Goal: Task Accomplishment & Management: Complete application form

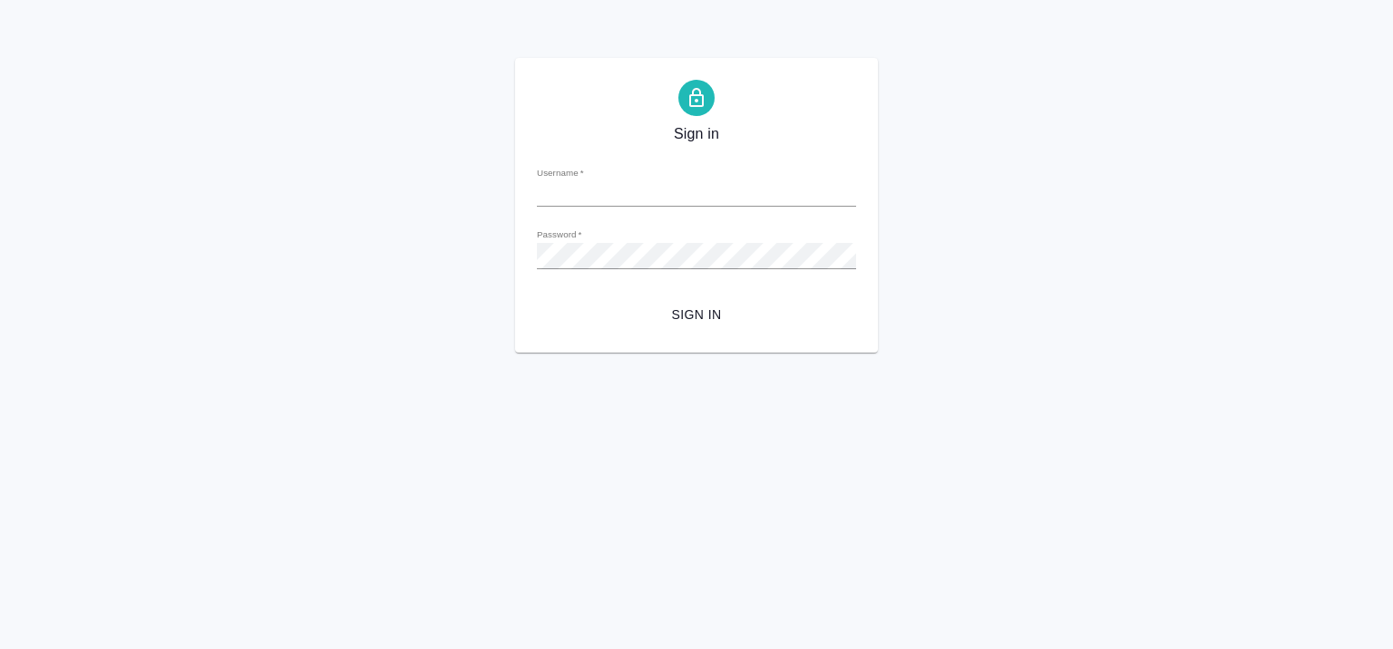
type input "m.seleznev@awatera.com"
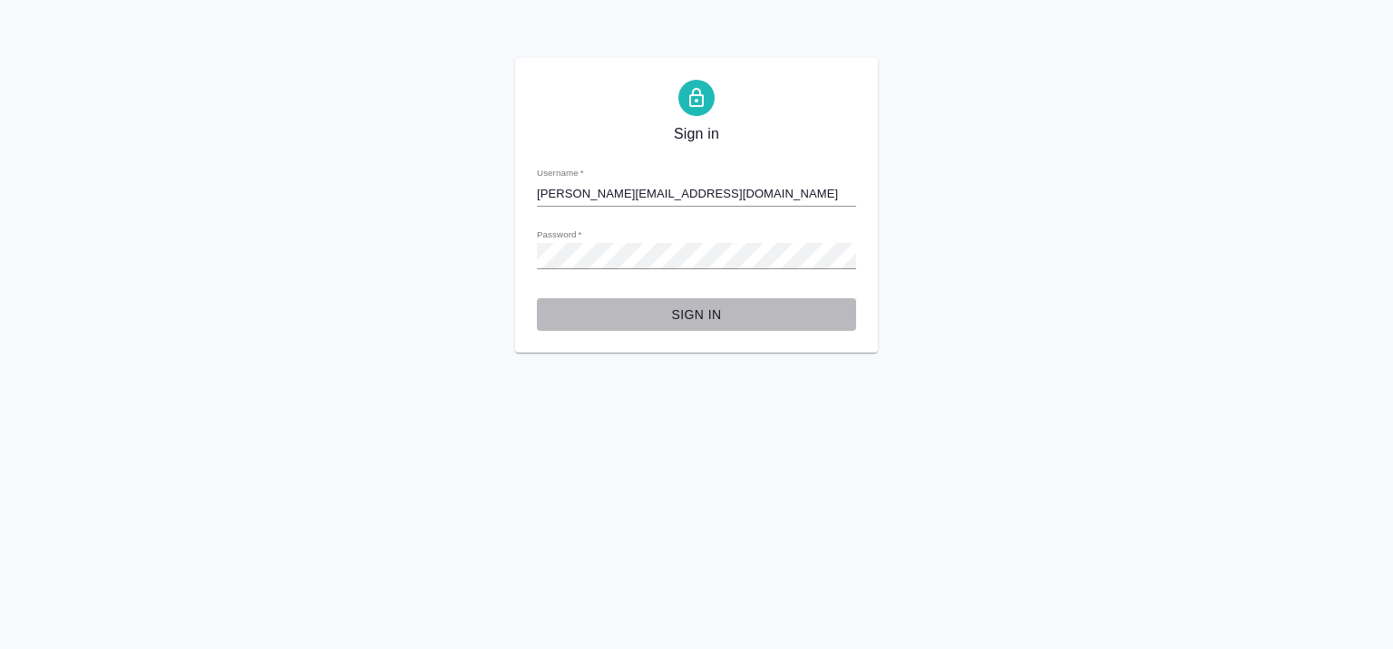
click at [700, 319] on span "Sign in" at bounding box center [696, 315] width 290 height 23
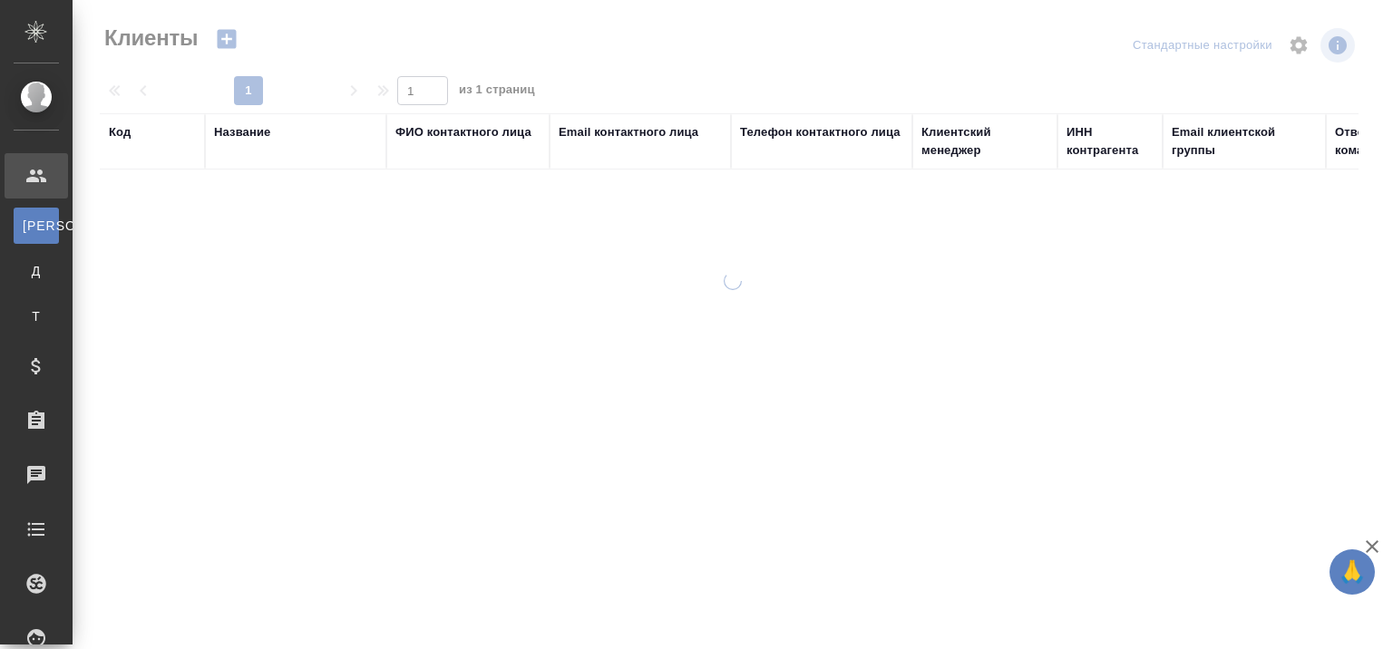
select select "RU"
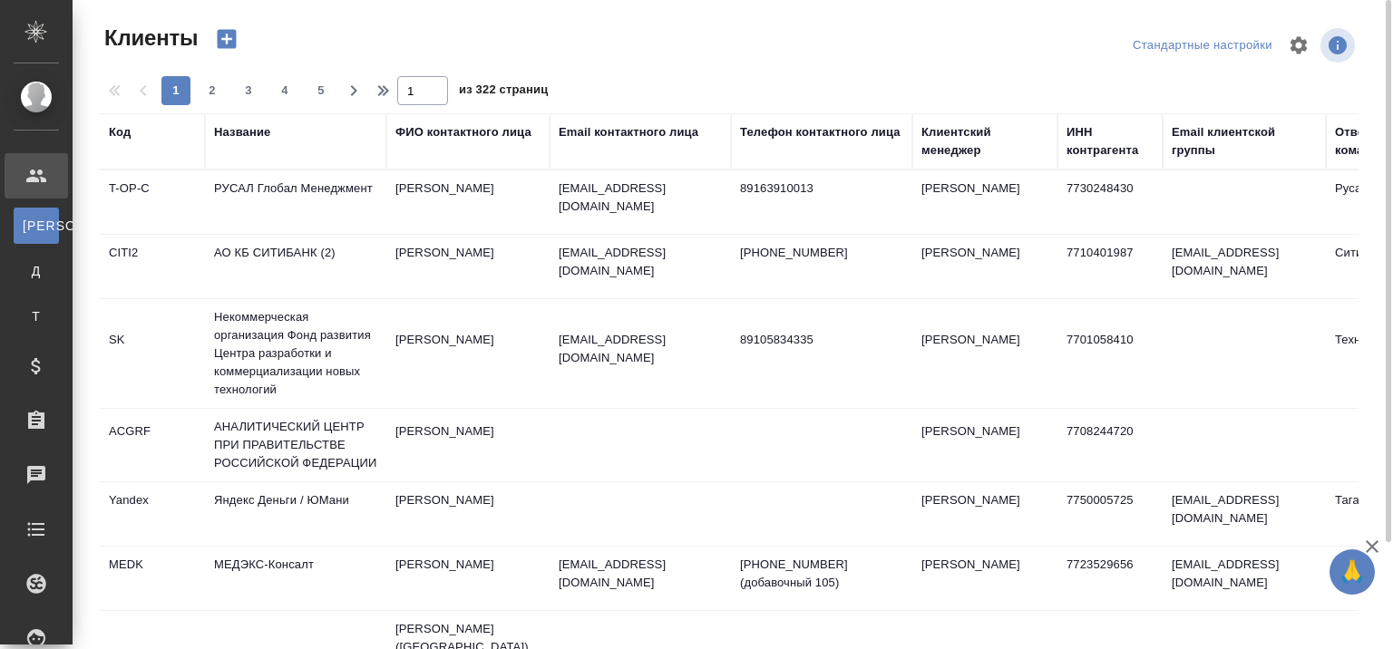
click at [251, 127] on div "Название" at bounding box center [242, 132] width 56 height 18
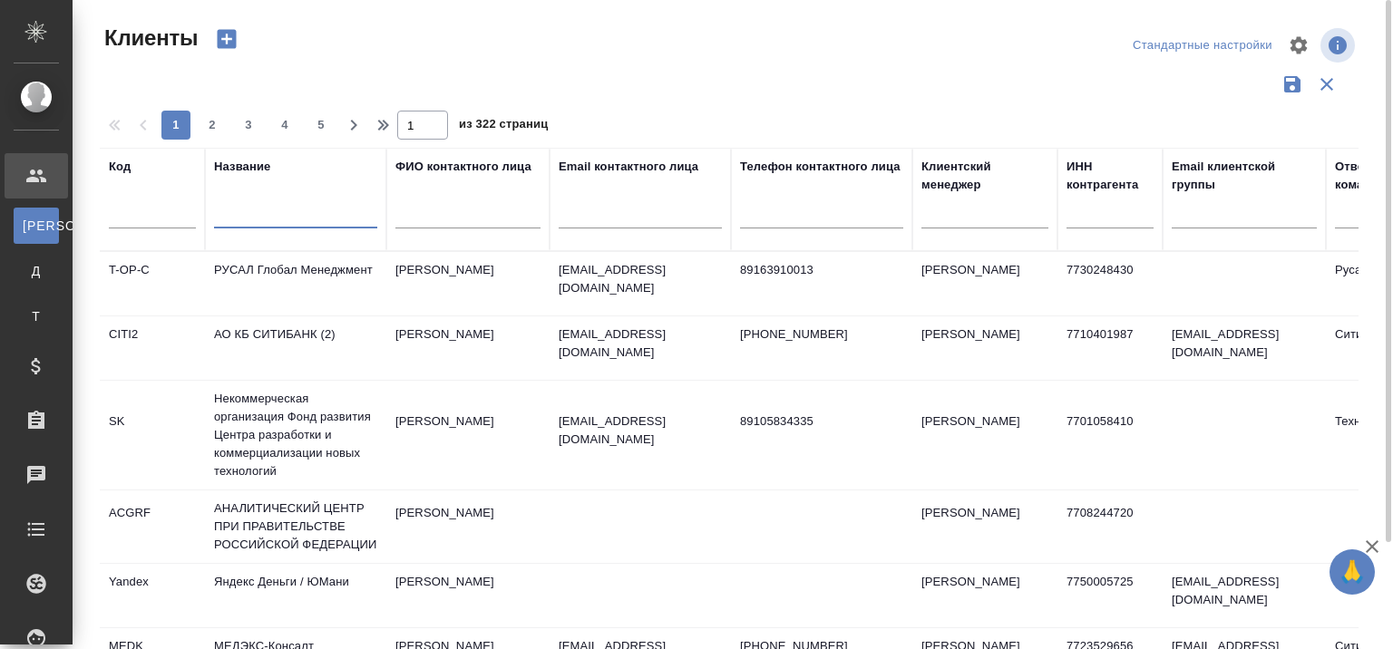
click at [276, 210] on input "text" at bounding box center [295, 217] width 163 height 23
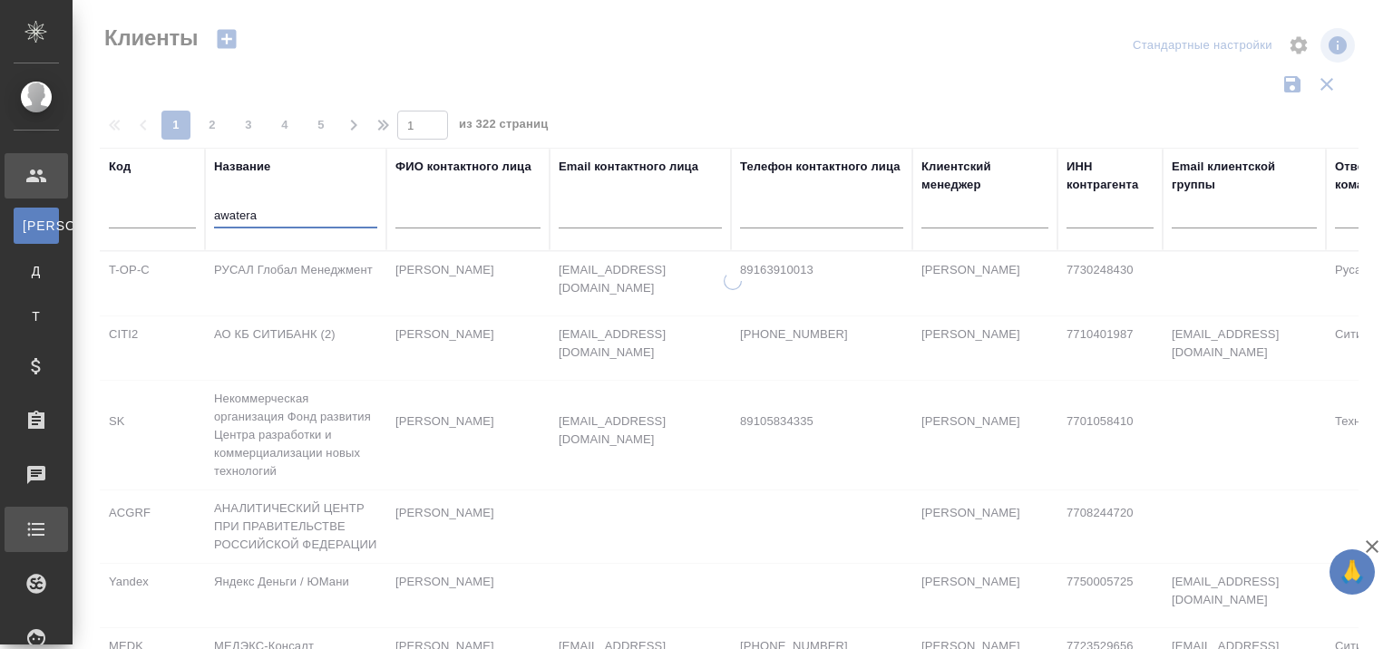
type input "awatera"
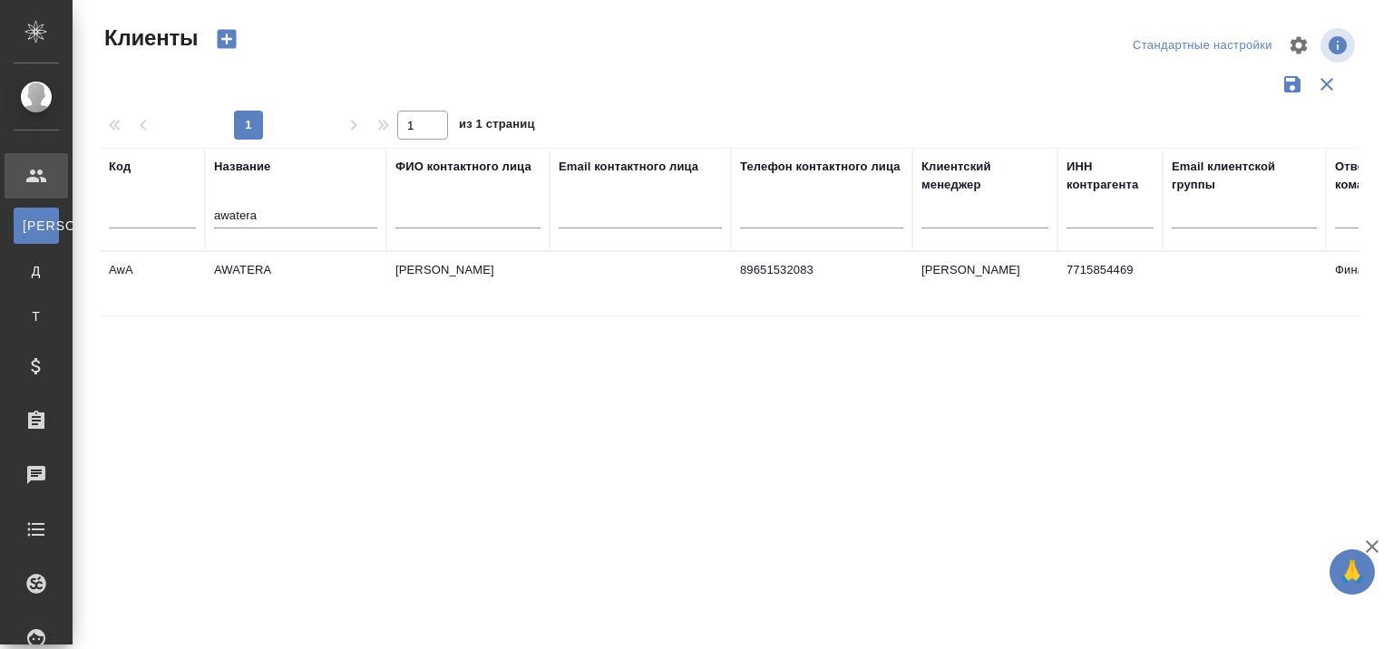
click at [233, 271] on td "AWATERA" at bounding box center [295, 283] width 181 height 63
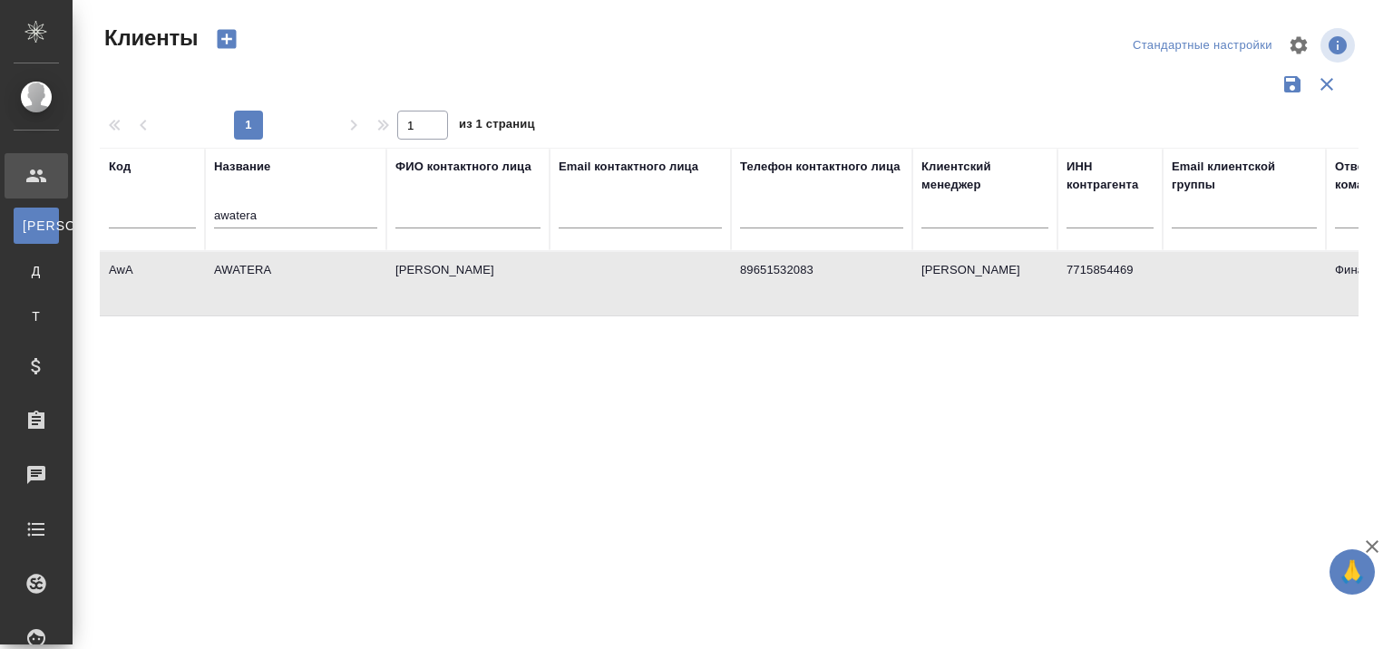
click at [233, 271] on td "AWATERA" at bounding box center [295, 283] width 181 height 63
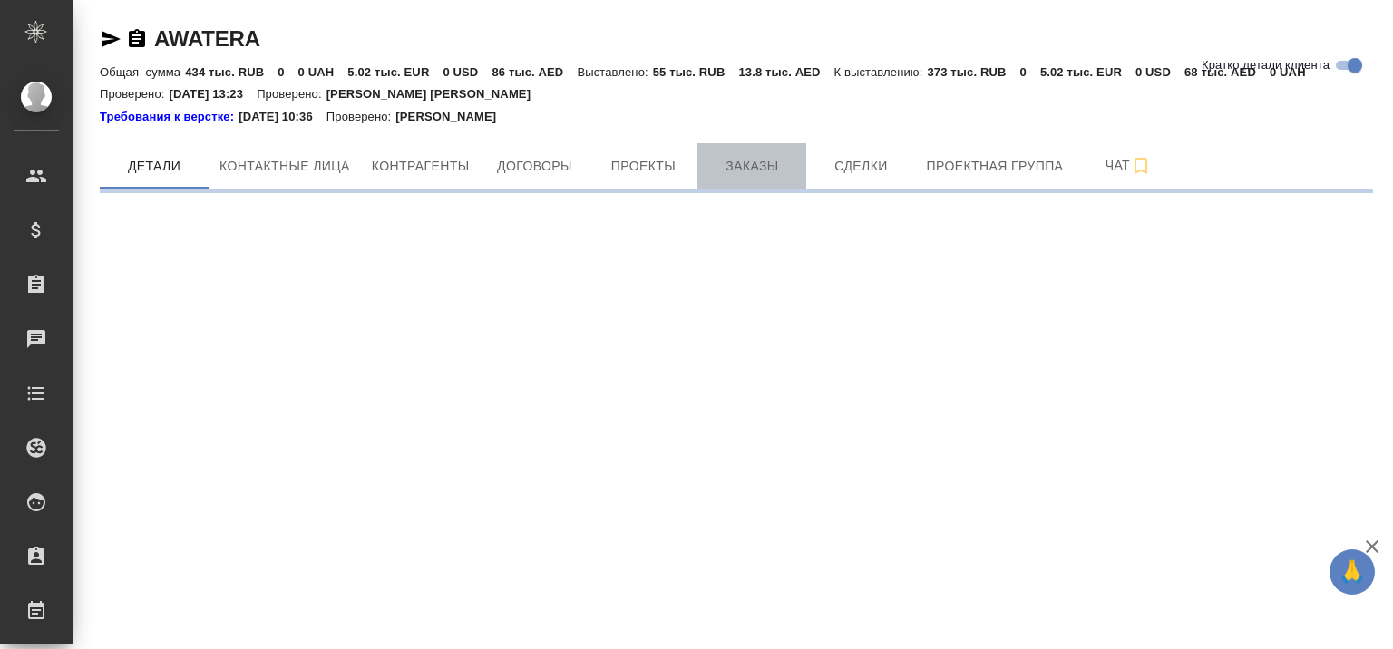
click at [762, 158] on span "Заказы" at bounding box center [751, 166] width 87 height 23
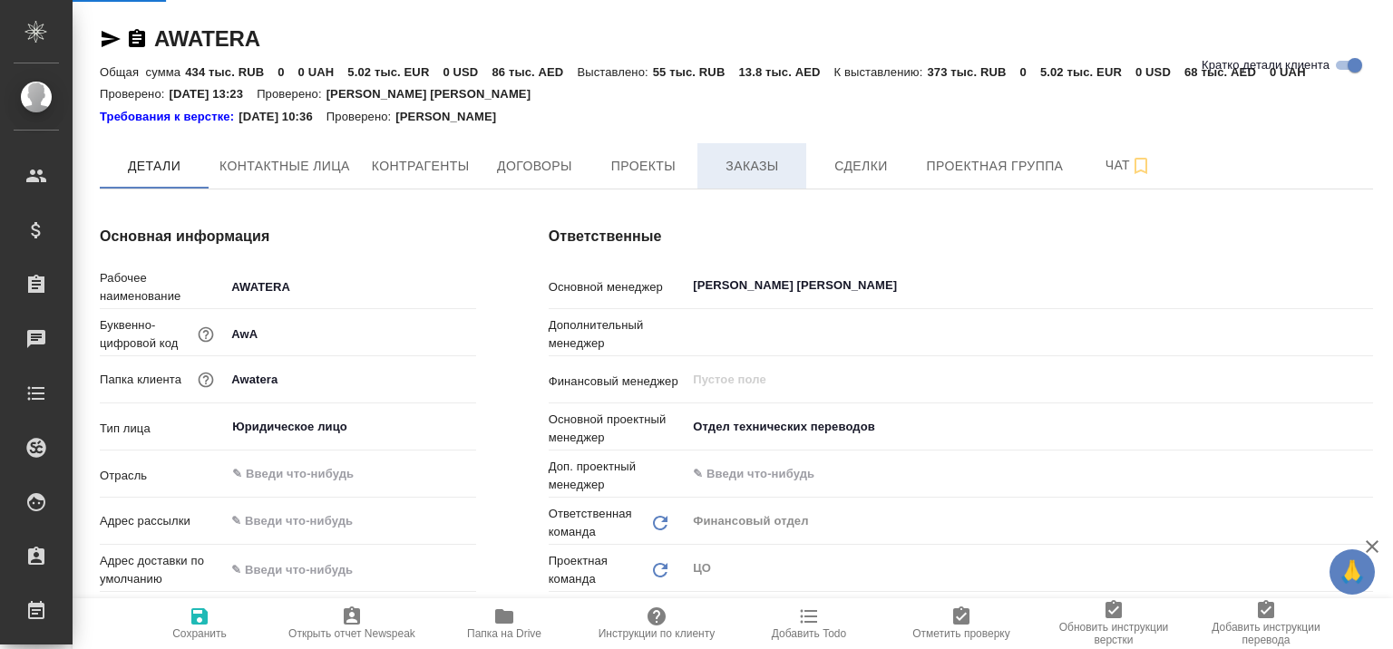
type textarea "x"
click at [762, 158] on span "Заказы" at bounding box center [751, 166] width 87 height 23
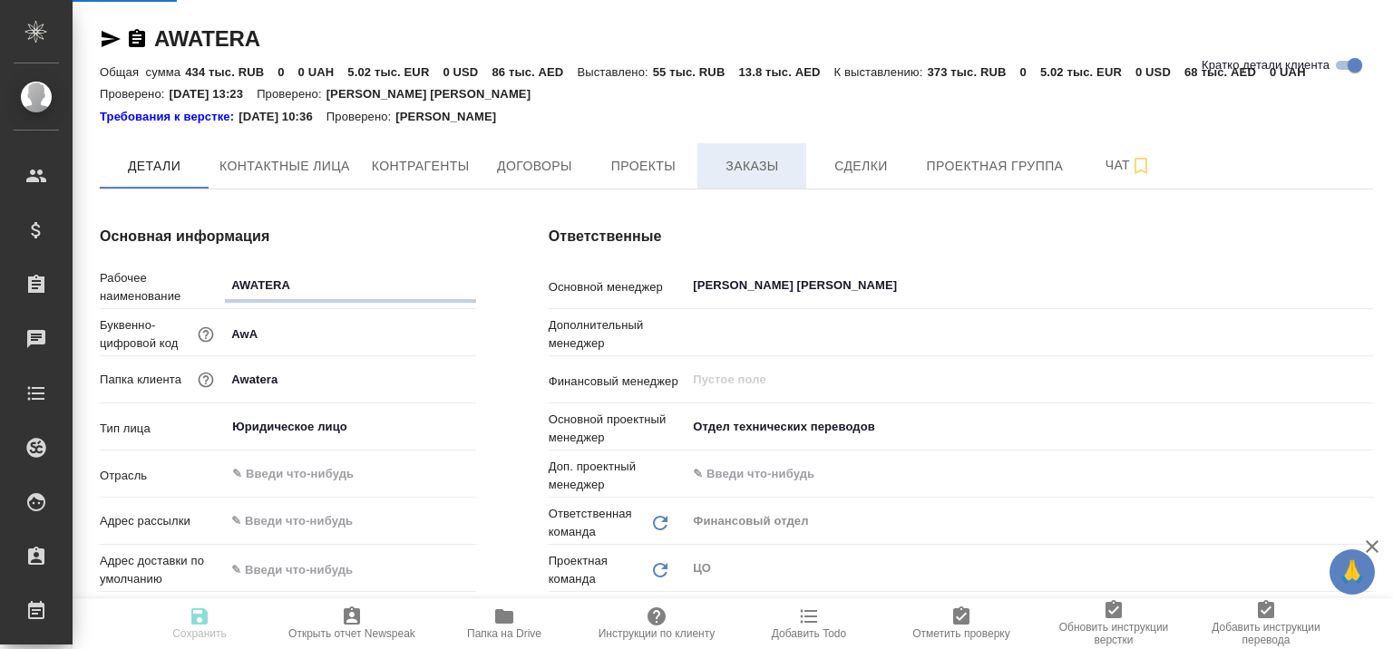
type textarea "x"
click at [765, 173] on span "Заказы" at bounding box center [751, 166] width 87 height 23
type textarea "x"
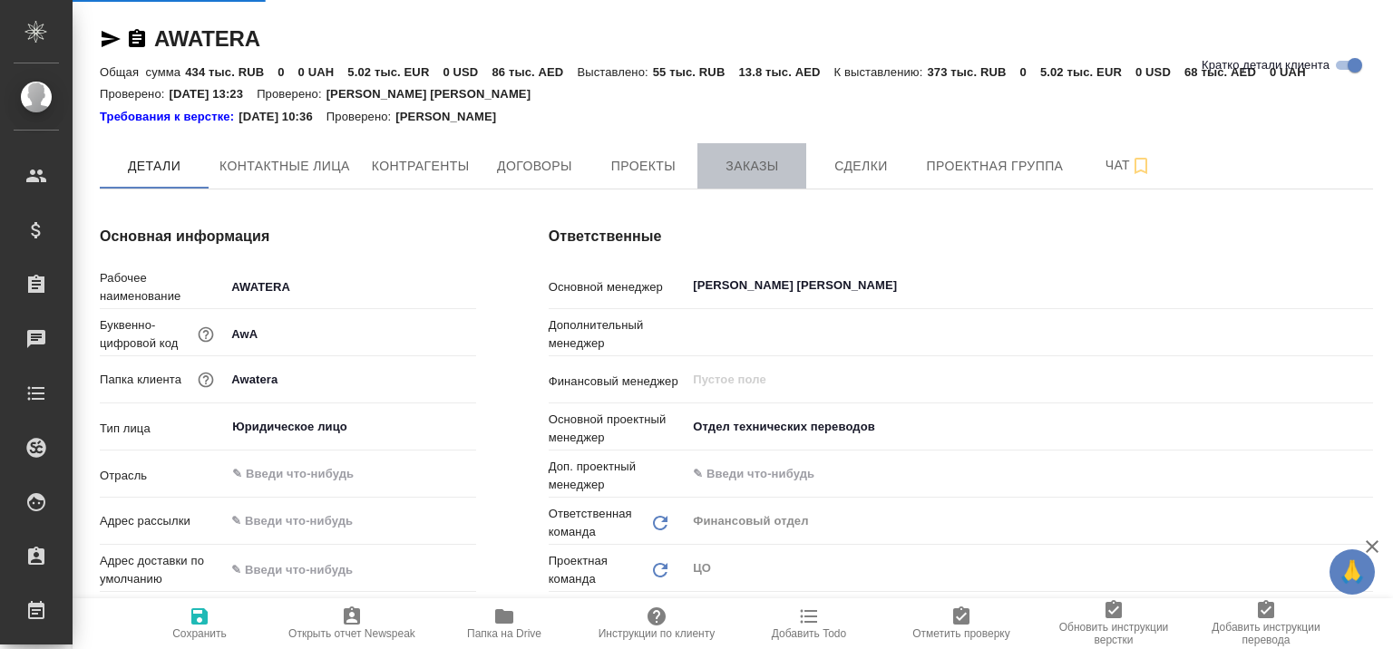
click at [765, 173] on span "Заказы" at bounding box center [751, 166] width 87 height 23
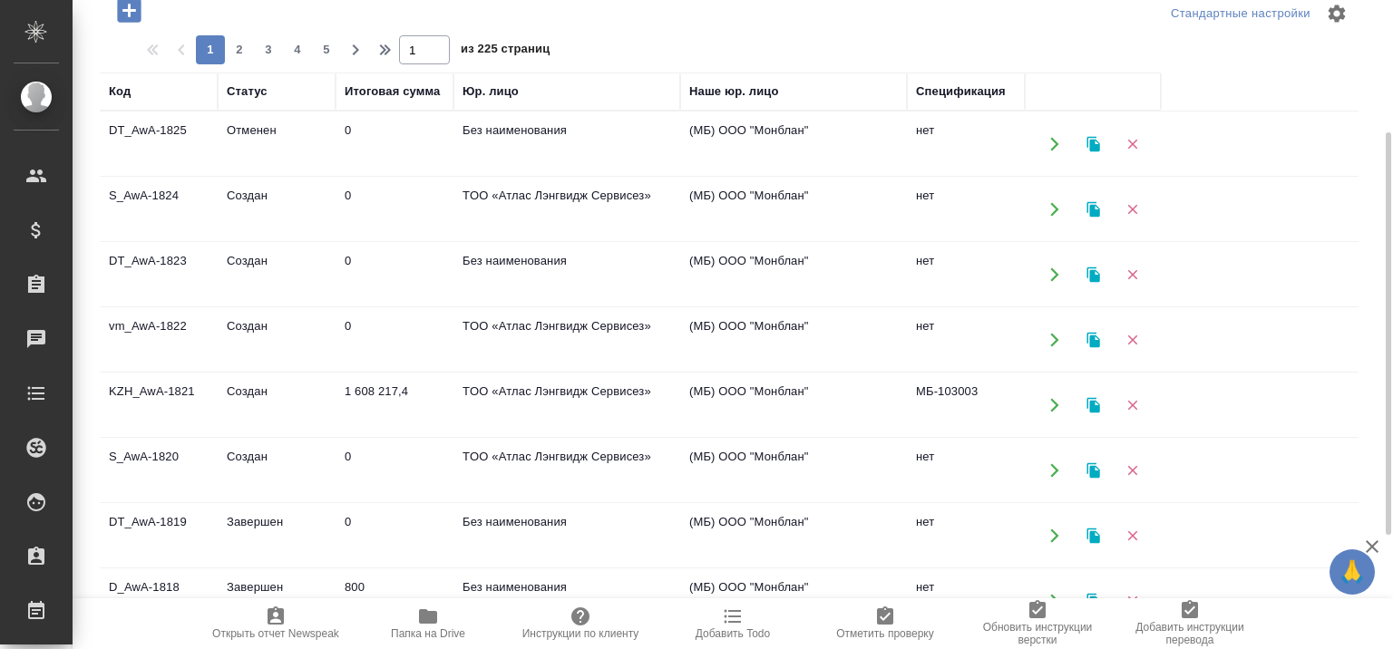
scroll to position [212, 0]
click at [158, 175] on td "S_AwA-1820" at bounding box center [159, 143] width 118 height 63
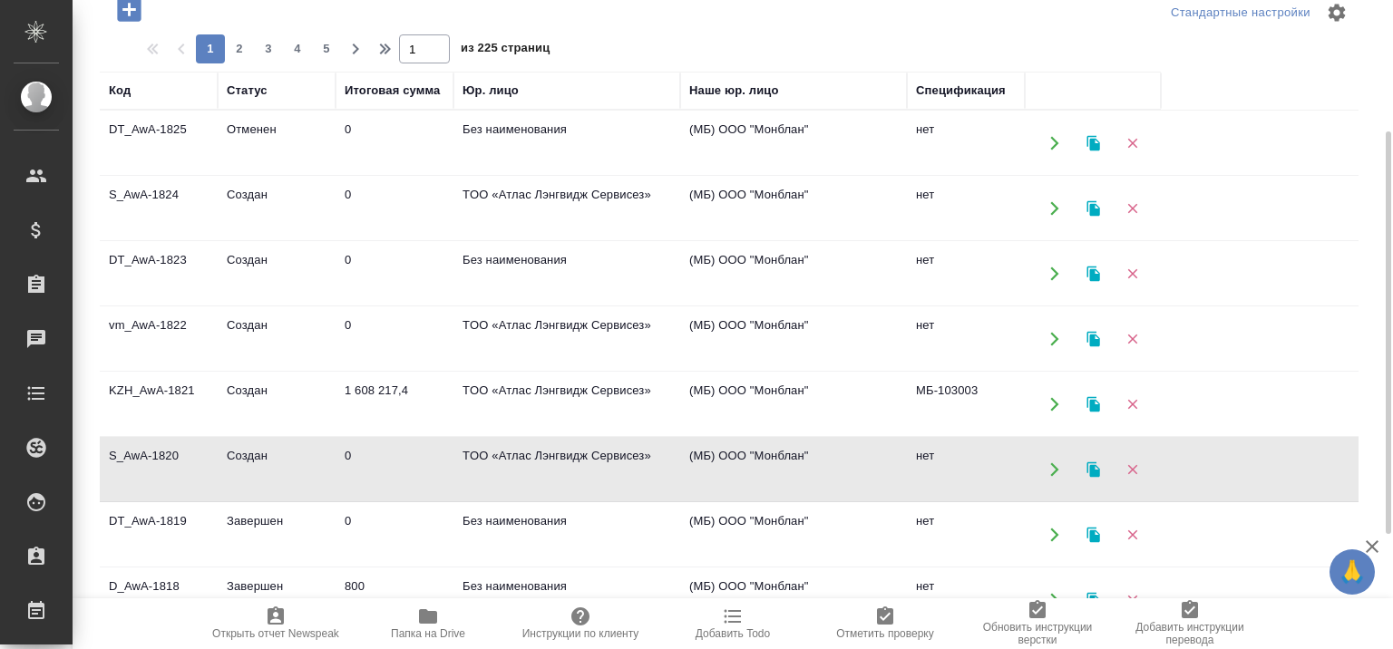
click at [158, 175] on td "S_AwA-1820" at bounding box center [159, 143] width 118 height 63
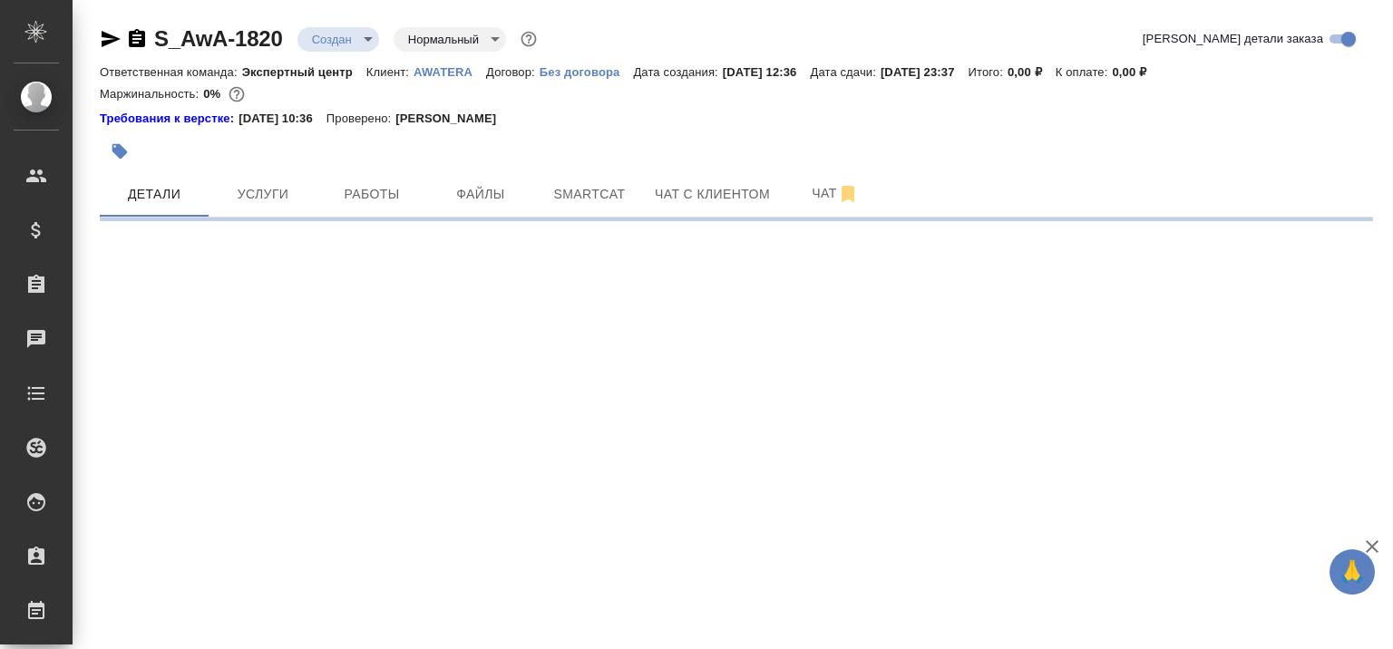
select select "RU"
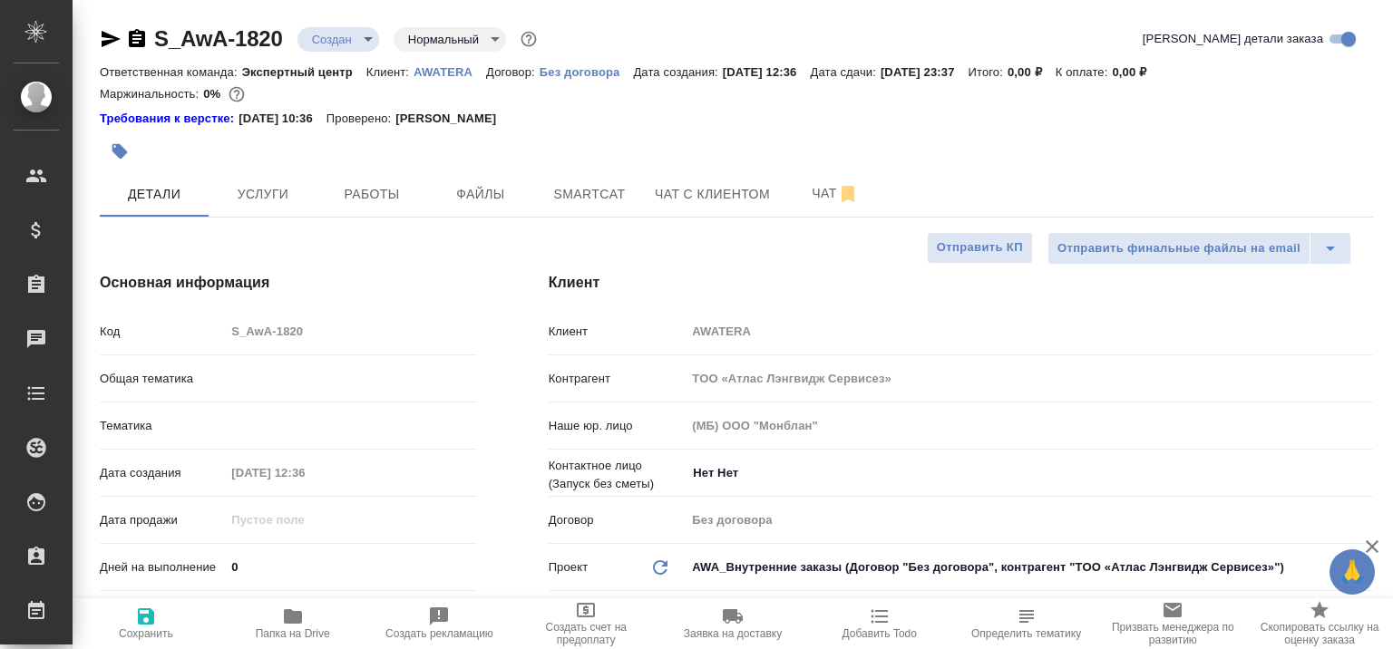
type textarea "x"
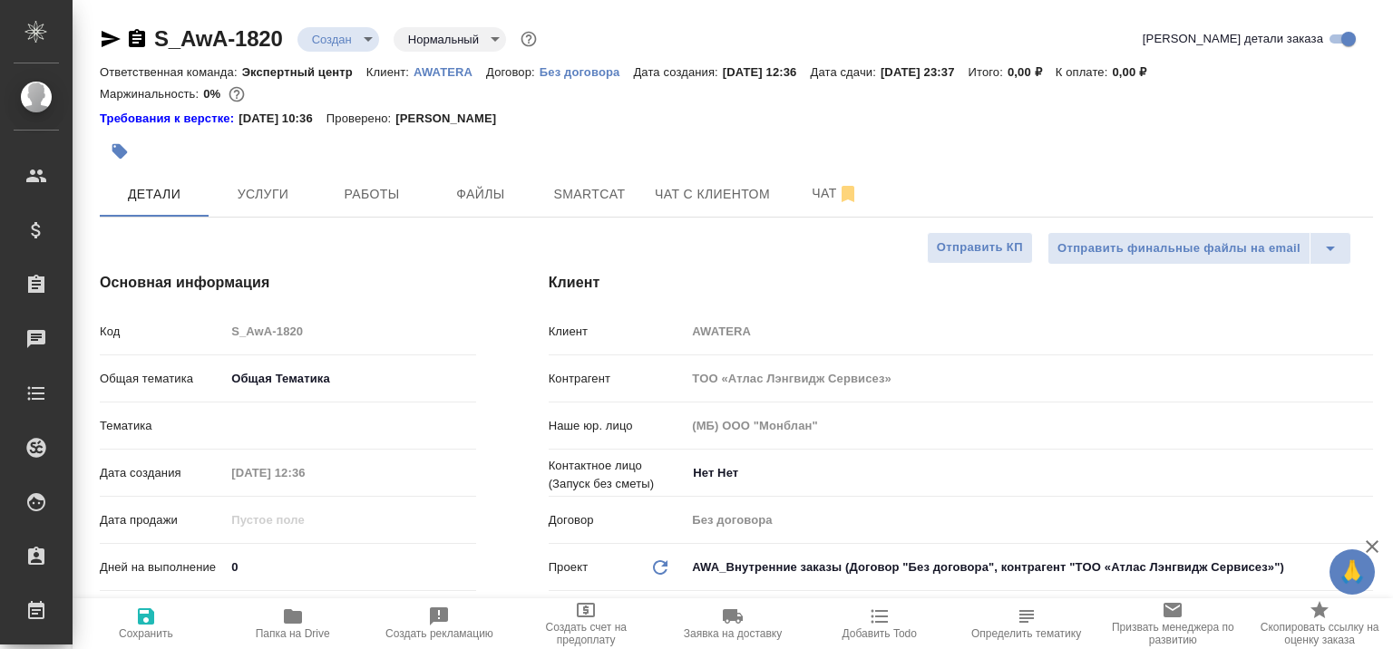
type textarea "x"
click at [591, 189] on span "Smartcat" at bounding box center [589, 194] width 87 height 23
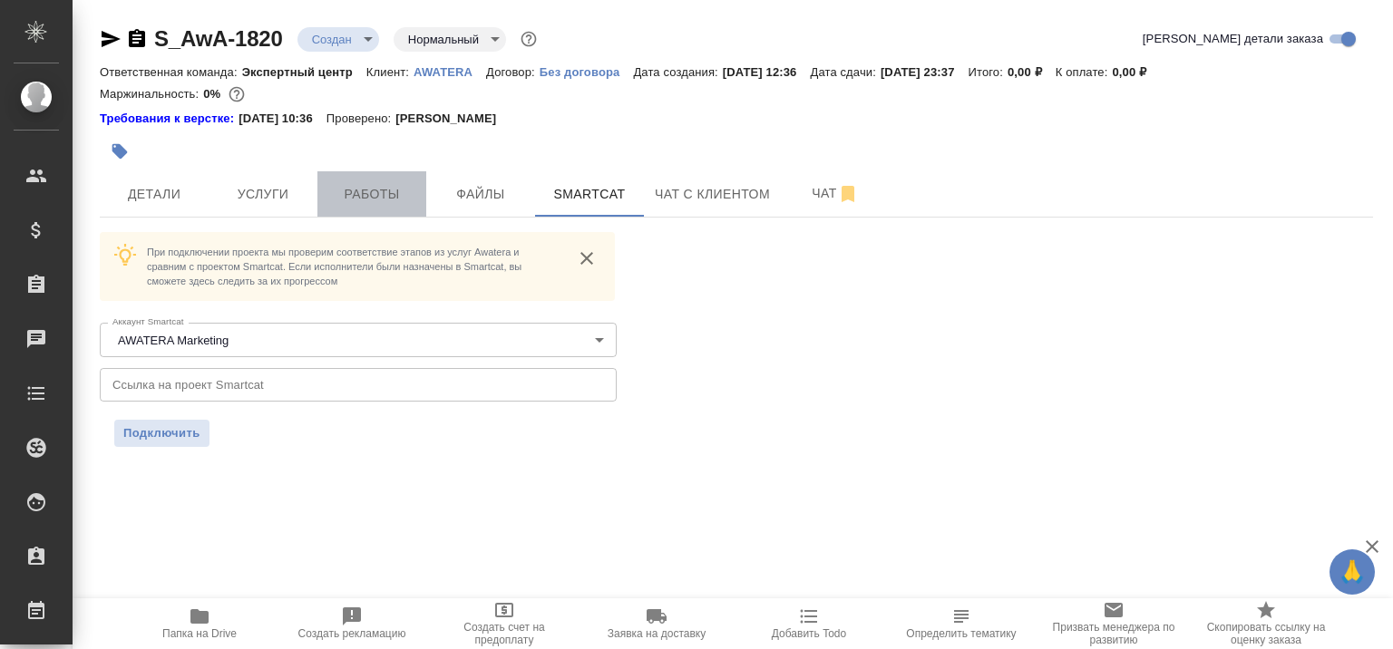
click at [377, 196] on span "Работы" at bounding box center [371, 194] width 87 height 23
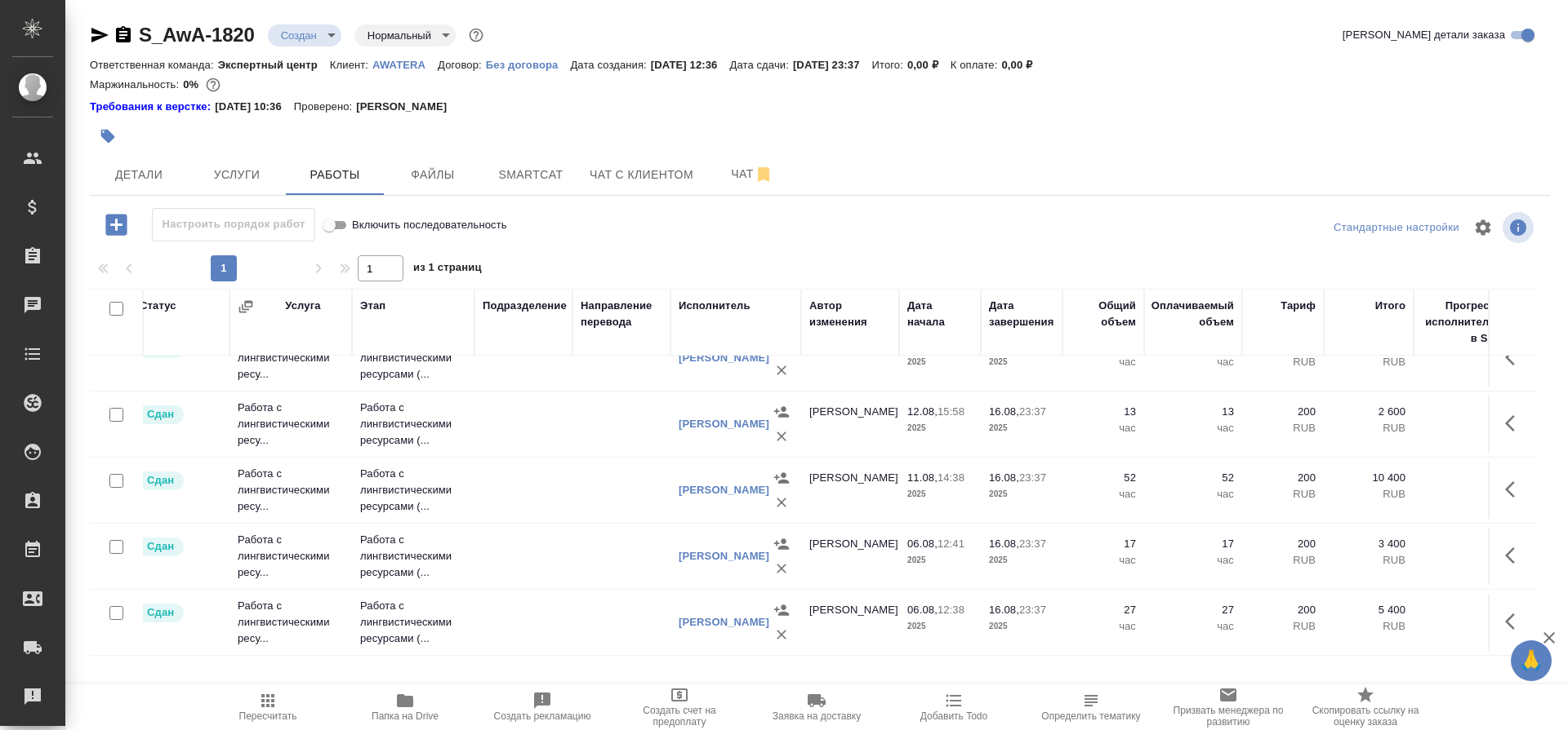
scroll to position [0, 12]
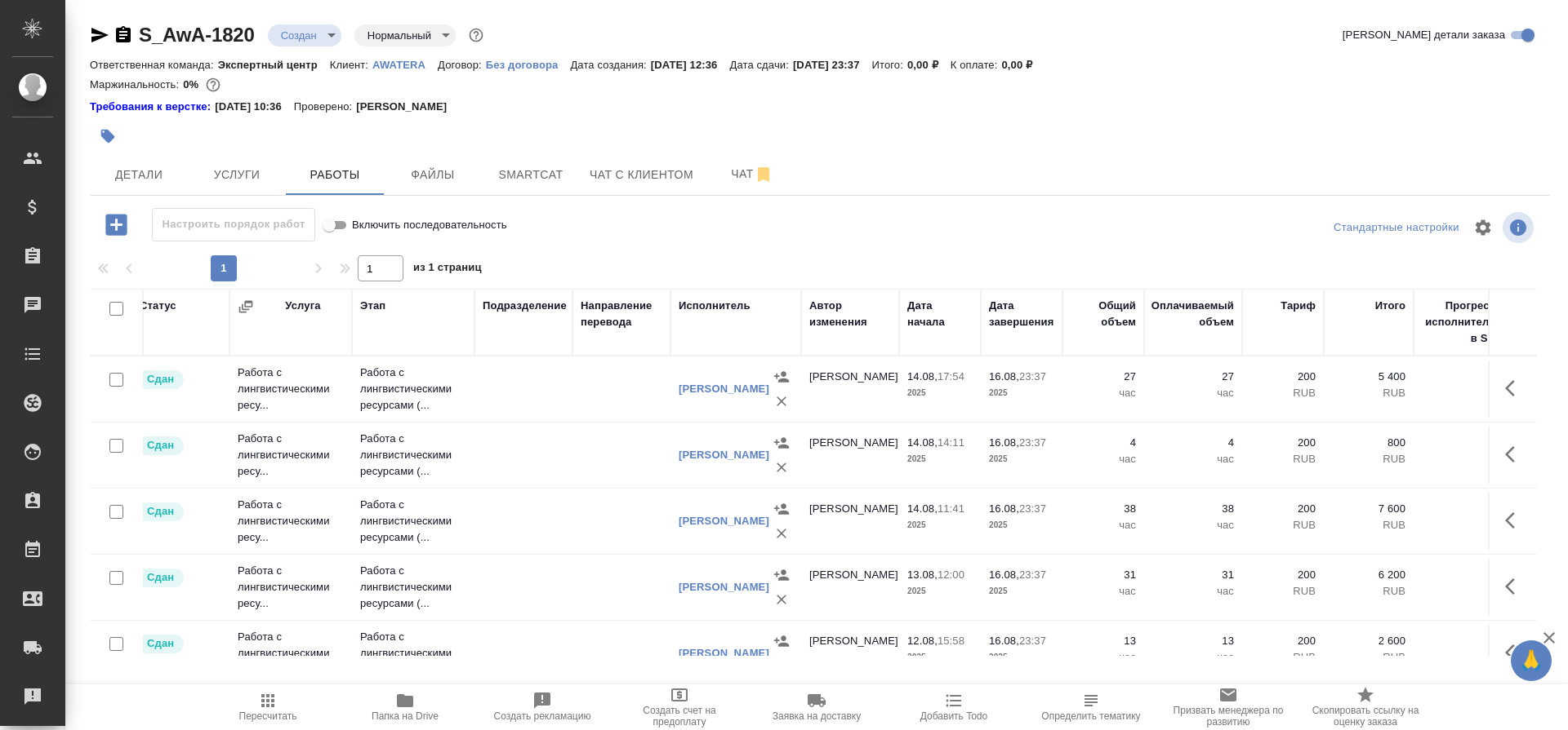
click at [118, 227] on icon "button" at bounding box center [116, 225] width 22 height 22
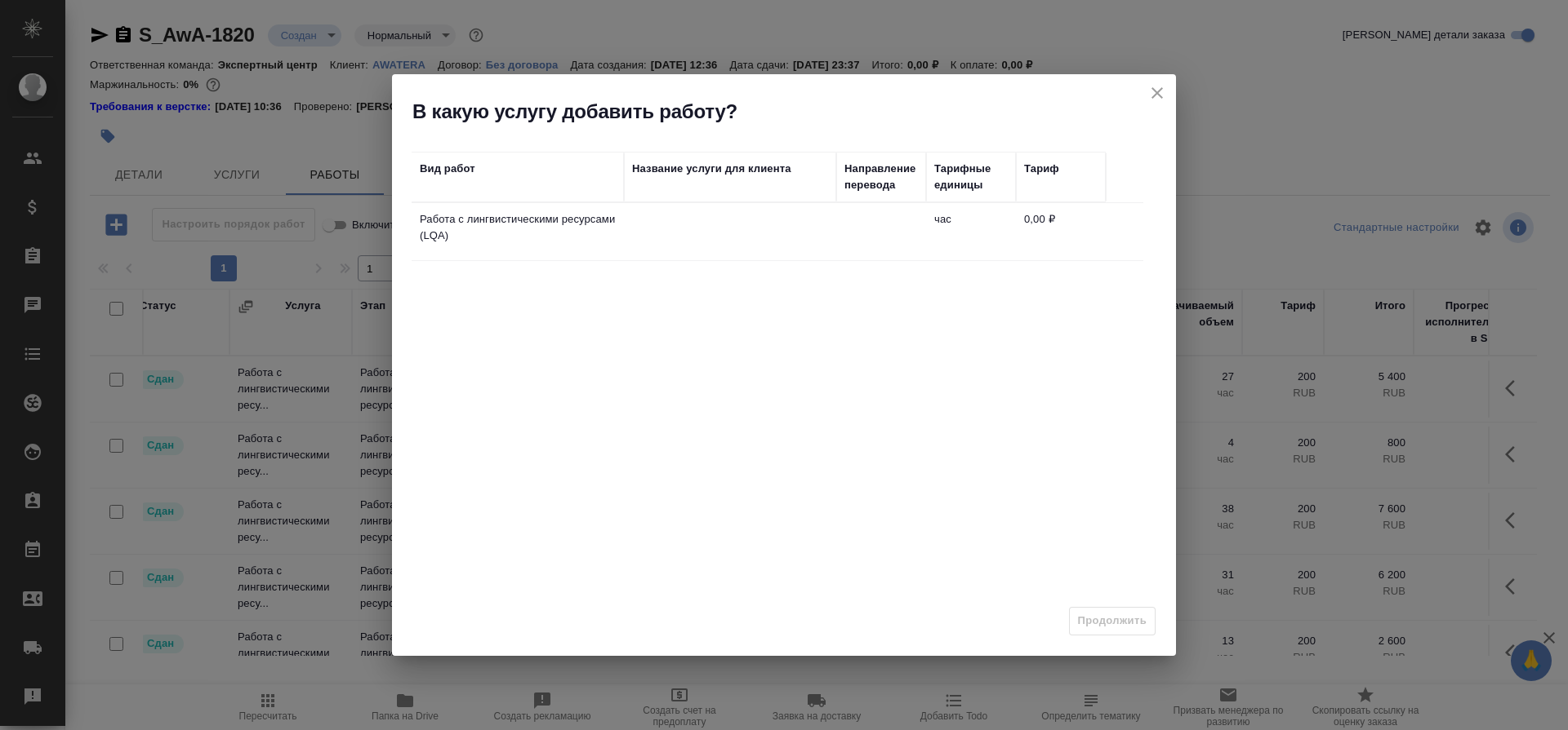
click at [698, 241] on td at bounding box center [730, 231] width 213 height 57
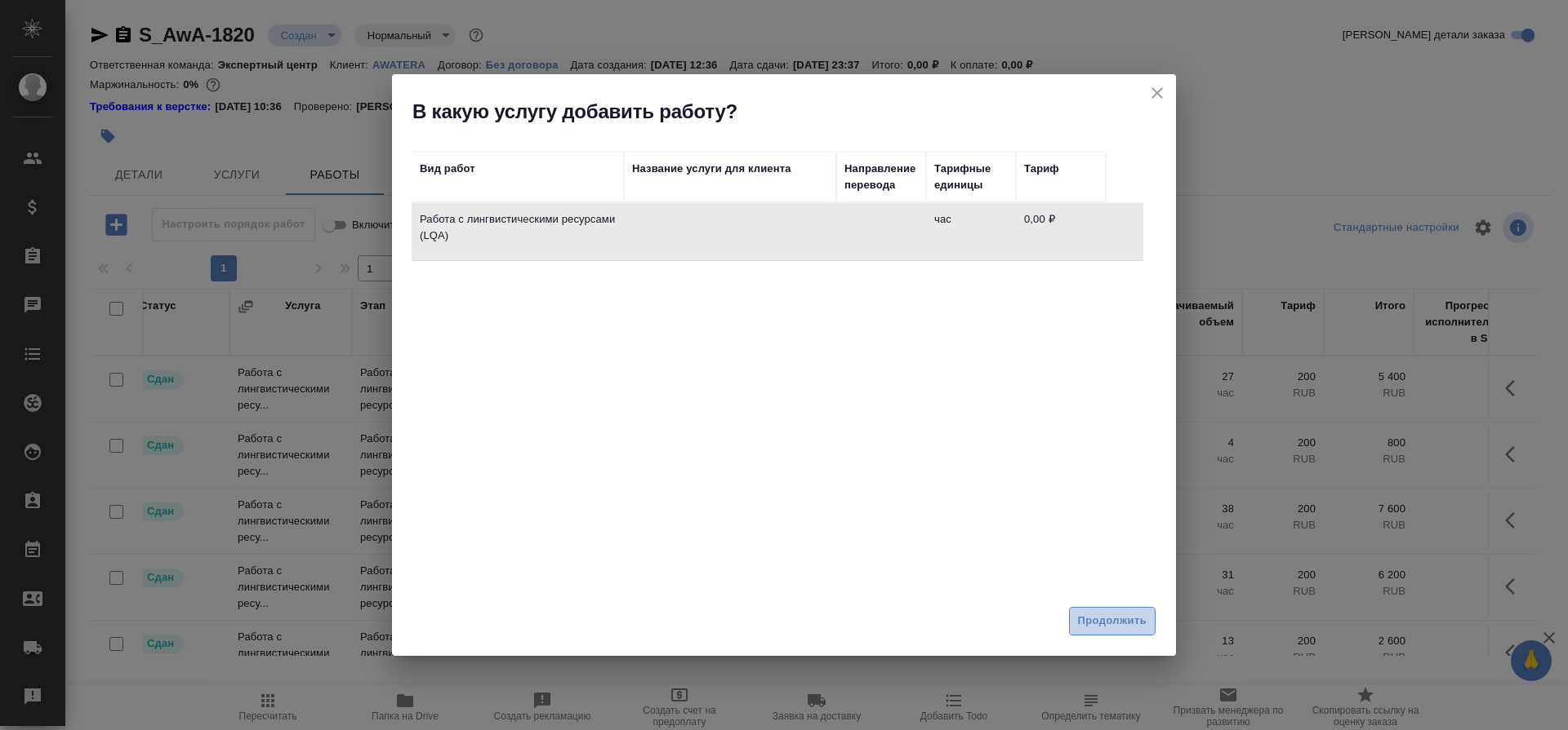
click at [1111, 583] on span "Продолжить" at bounding box center [1112, 621] width 68 height 19
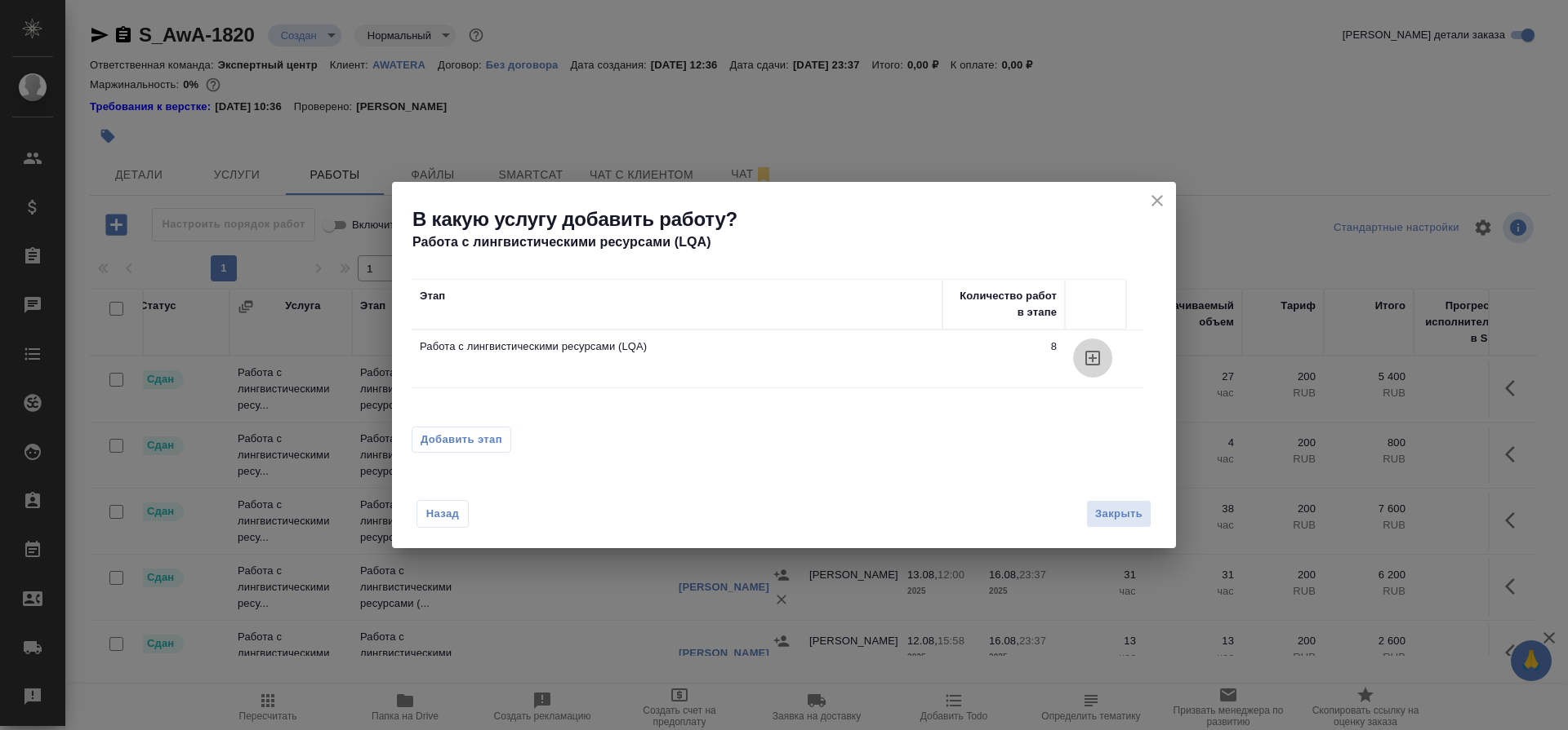
click at [1099, 365] on icon "button" at bounding box center [1092, 358] width 20 height 20
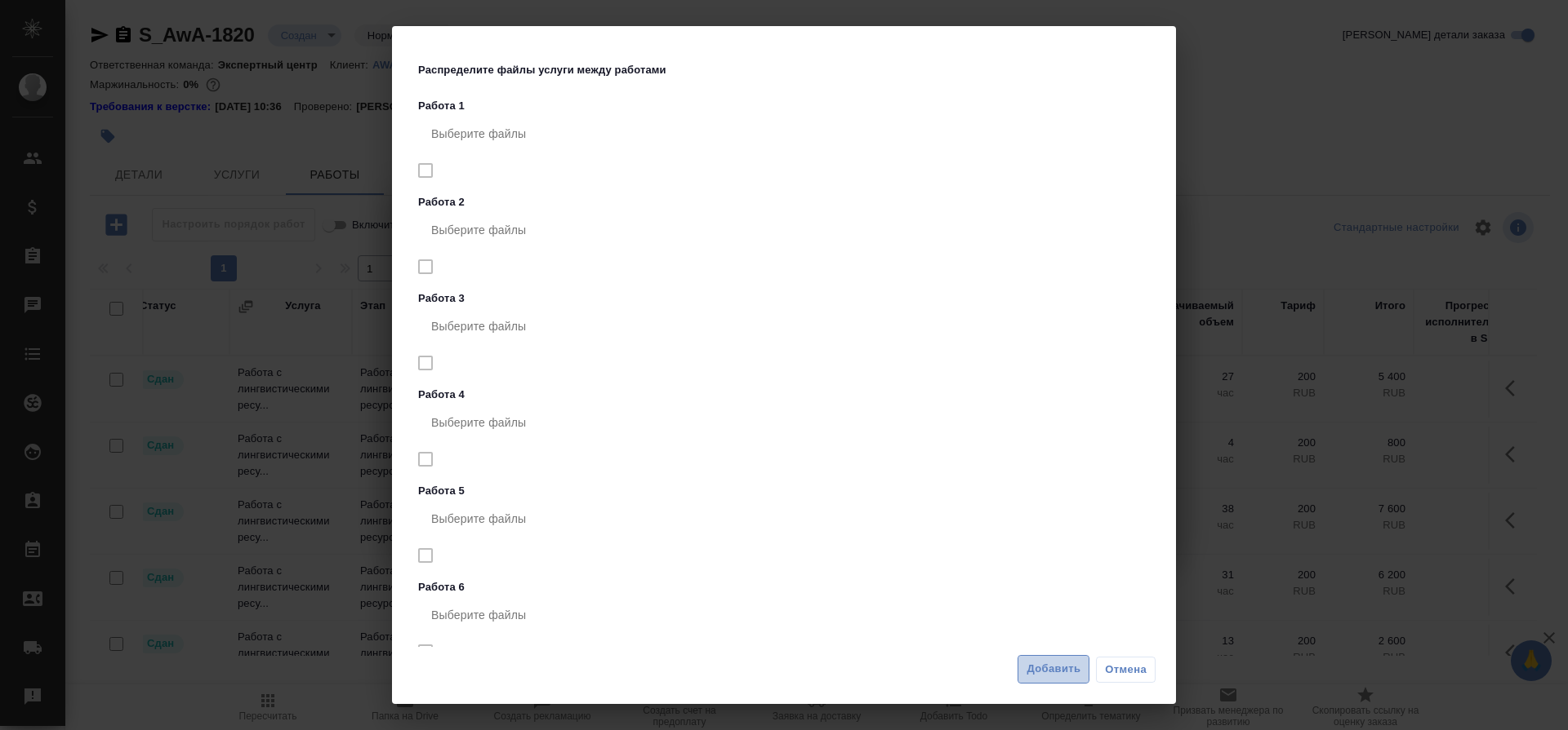
click at [1063, 583] on button "Добавить" at bounding box center [1054, 670] width 72 height 29
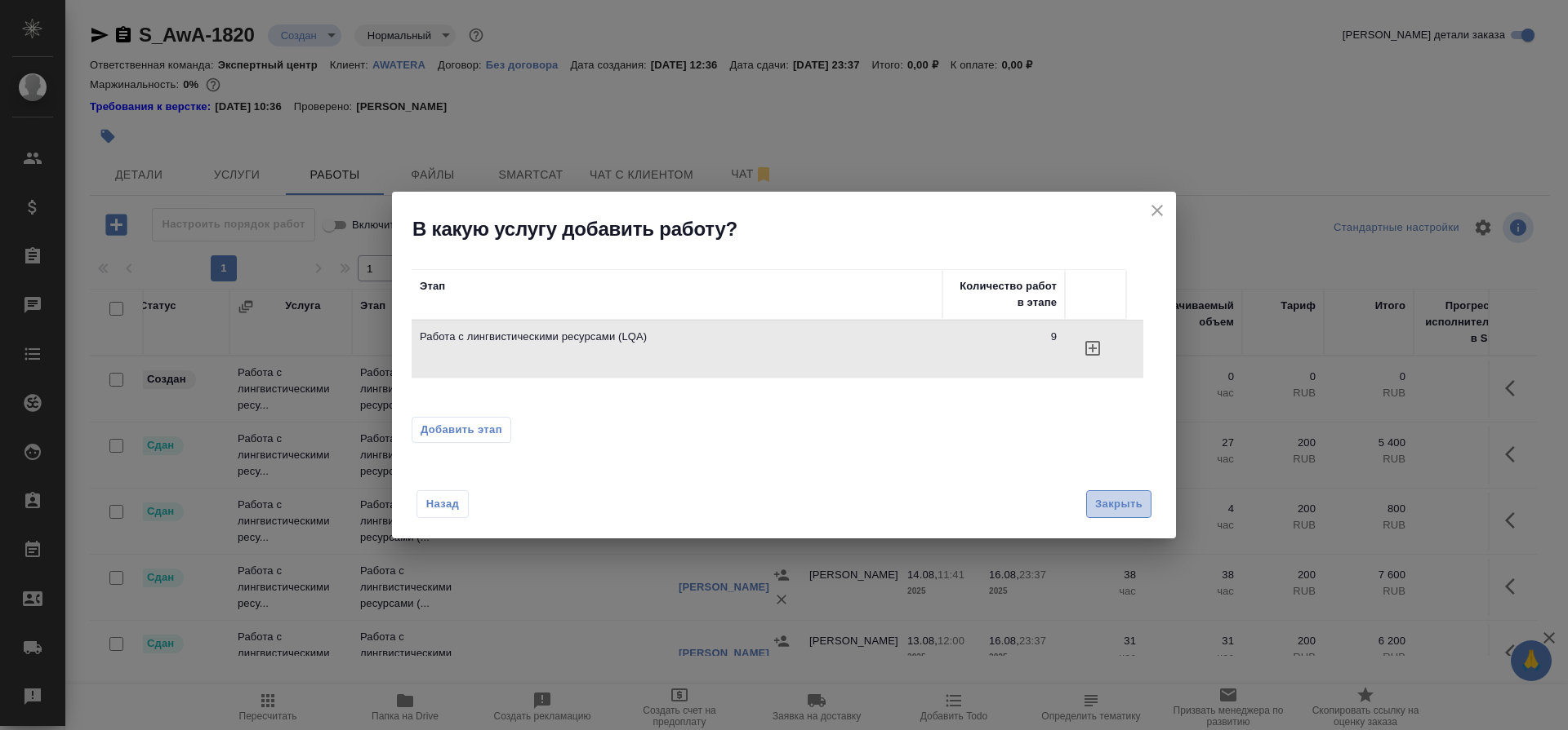
click at [1130, 506] on span "Закрыть" at bounding box center [1119, 504] width 48 height 19
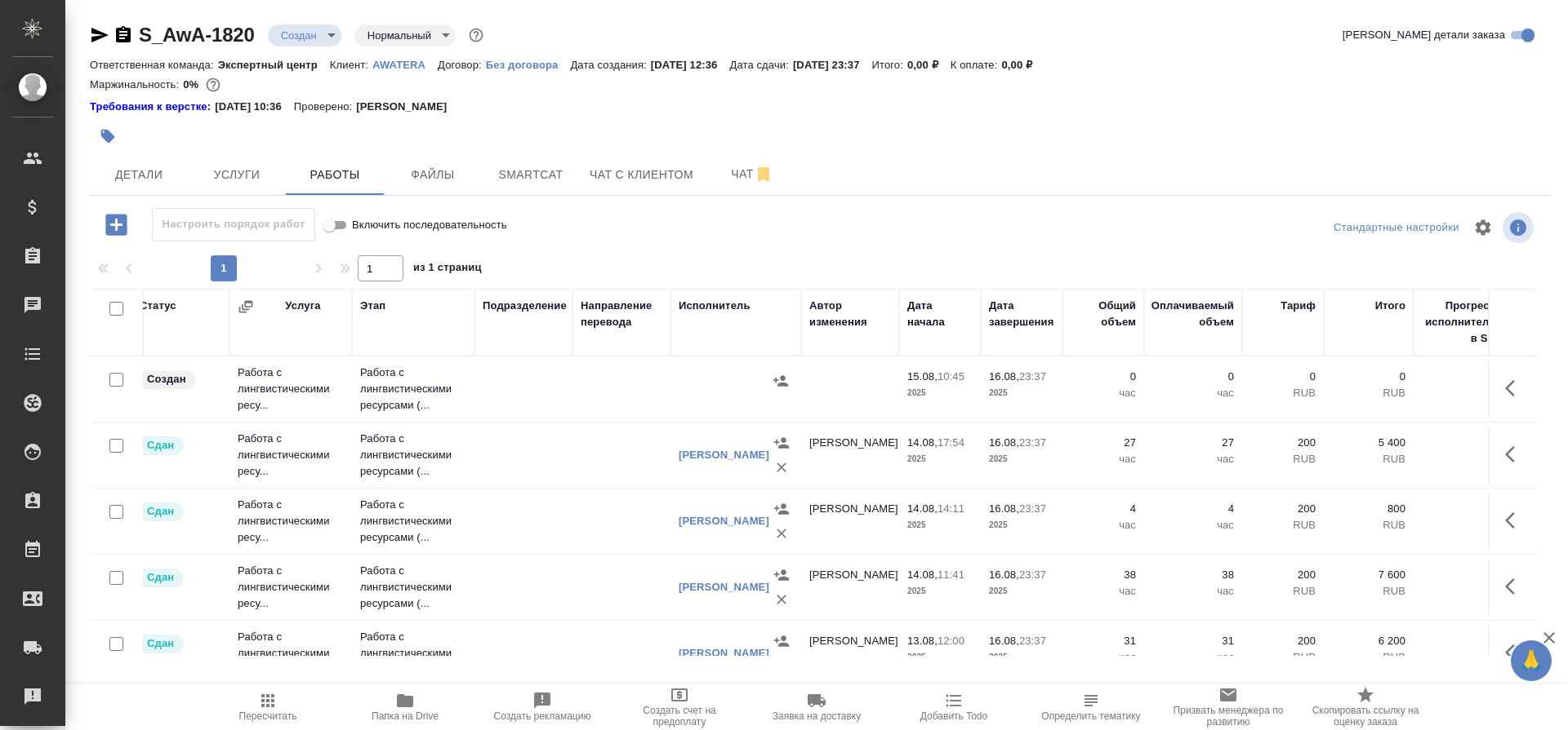
click at [309, 389] on td "Работа с лингвистическими ресу..." at bounding box center [291, 389] width 122 height 66
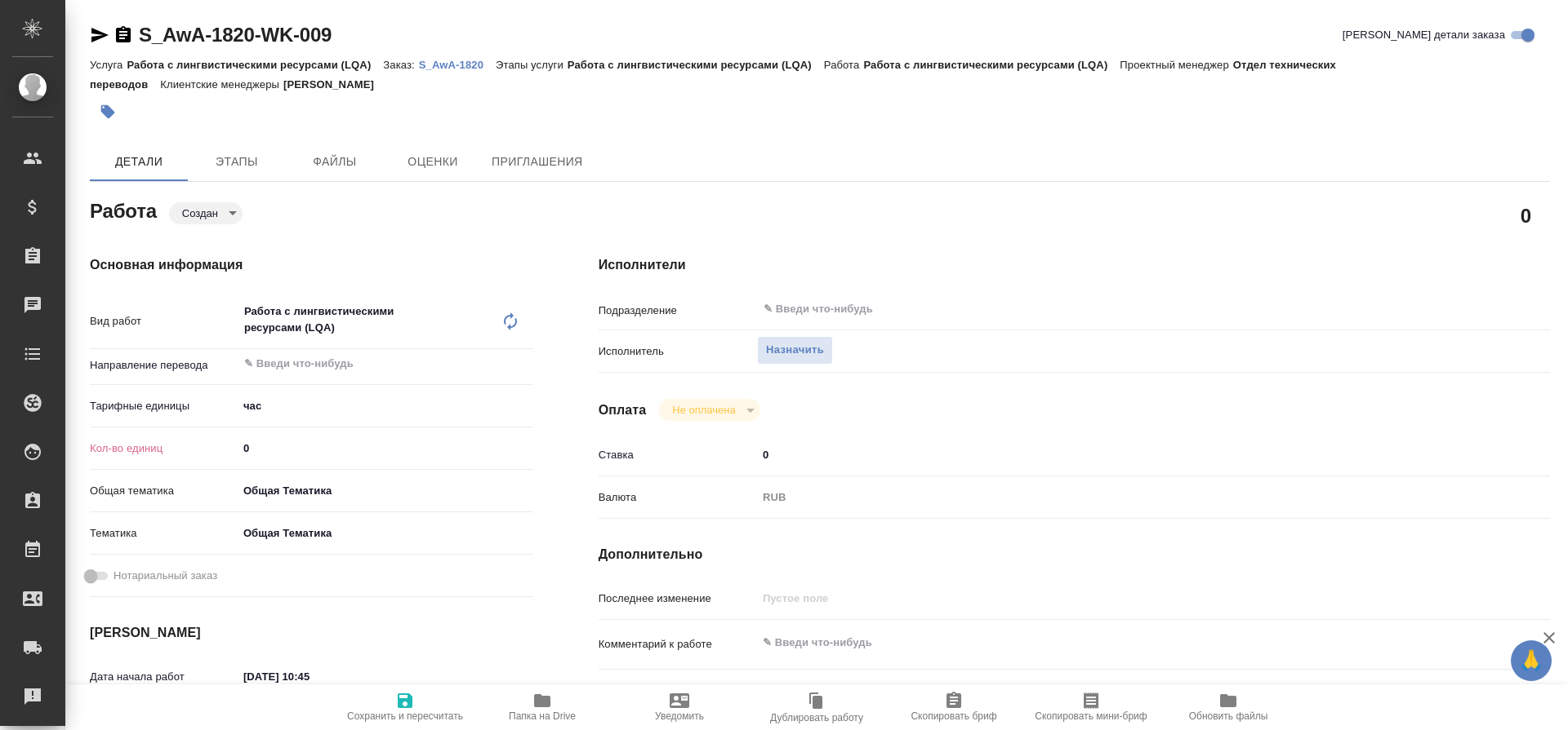
type textarea "x"
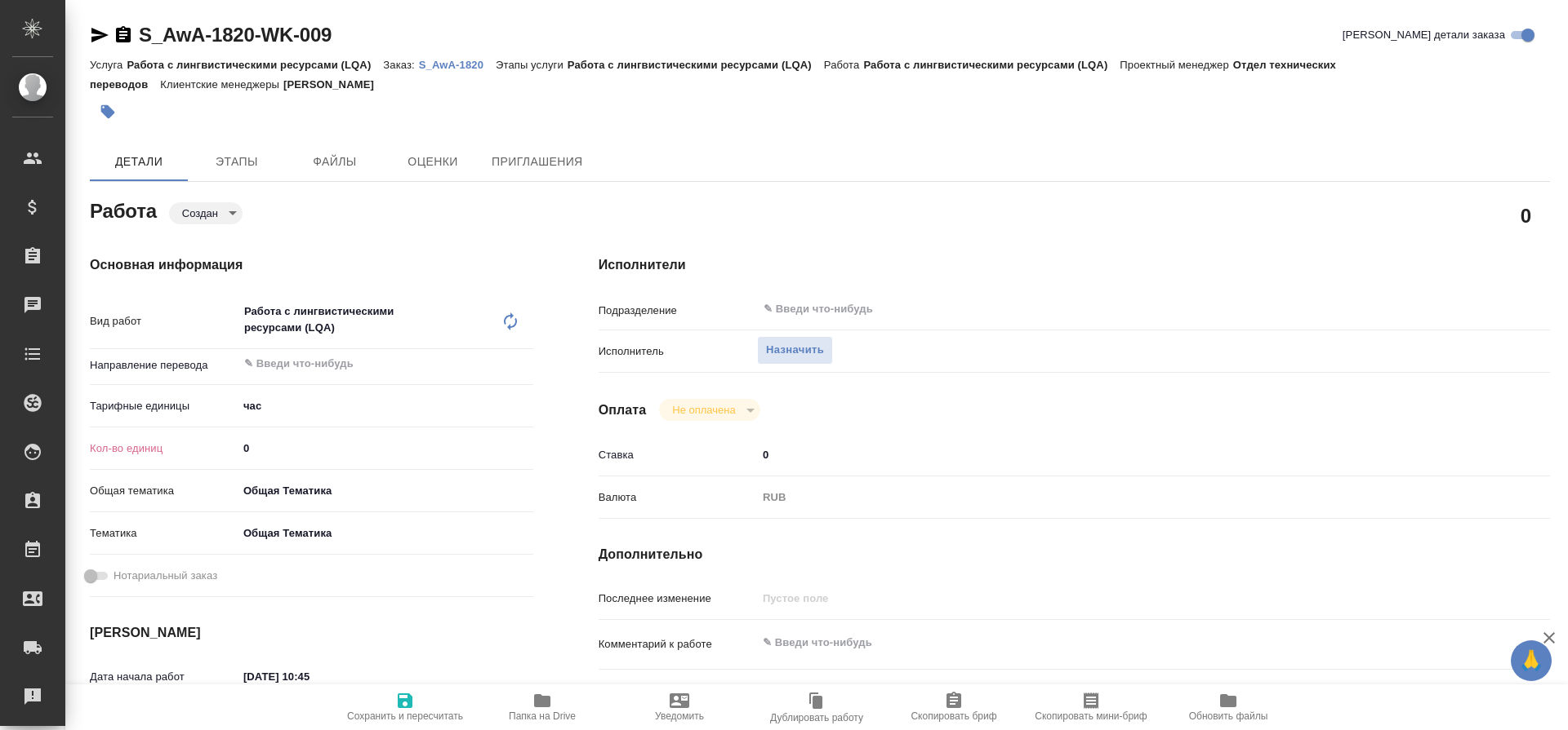
type textarea "x"
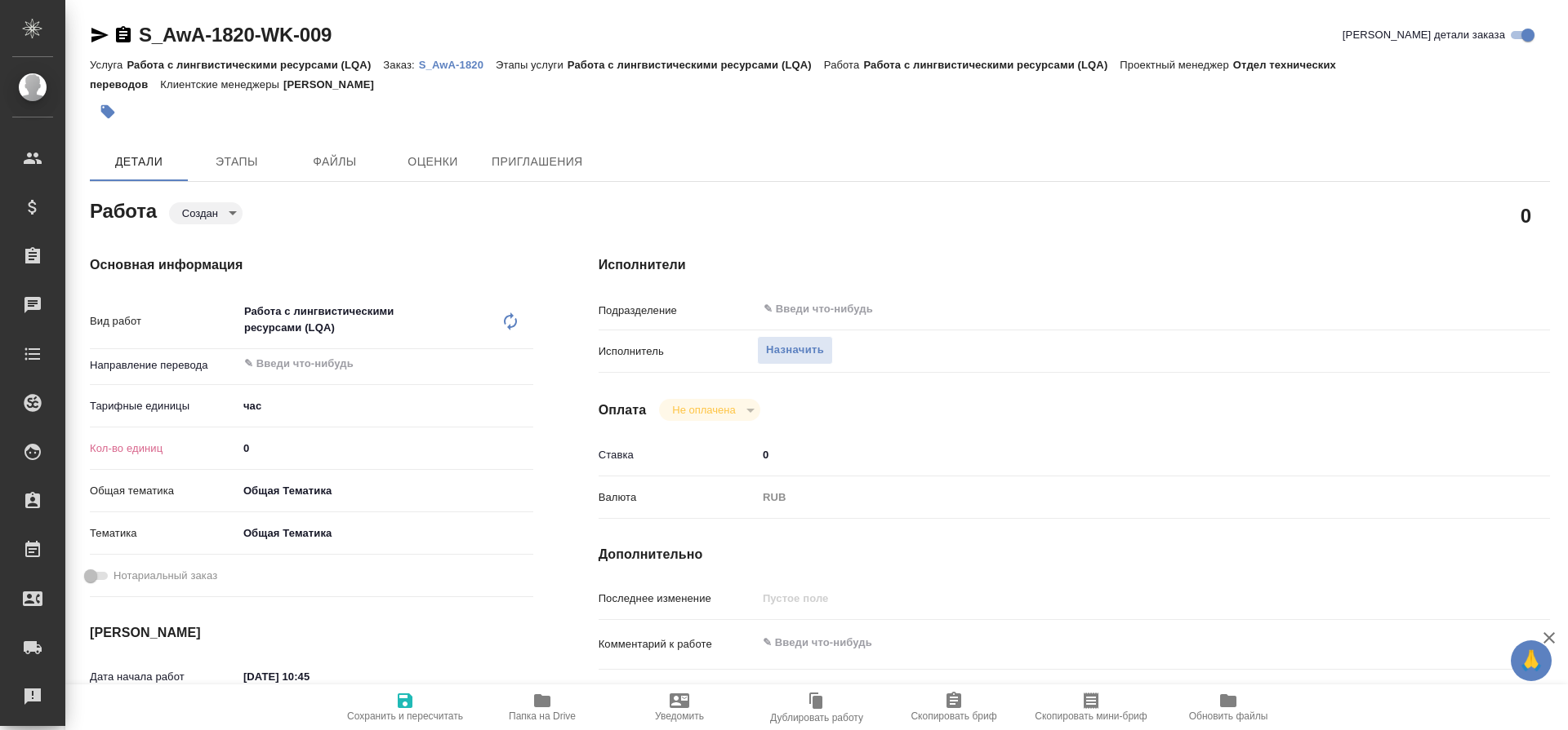
type textarea "x"
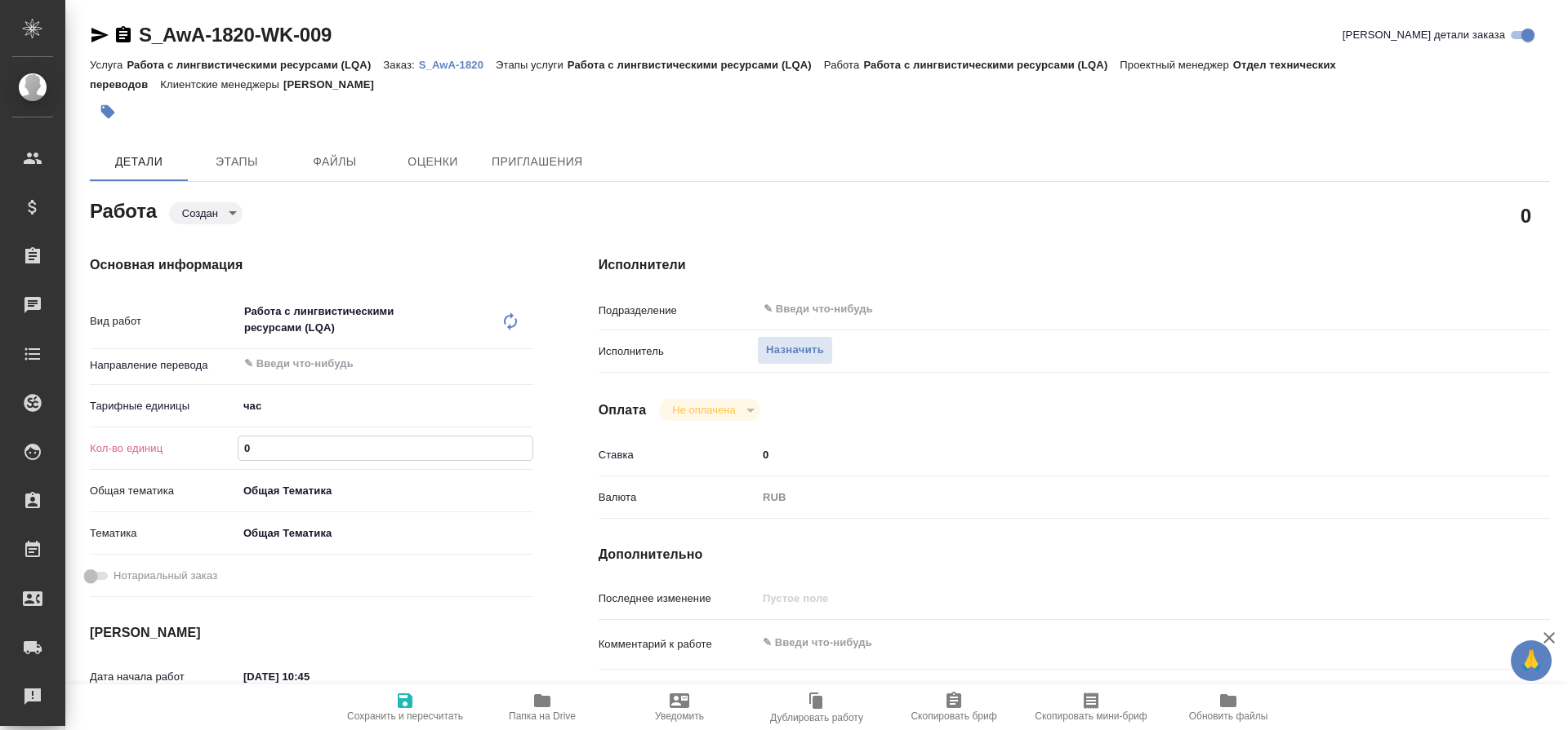
click at [303, 456] on input "0" at bounding box center [385, 448] width 294 height 23
type textarea "x"
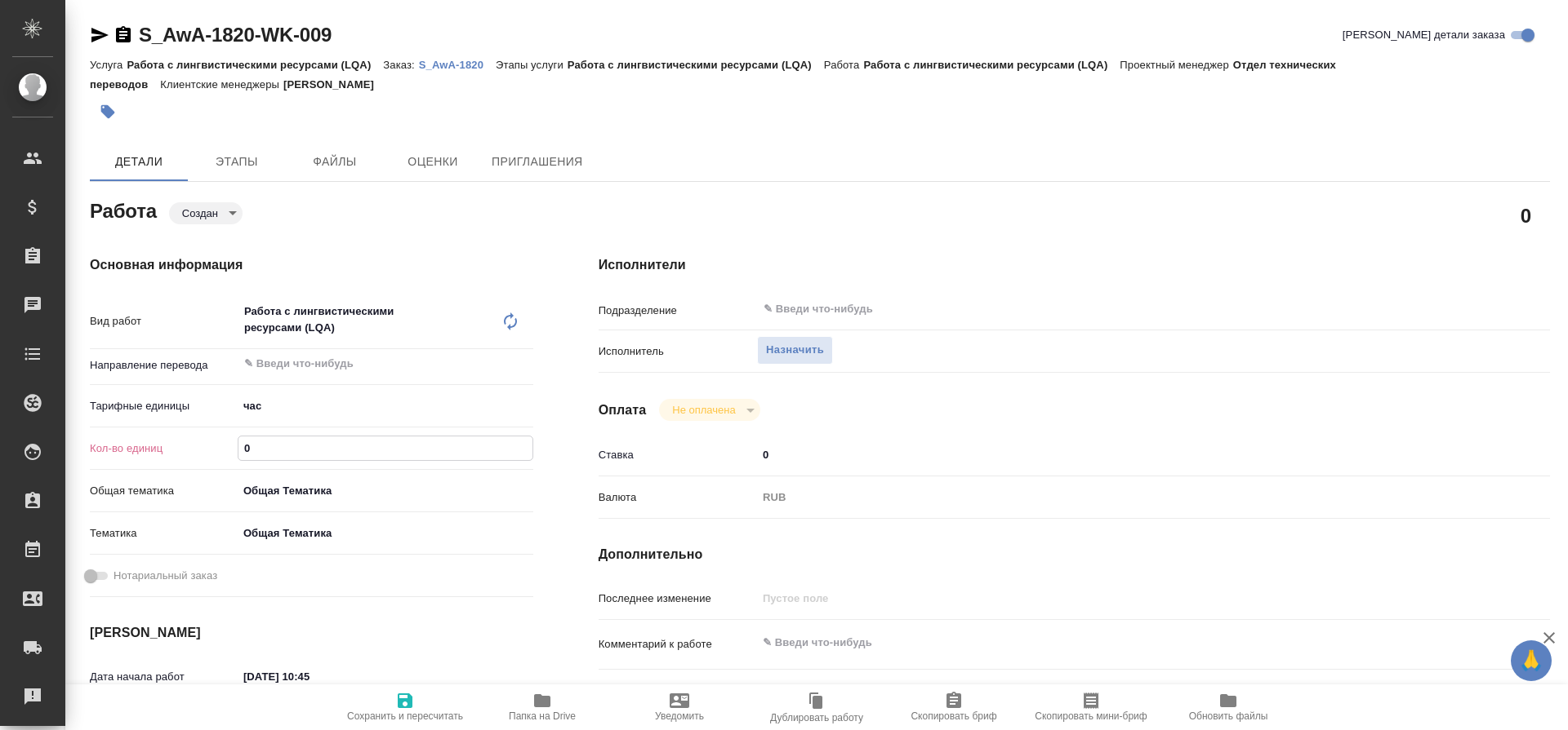
type textarea "x"
type input "8"
type textarea "x"
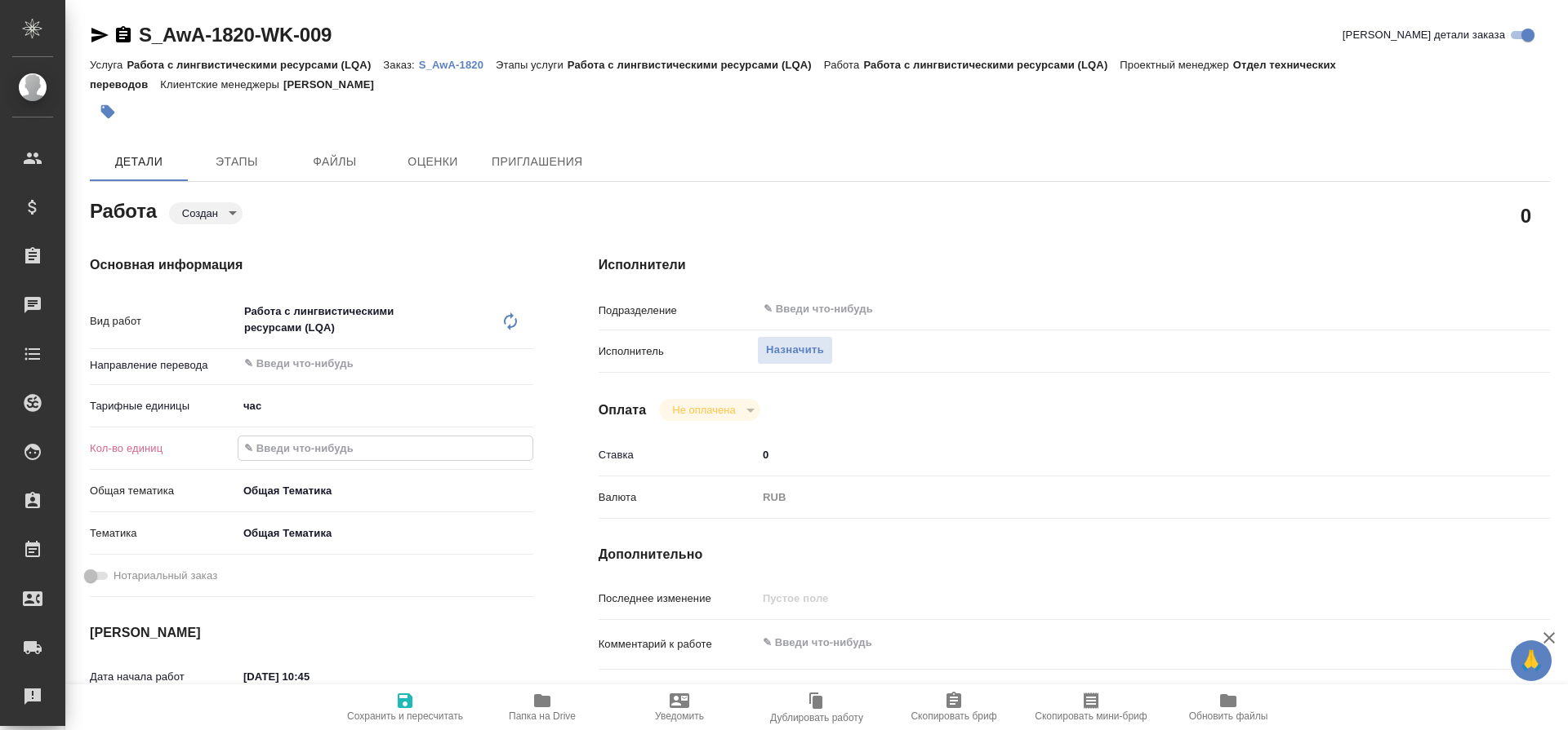
type textarea "x"
type input "87"
type textarea "x"
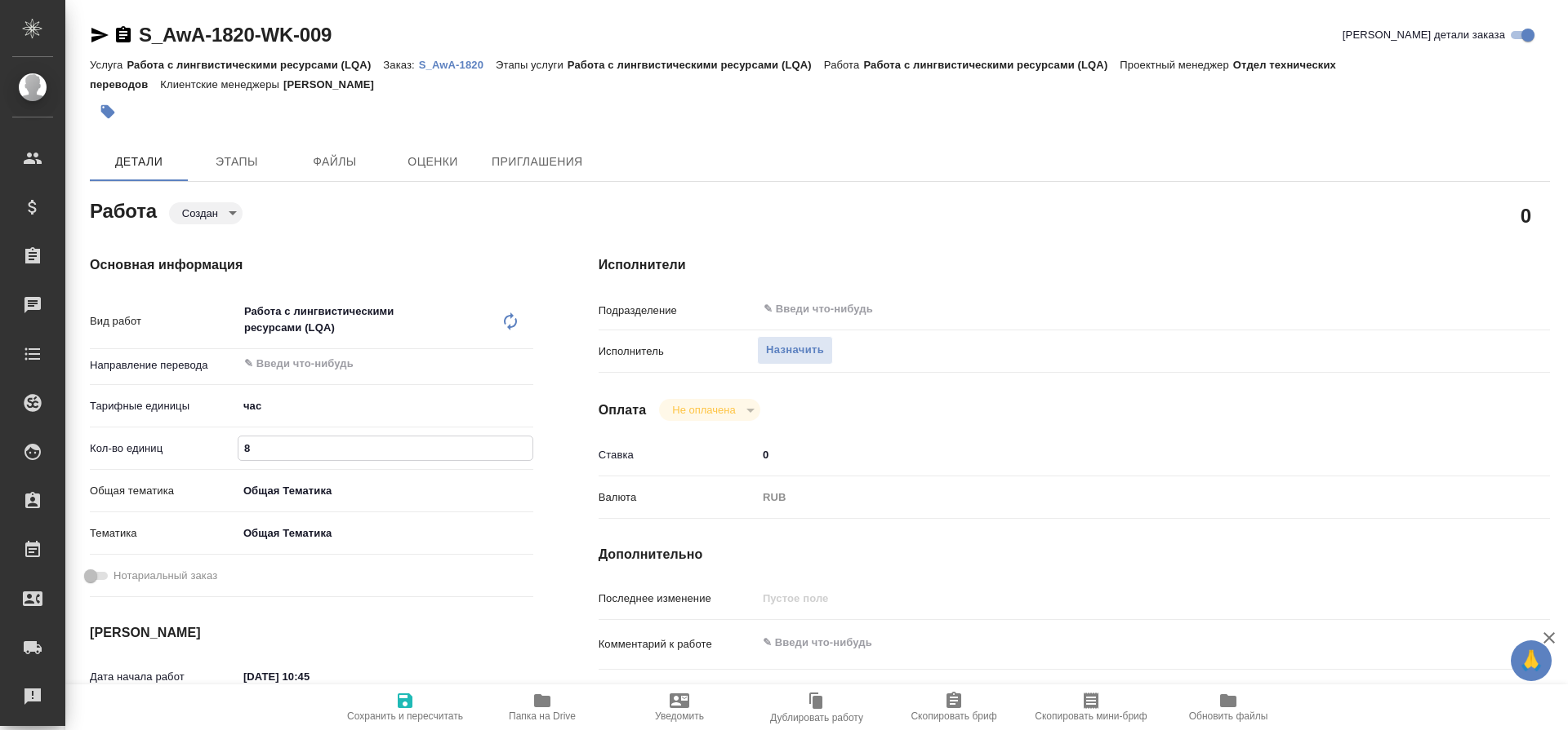
type textarea "x"
type input "87"
type textarea "x"
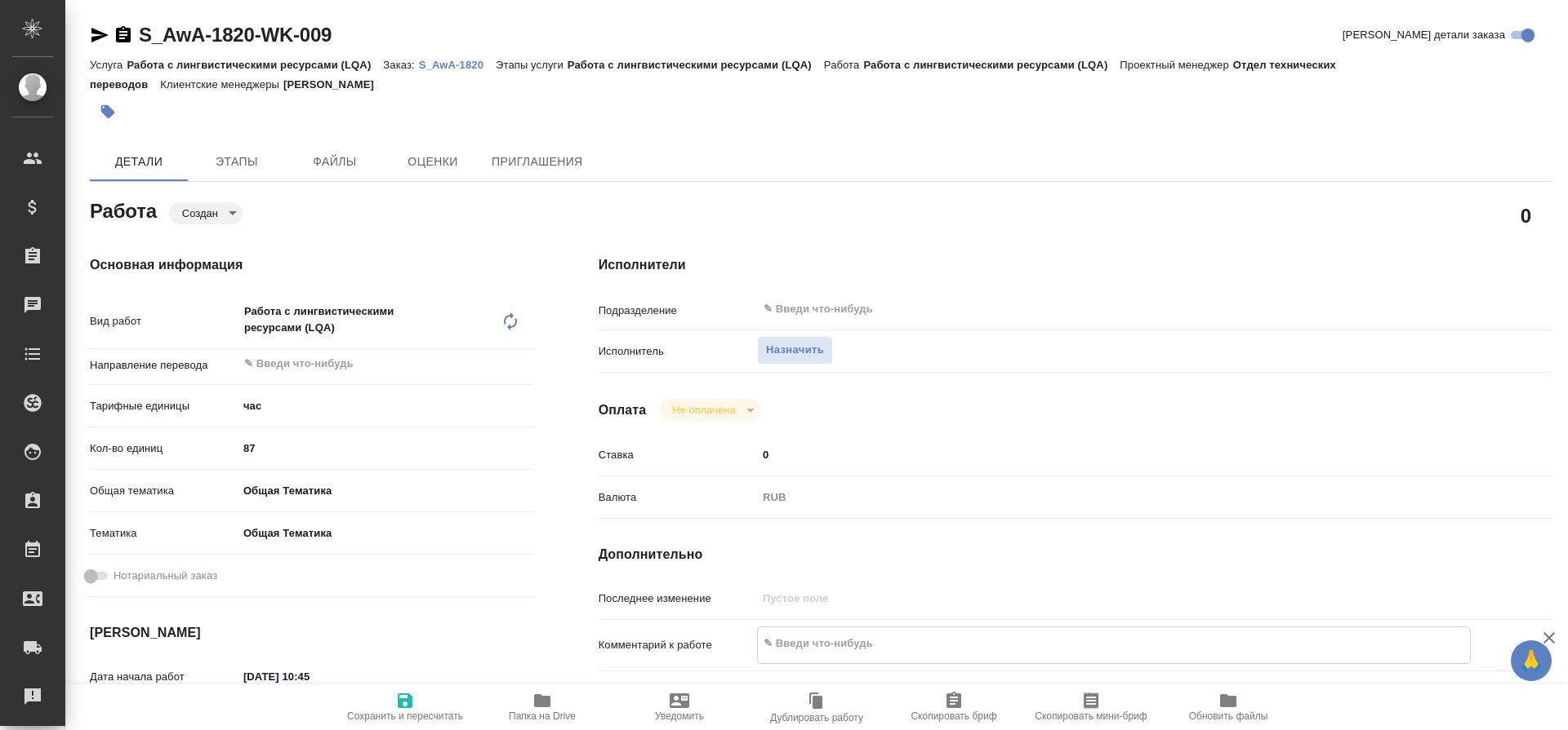
click at [797, 643] on textarea at bounding box center [1113, 644] width 712 height 28
type textarea "x"
type textarea "Э"
type textarea "x"
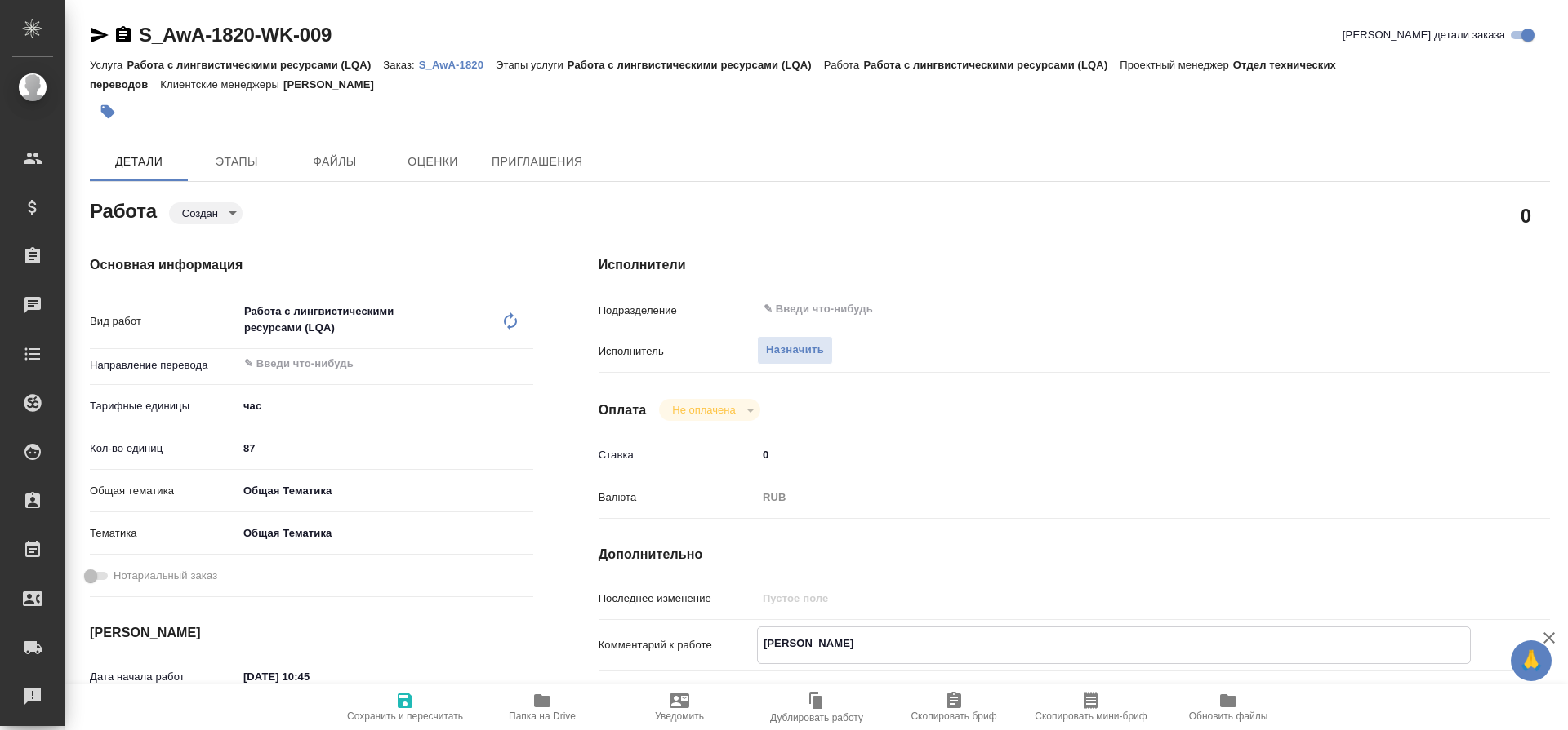
type textarea "x"
type textarea "Эл"
type textarea "x"
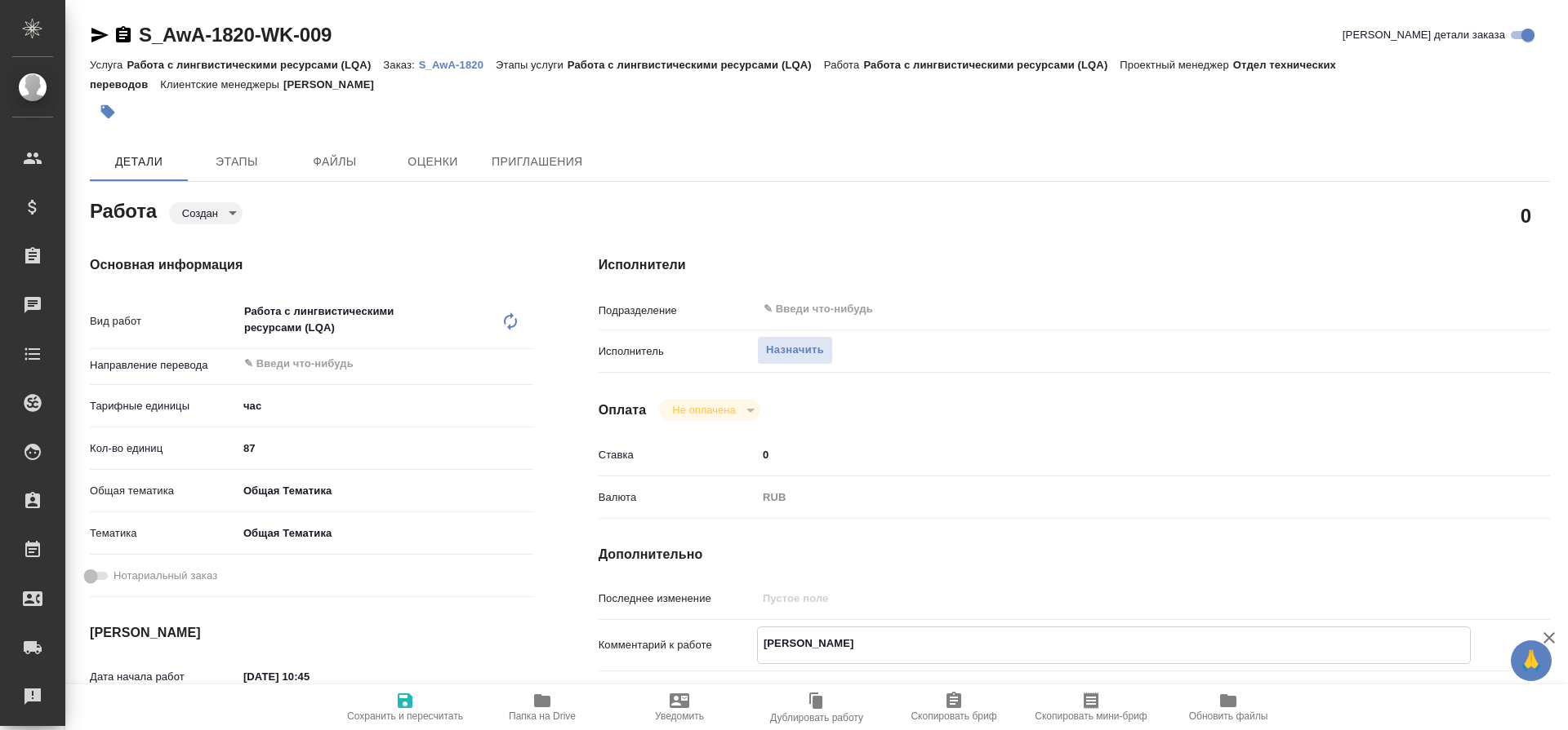
type textarea "x"
type textarea "Эла"
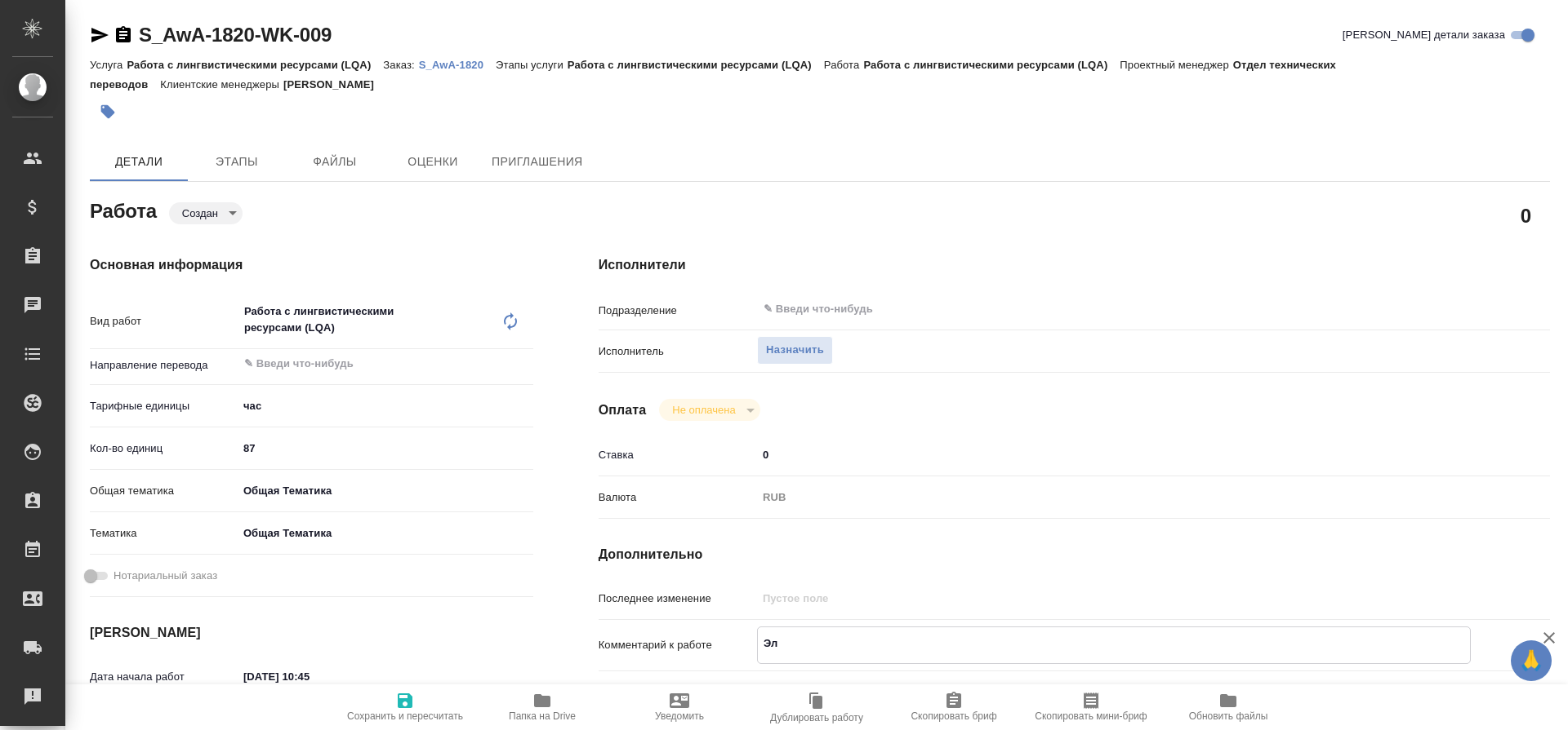
type textarea "x"
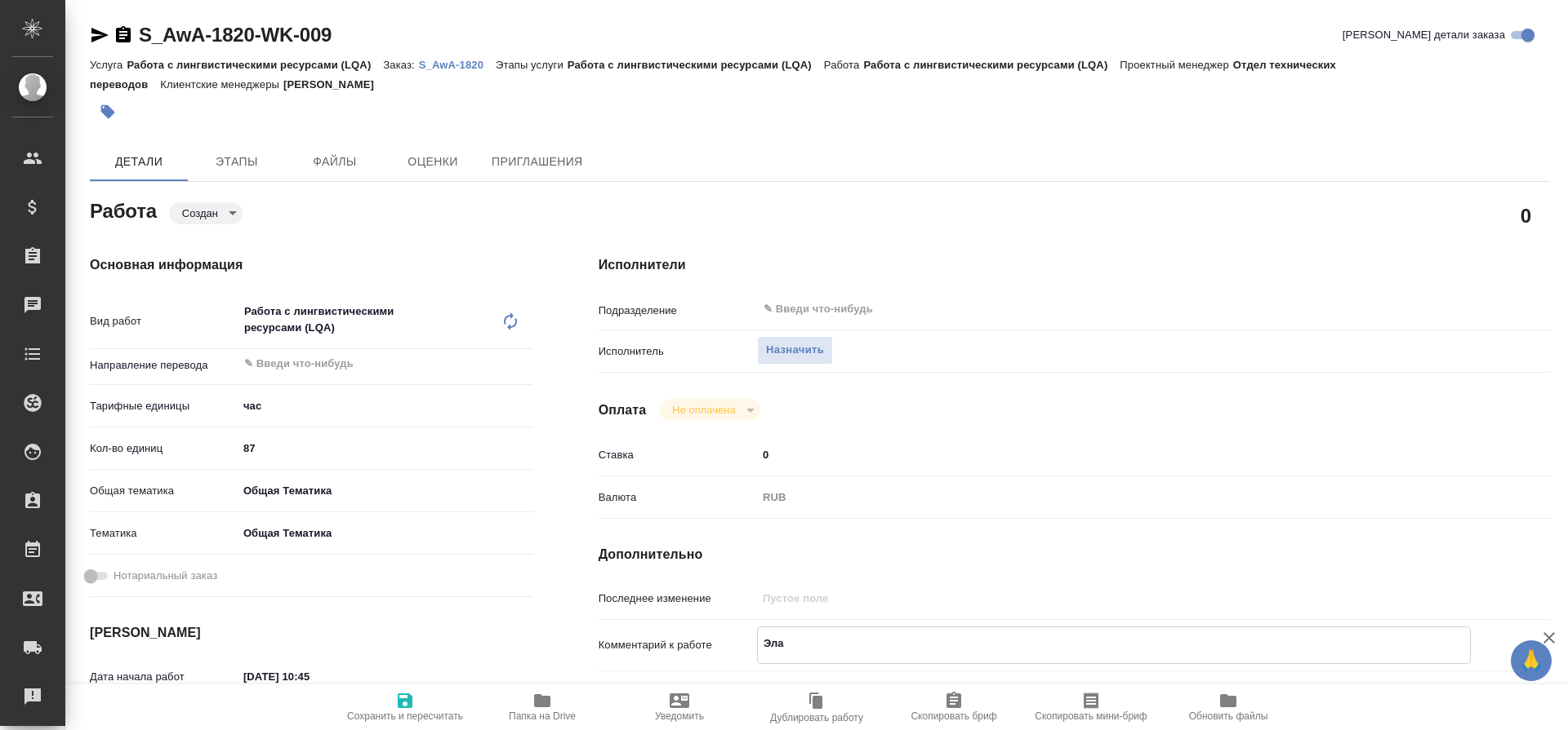
type textarea "Элай"
type textarea "x"
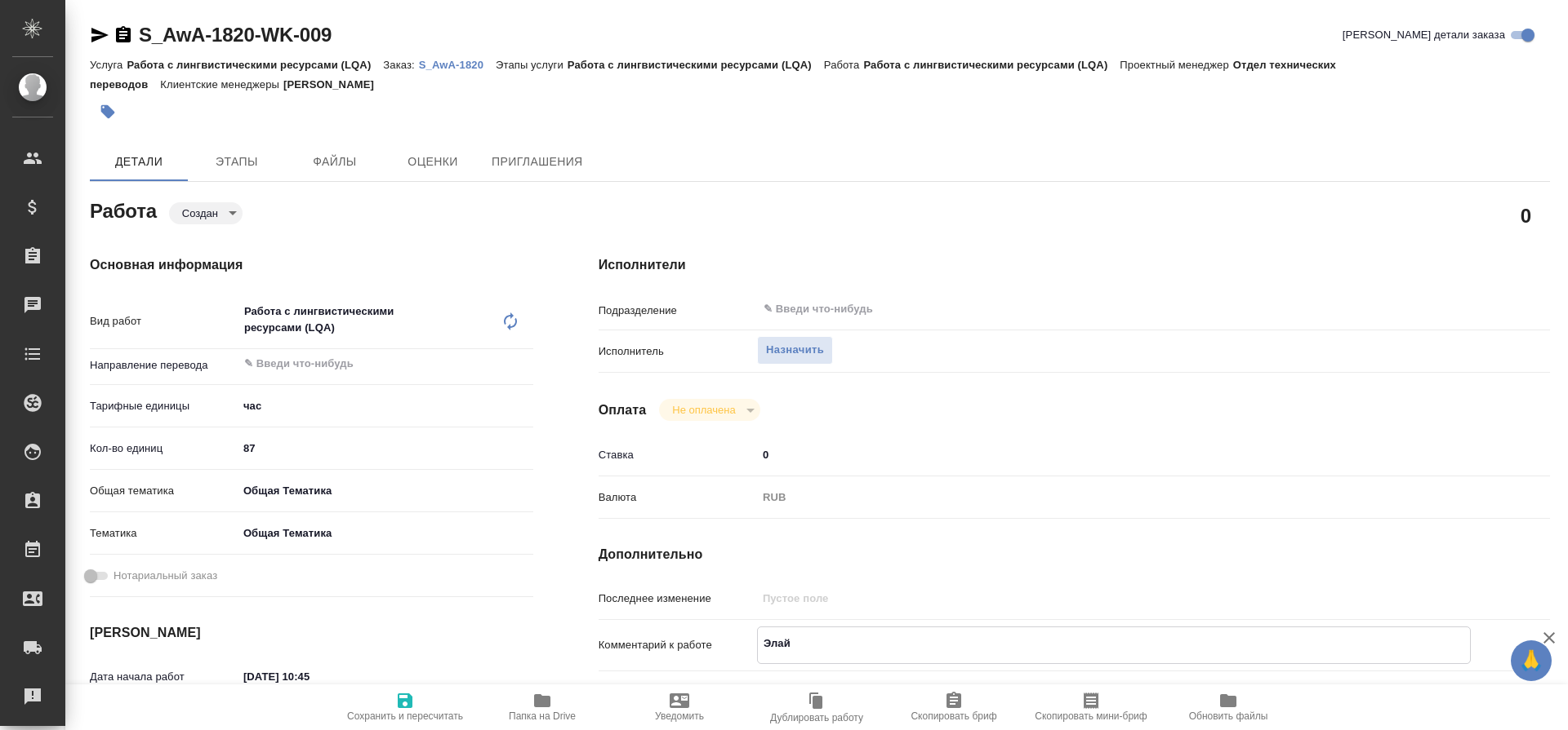
type textarea "x"
type textarea "Элайн"
type textarea "x"
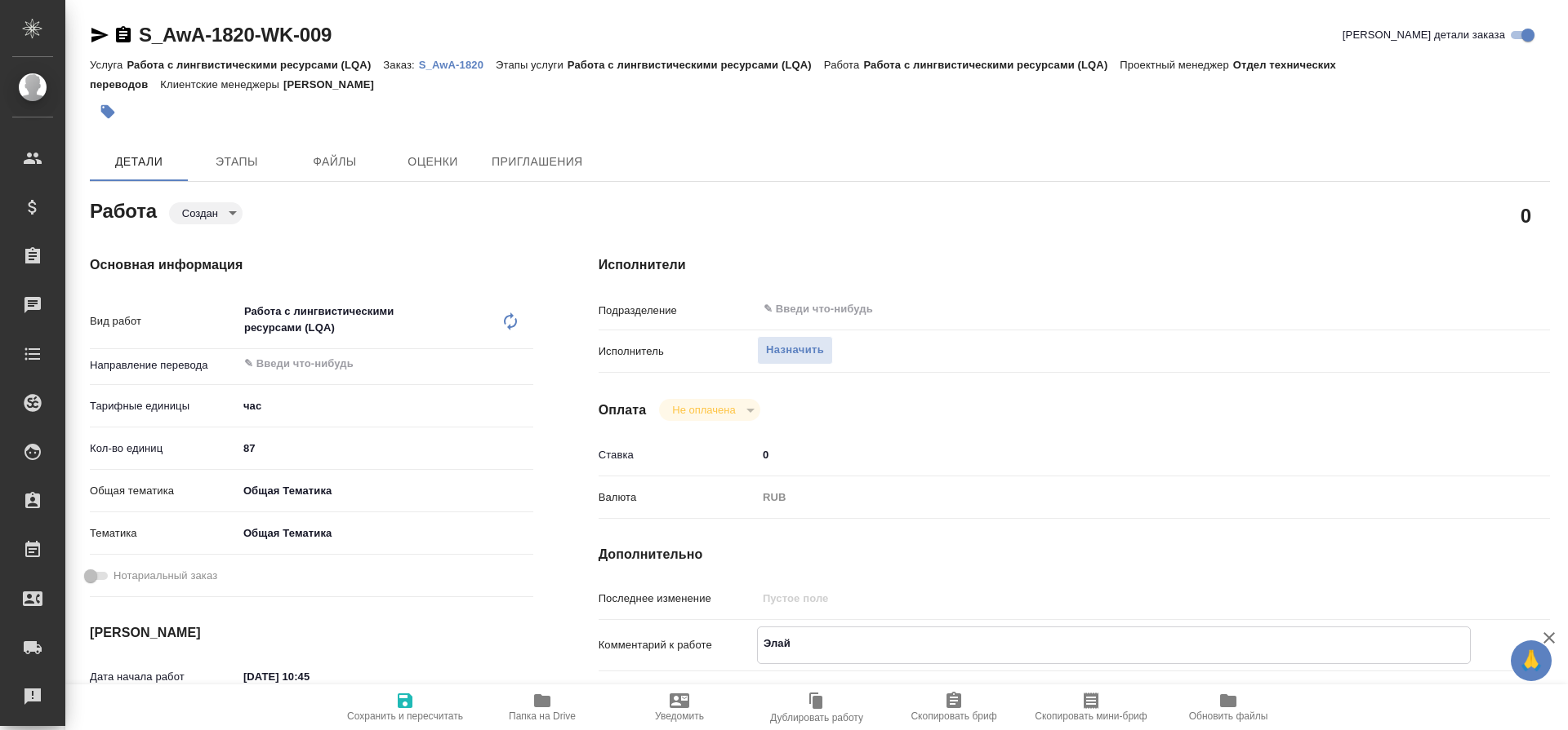
type textarea "x"
type textarea "Элайнм"
type textarea "x"
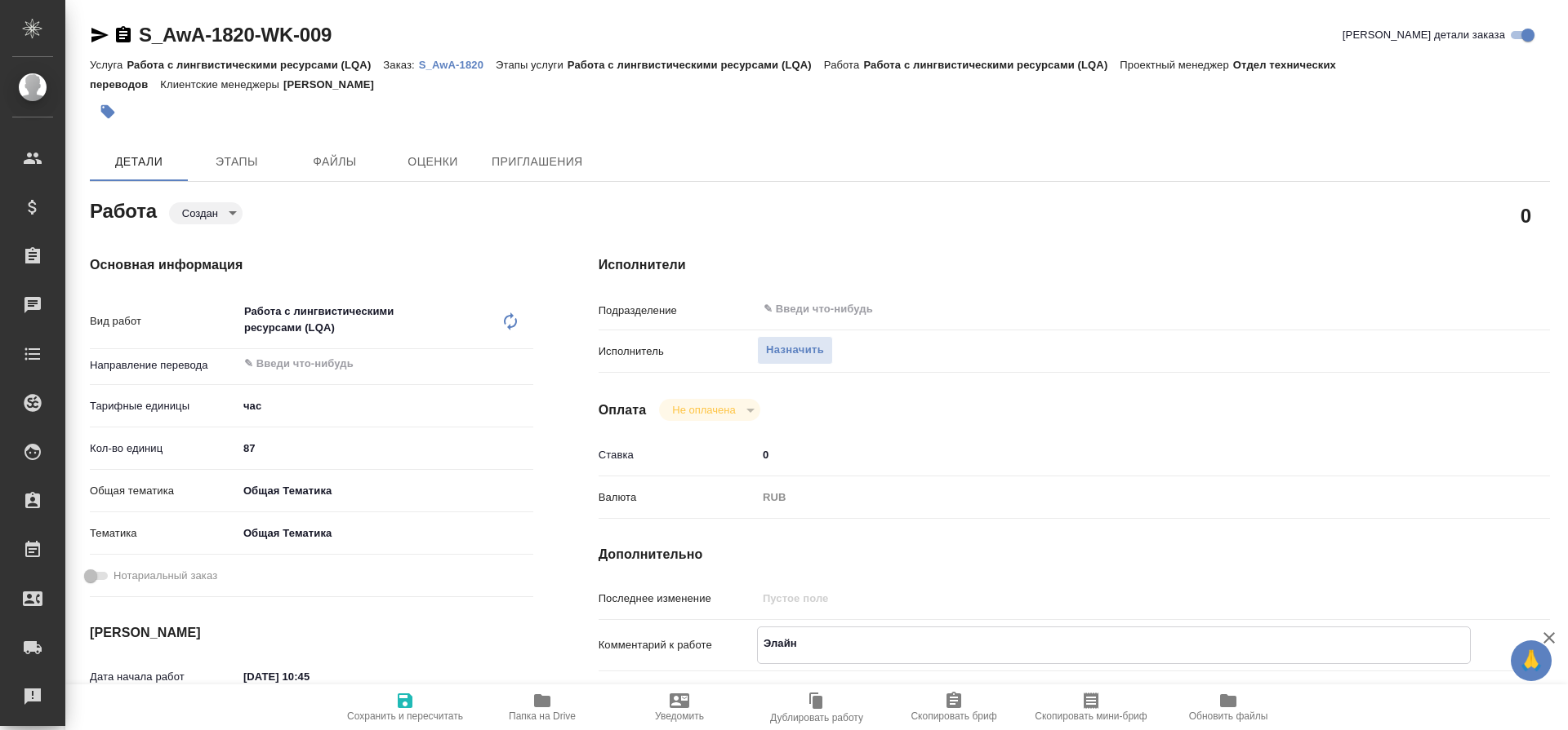
type textarea "x"
type textarea "Элайнме"
type textarea "x"
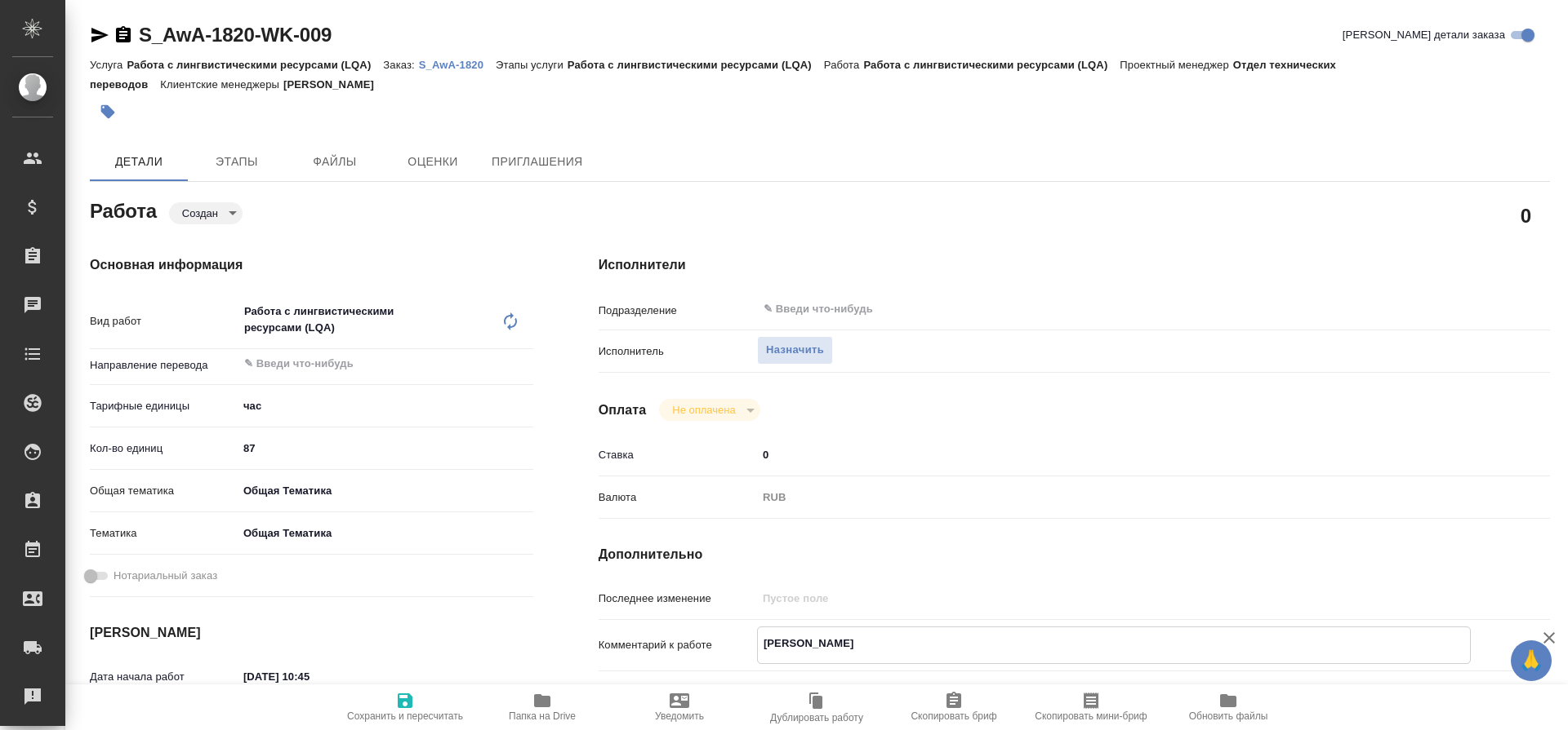
type textarea "x"
type textarea "Элайнмен"
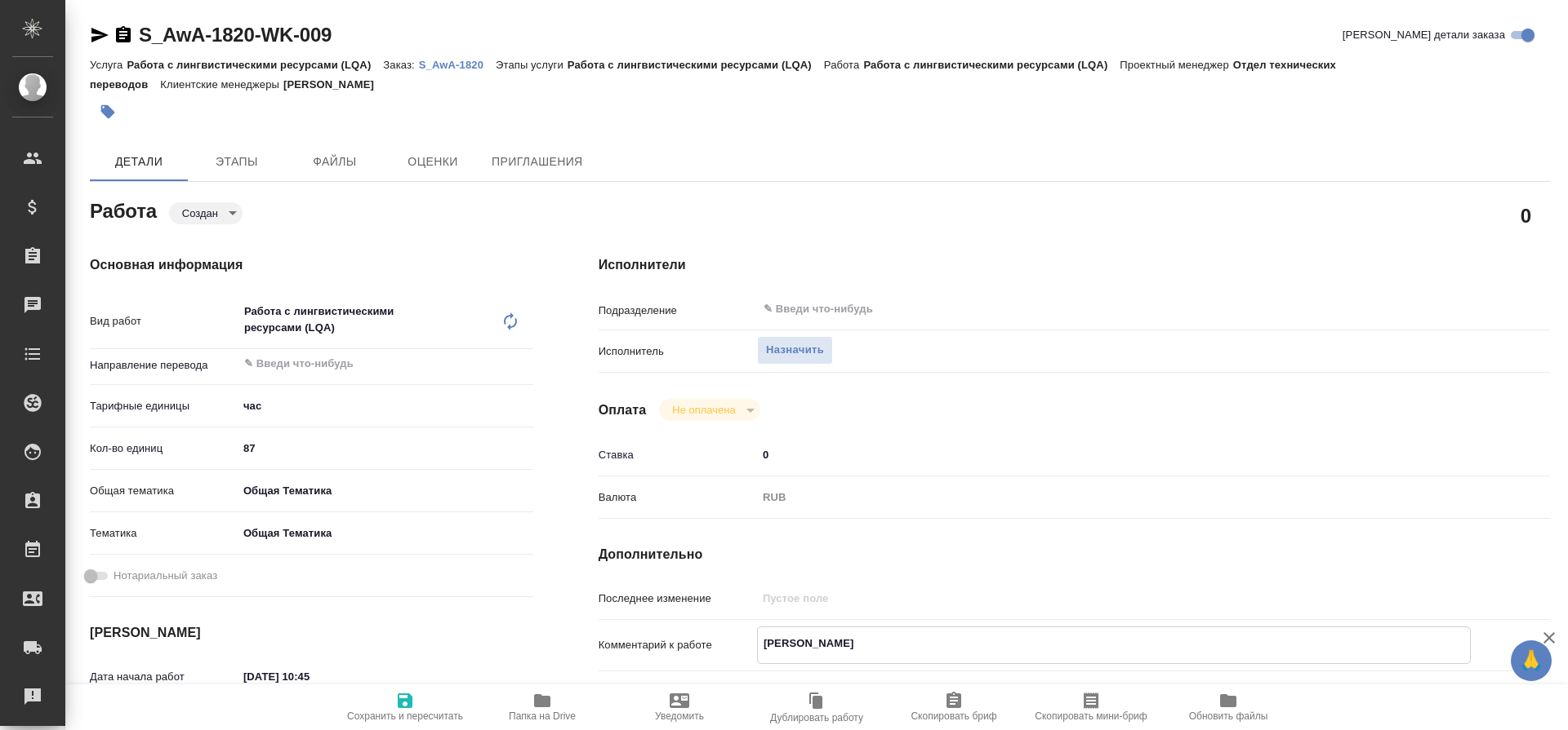
type textarea "x"
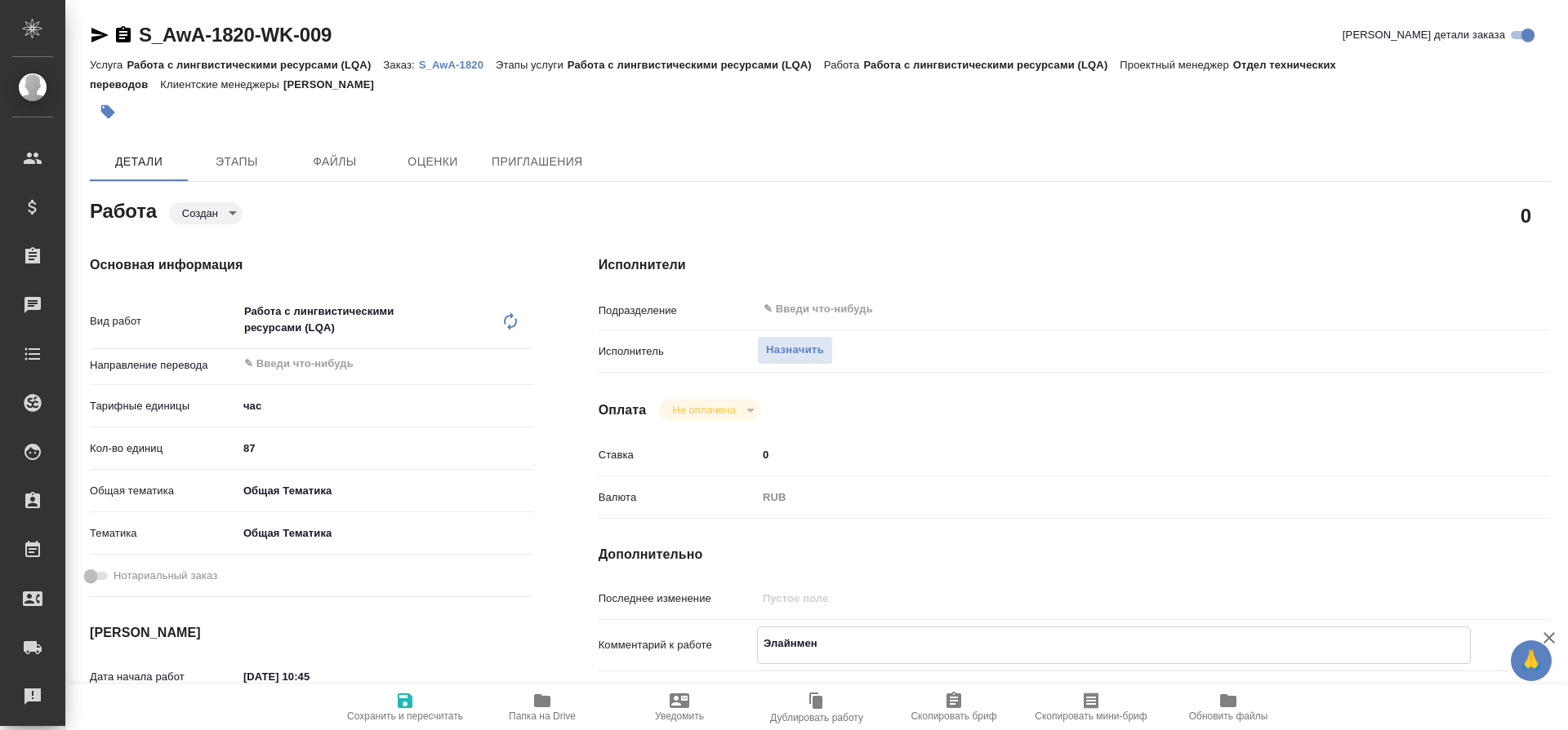
type textarea "Элайнмент"
type textarea "x"
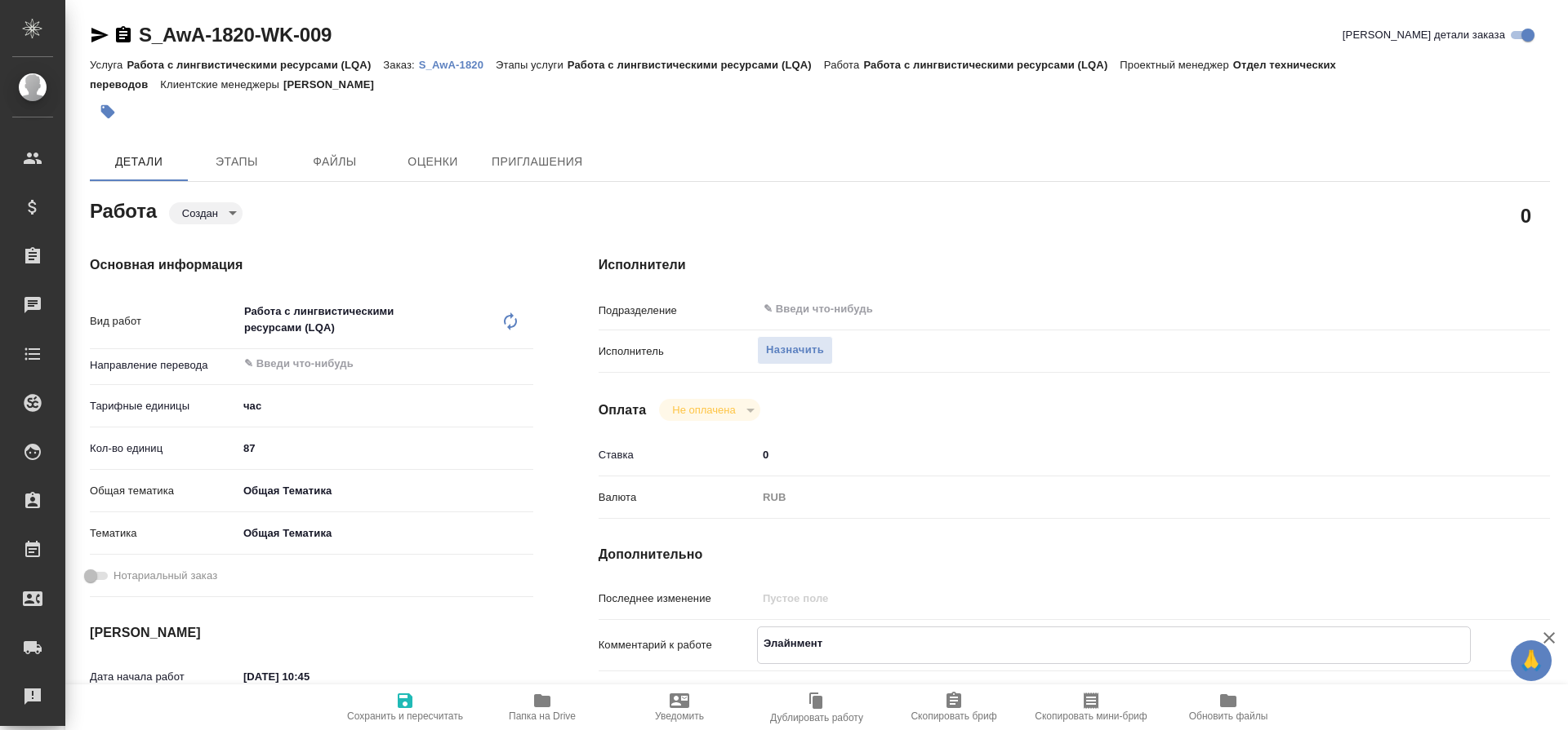
type textarea "x"
type textarea "Элайнмент,"
type textarea "x"
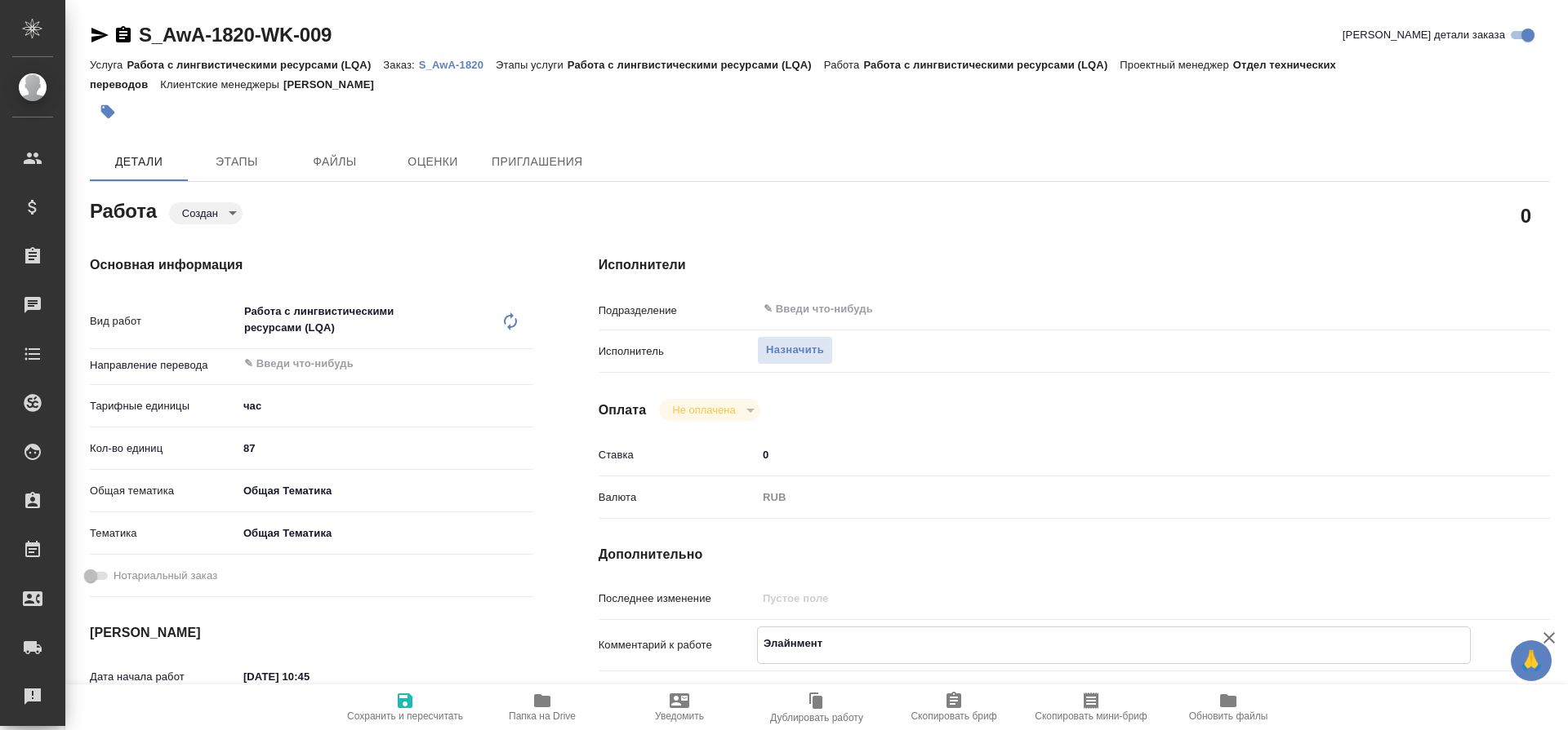
type textarea "x"
type textarea "Элайнмент,"
type textarea "x"
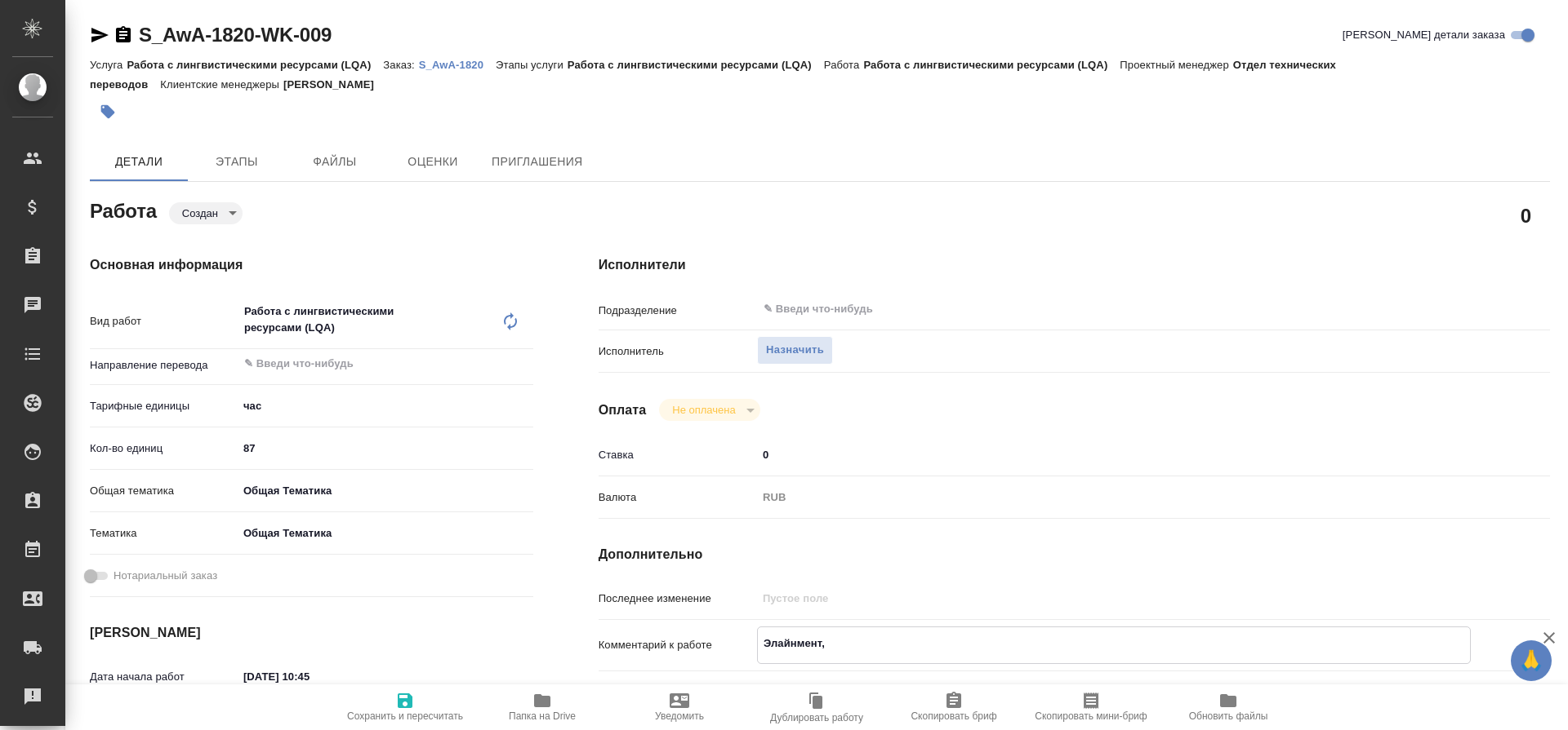
type textarea "x"
type textarea "Элайнмент, Р"
type textarea "x"
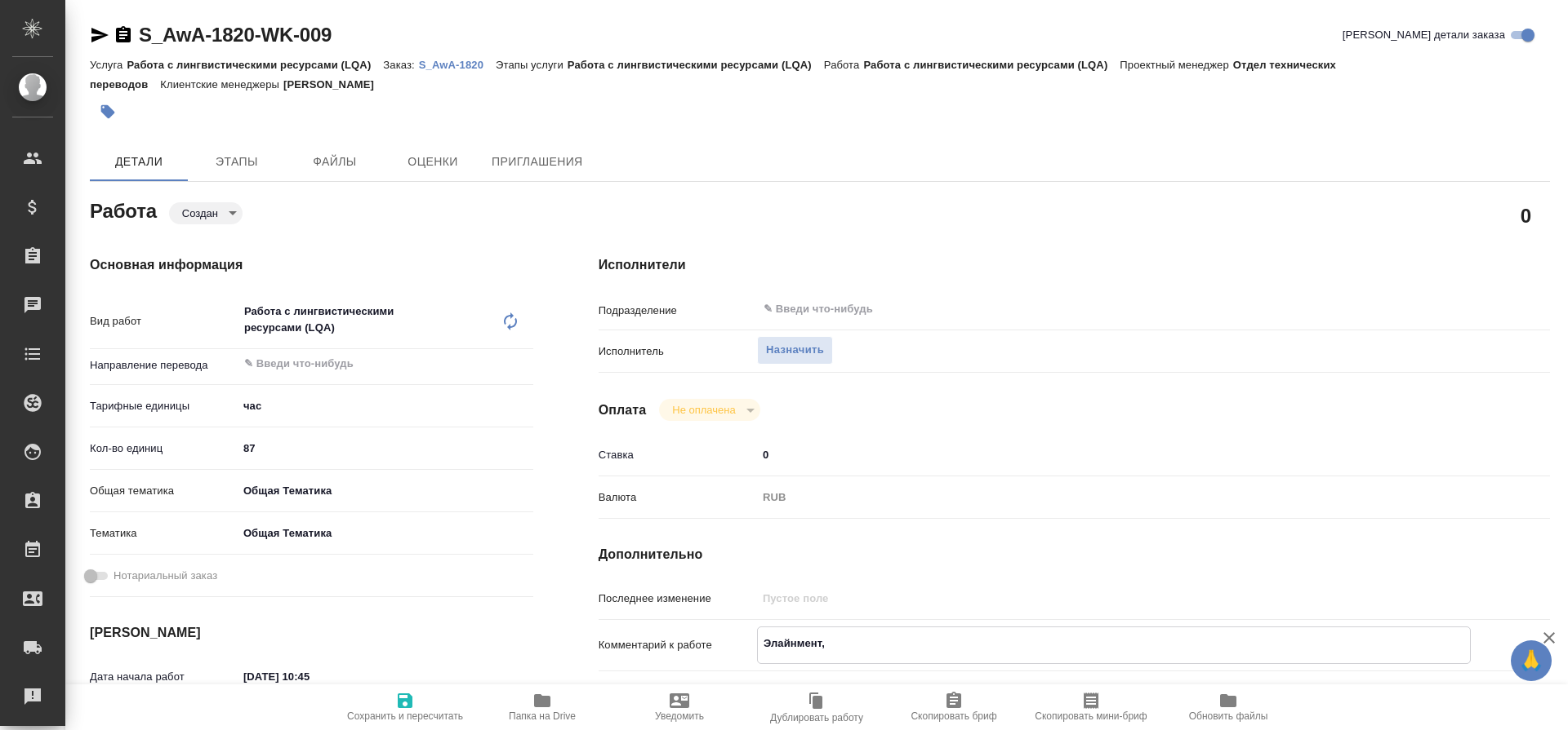
type textarea "x"
type textarea "Элайнмент, РУ"
type textarea "x"
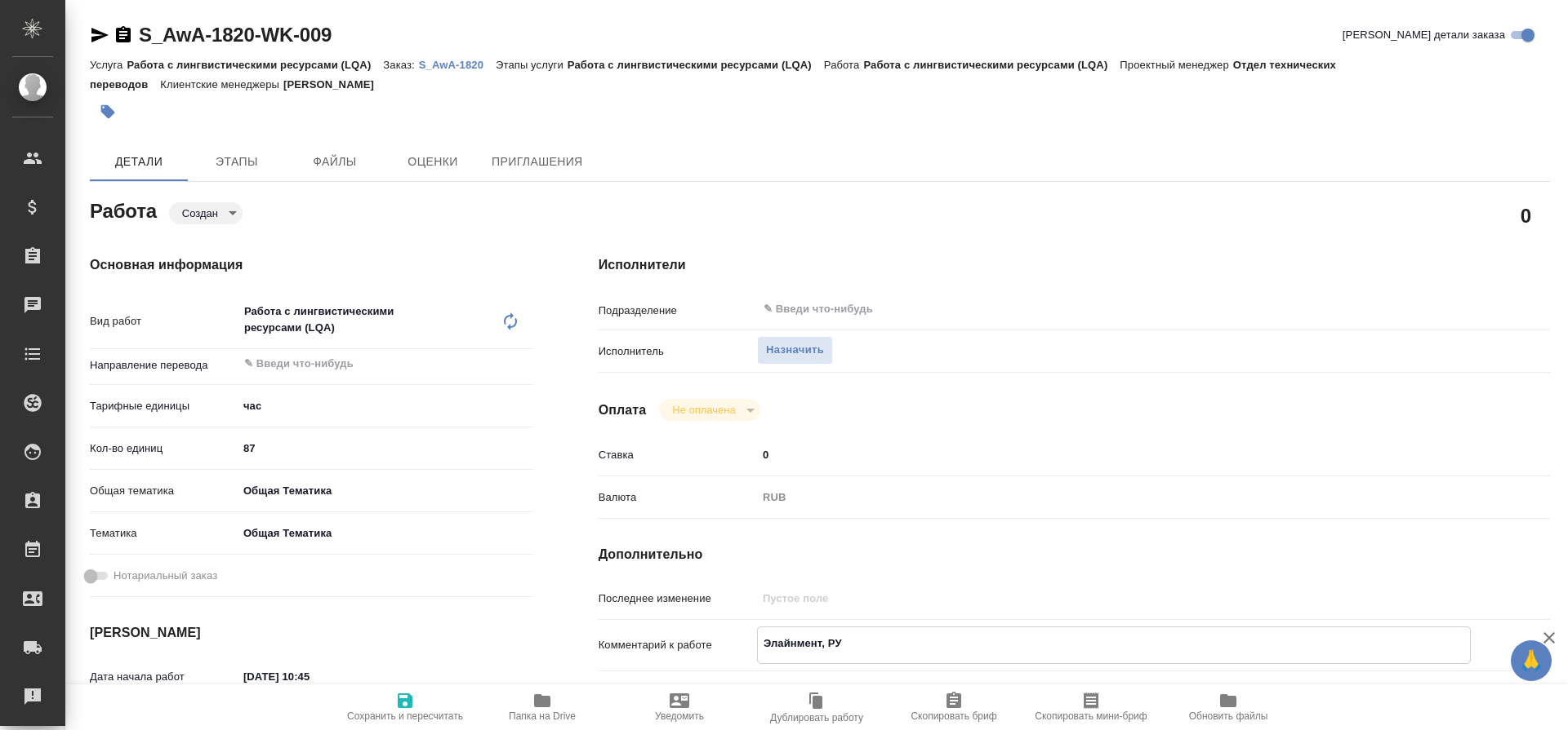
type textarea "x"
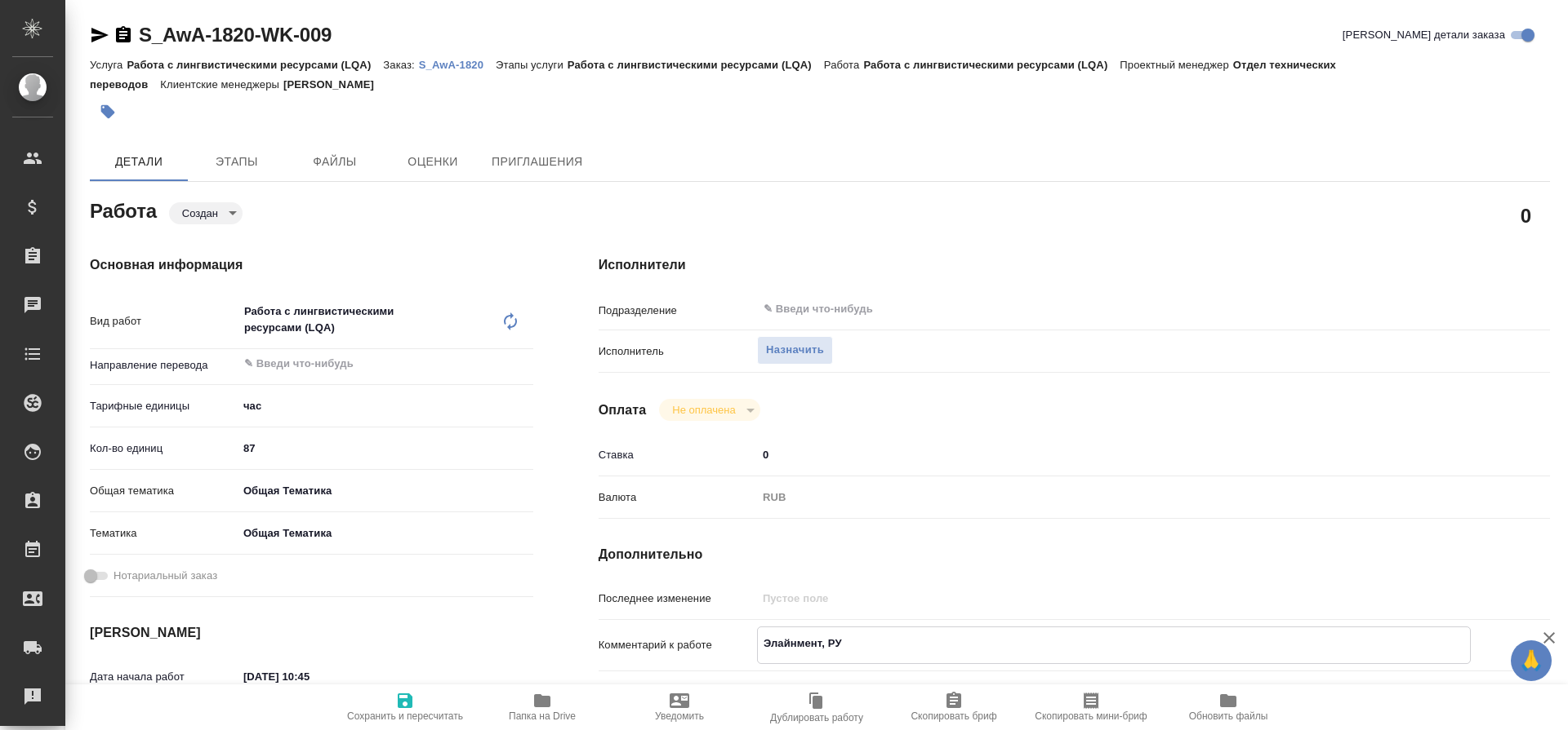
type textarea "Элайнмент, РУС"
type textarea "x"
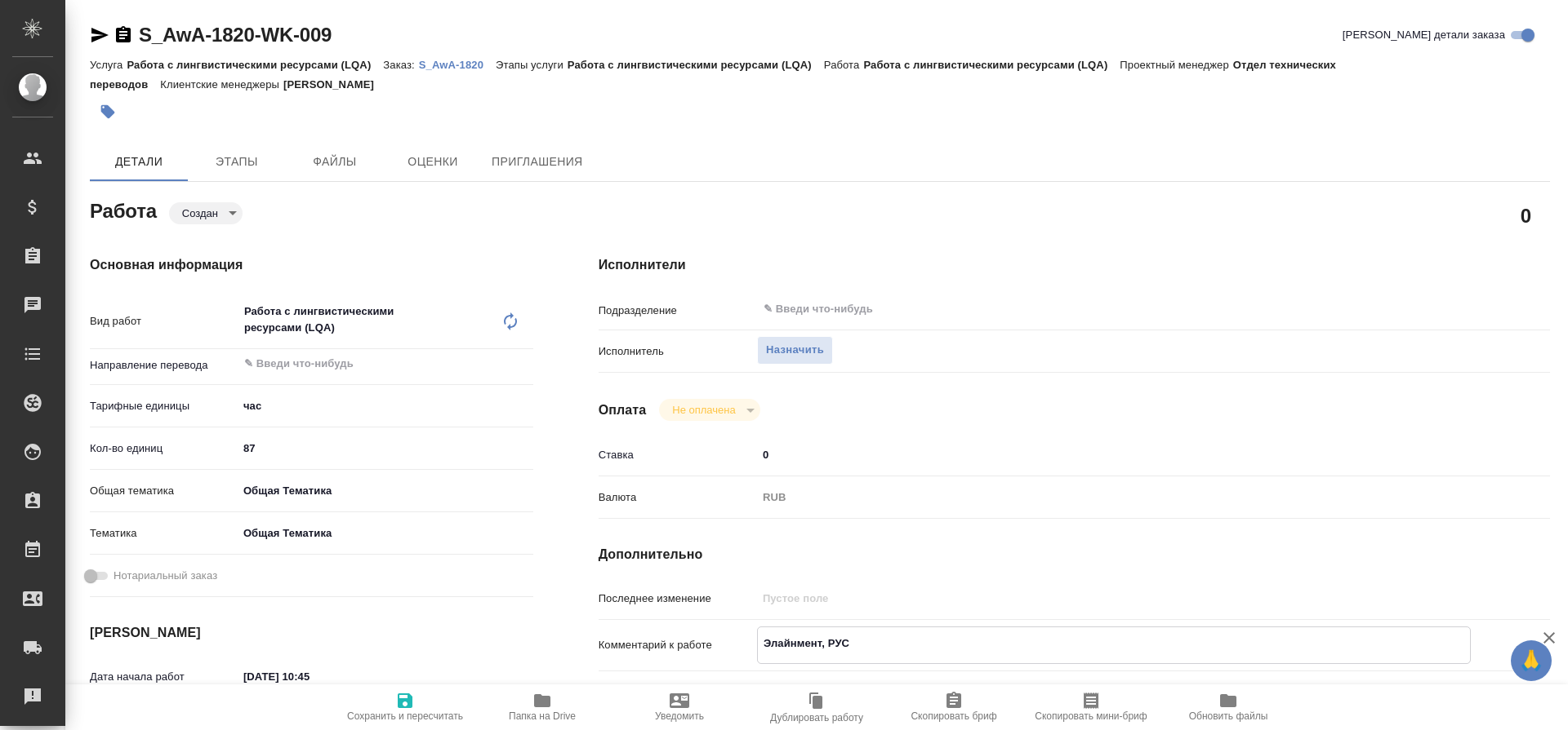
type textarea "x"
type textarea "Элайнмент, РУСА"
type textarea "x"
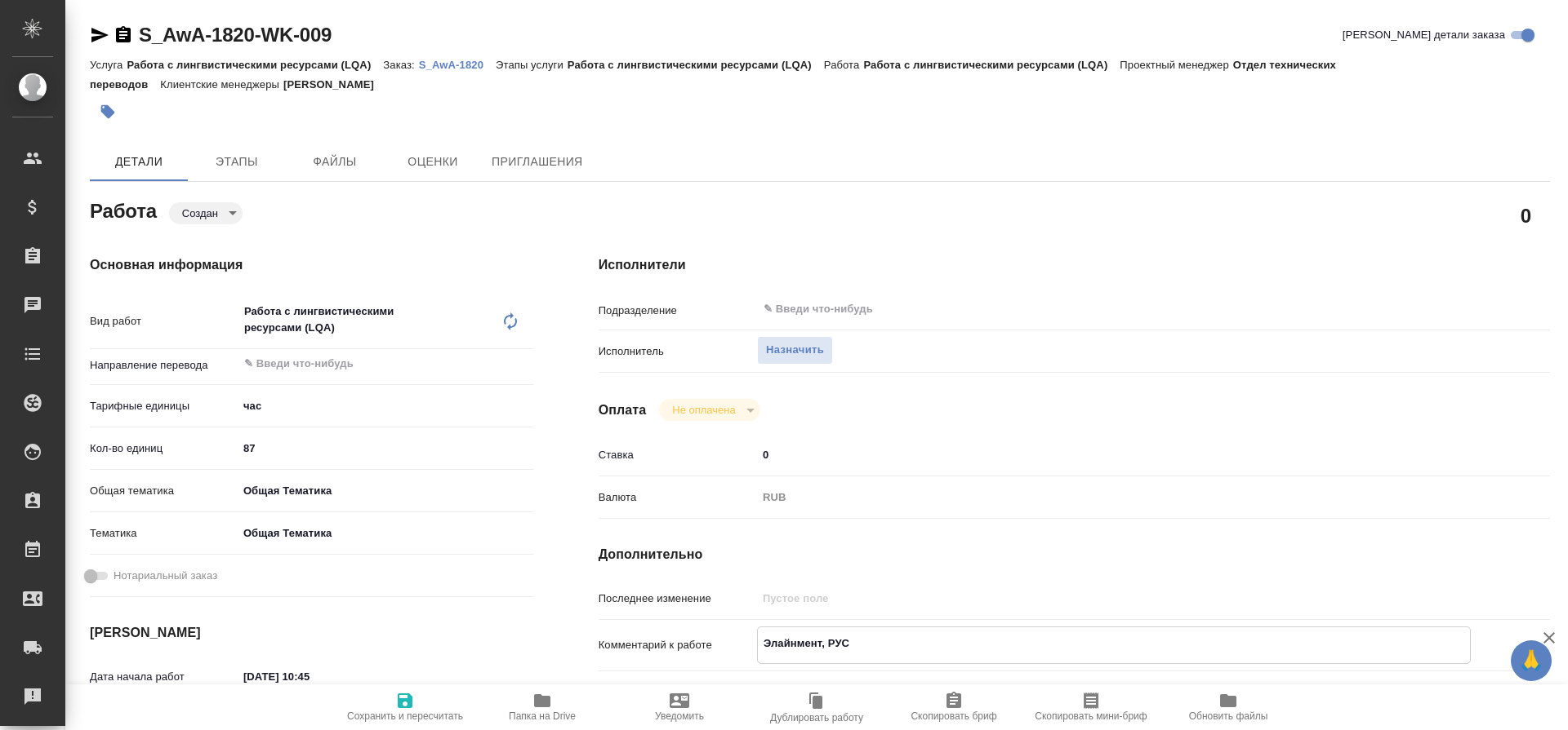
type textarea "x"
type textarea "Элайнмент, РУСАЛ"
type textarea "x"
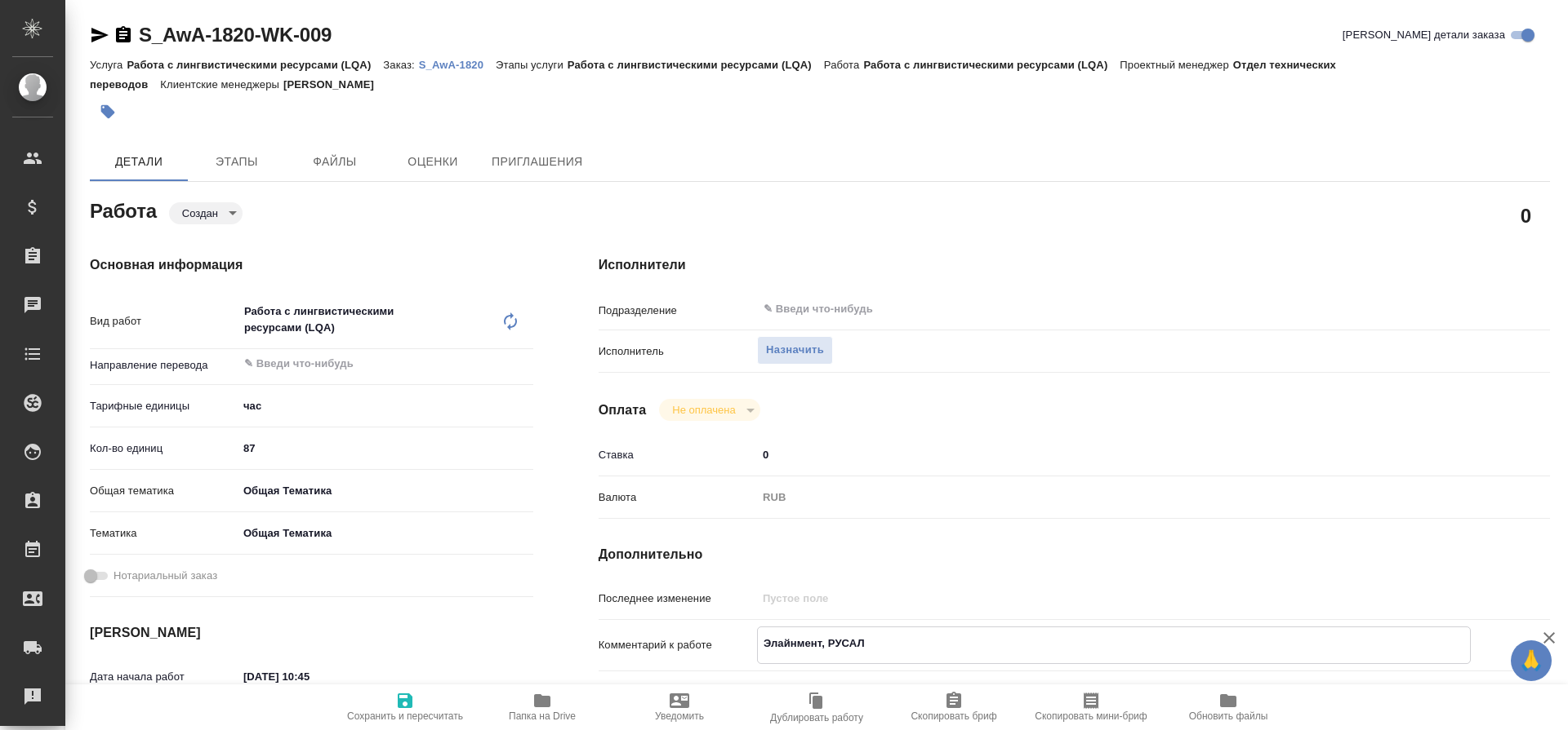
type textarea "x"
type textarea "Элайнмент, РУСАЛ,"
type textarea "x"
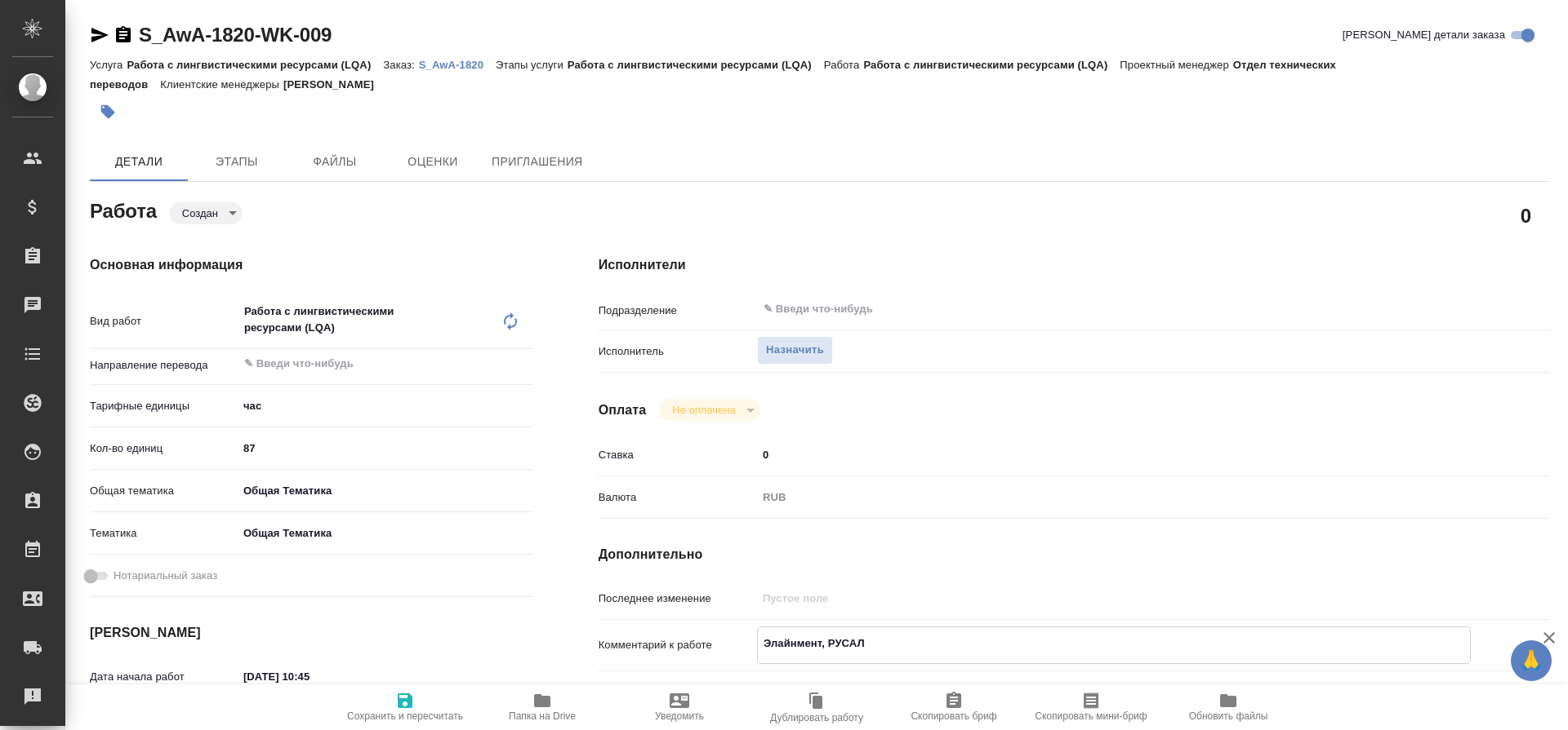
type textarea "x"
type textarea "Элайнмент, РУСАЛ,"
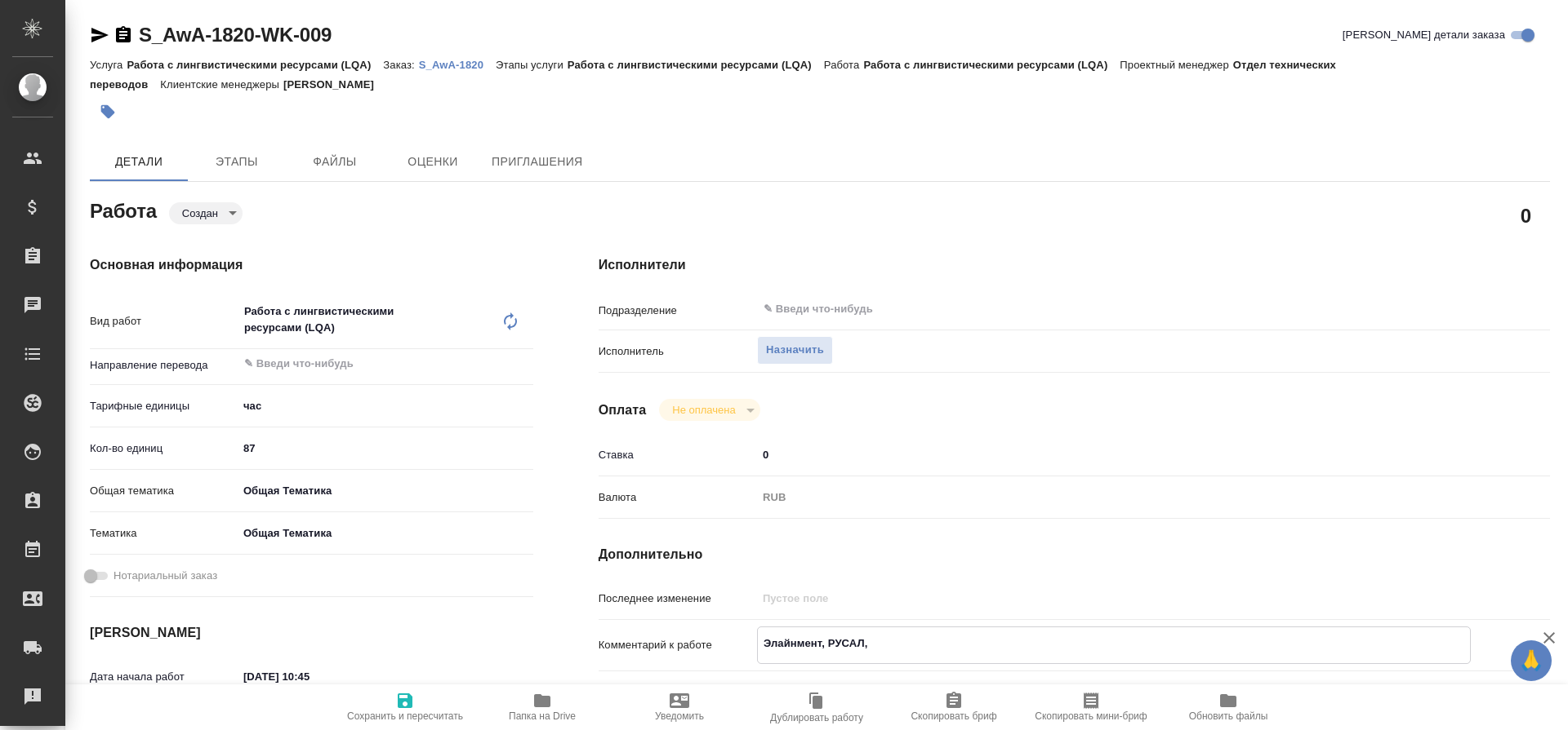
type textarea "x"
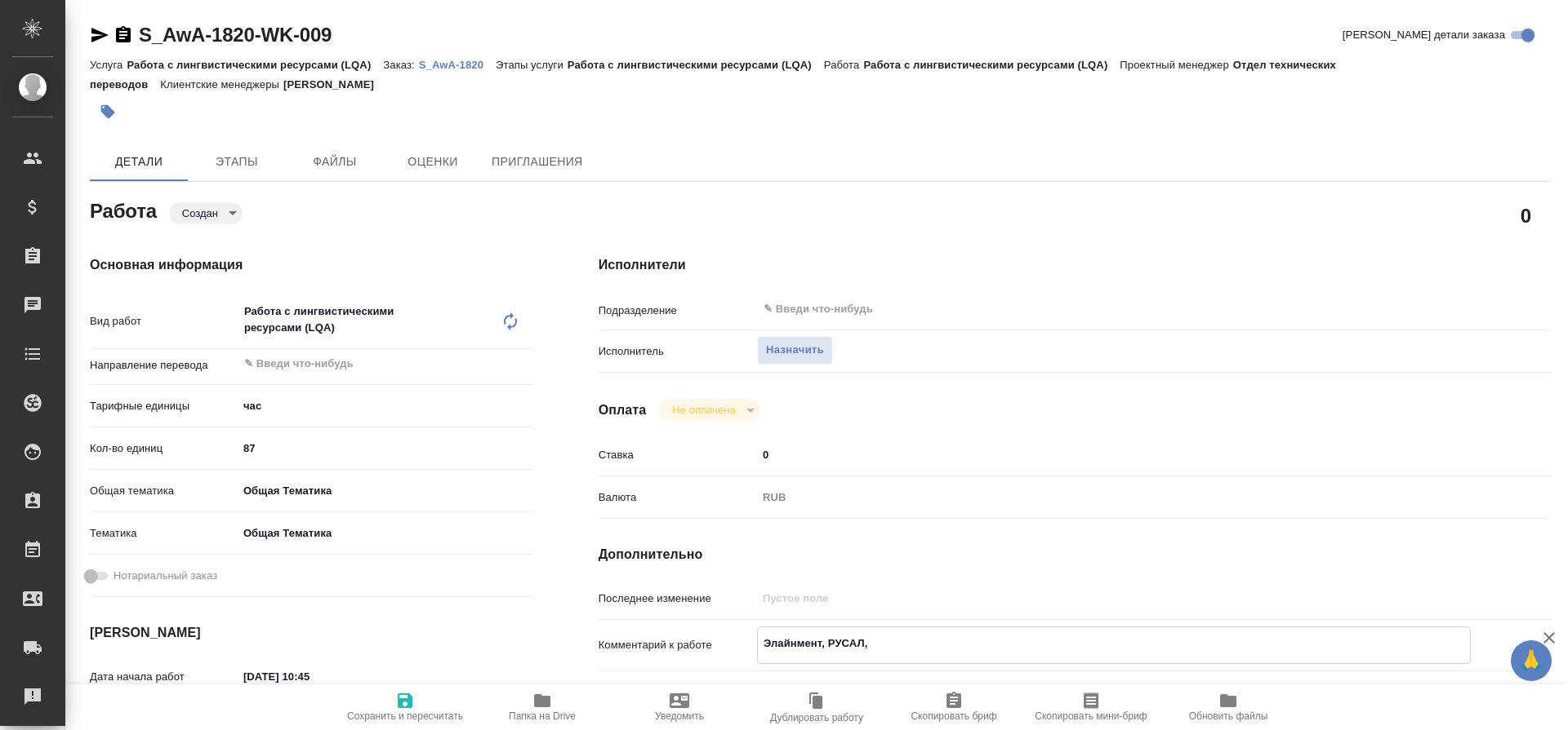
type textarea "Элайнмент, РУСАЛ, Т"
type textarea "x"
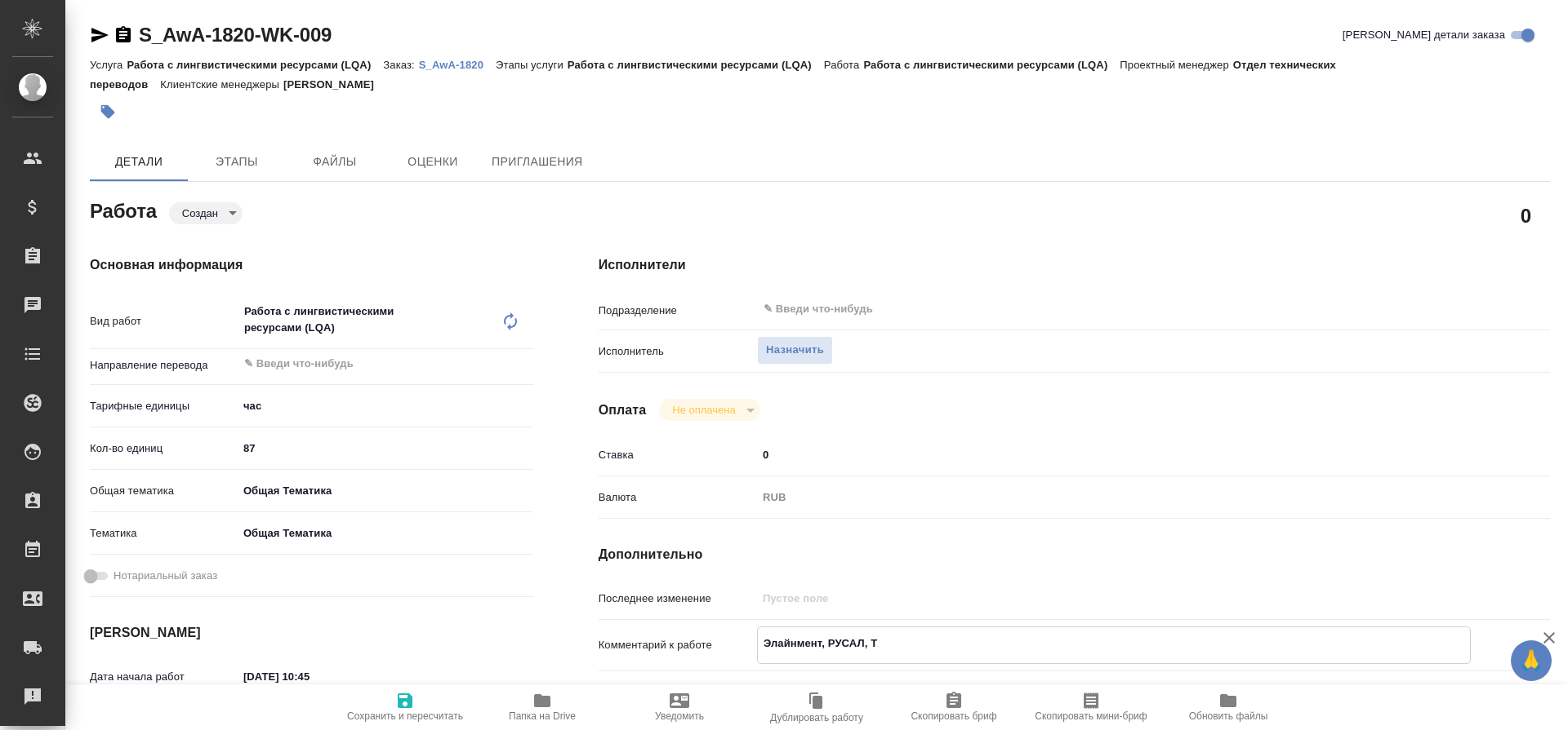
type textarea "x"
type textarea "Элайнмент, РУСАЛ, Тр"
type textarea "x"
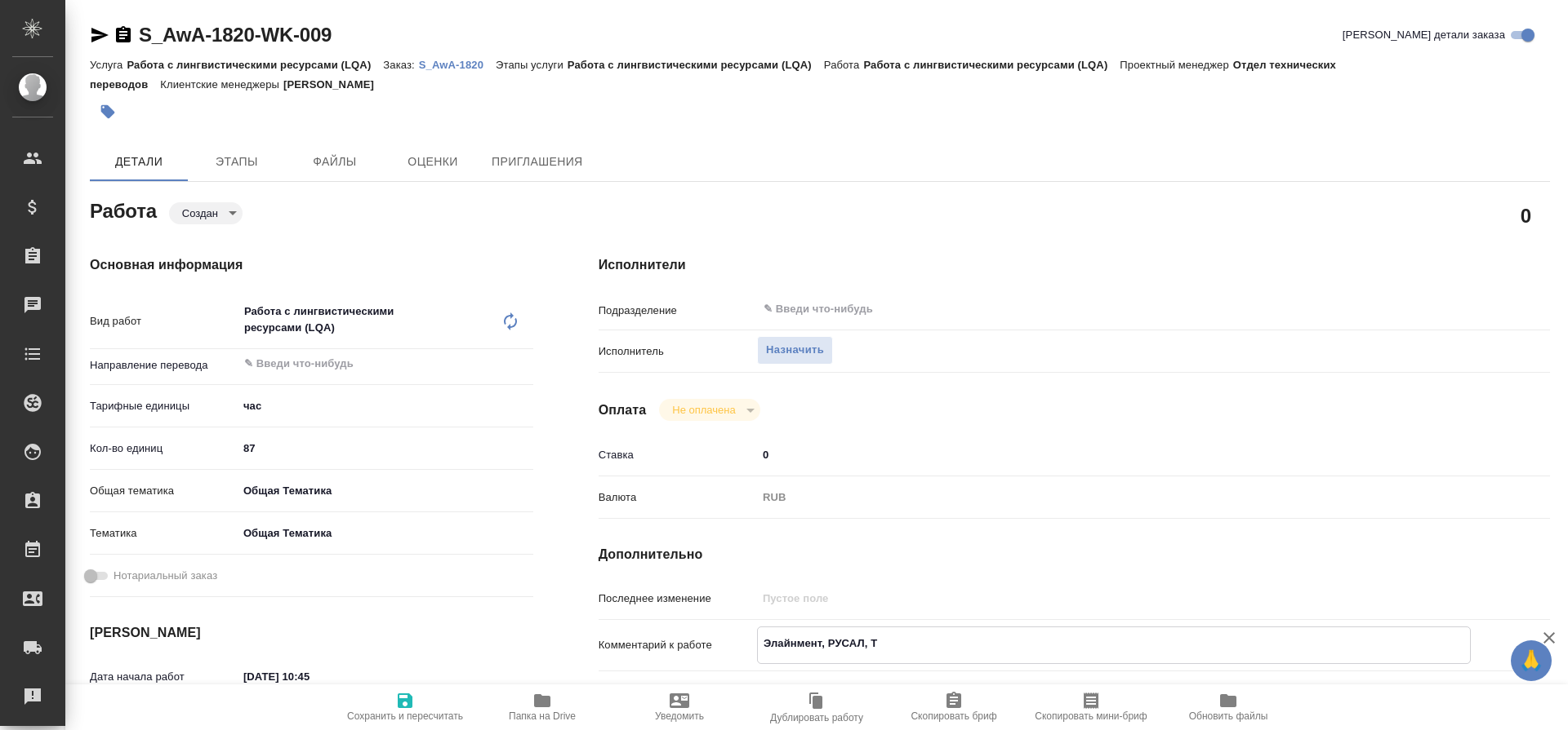
type textarea "x"
type textarea "Элайнмент, РУСАЛ, Тра"
type textarea "x"
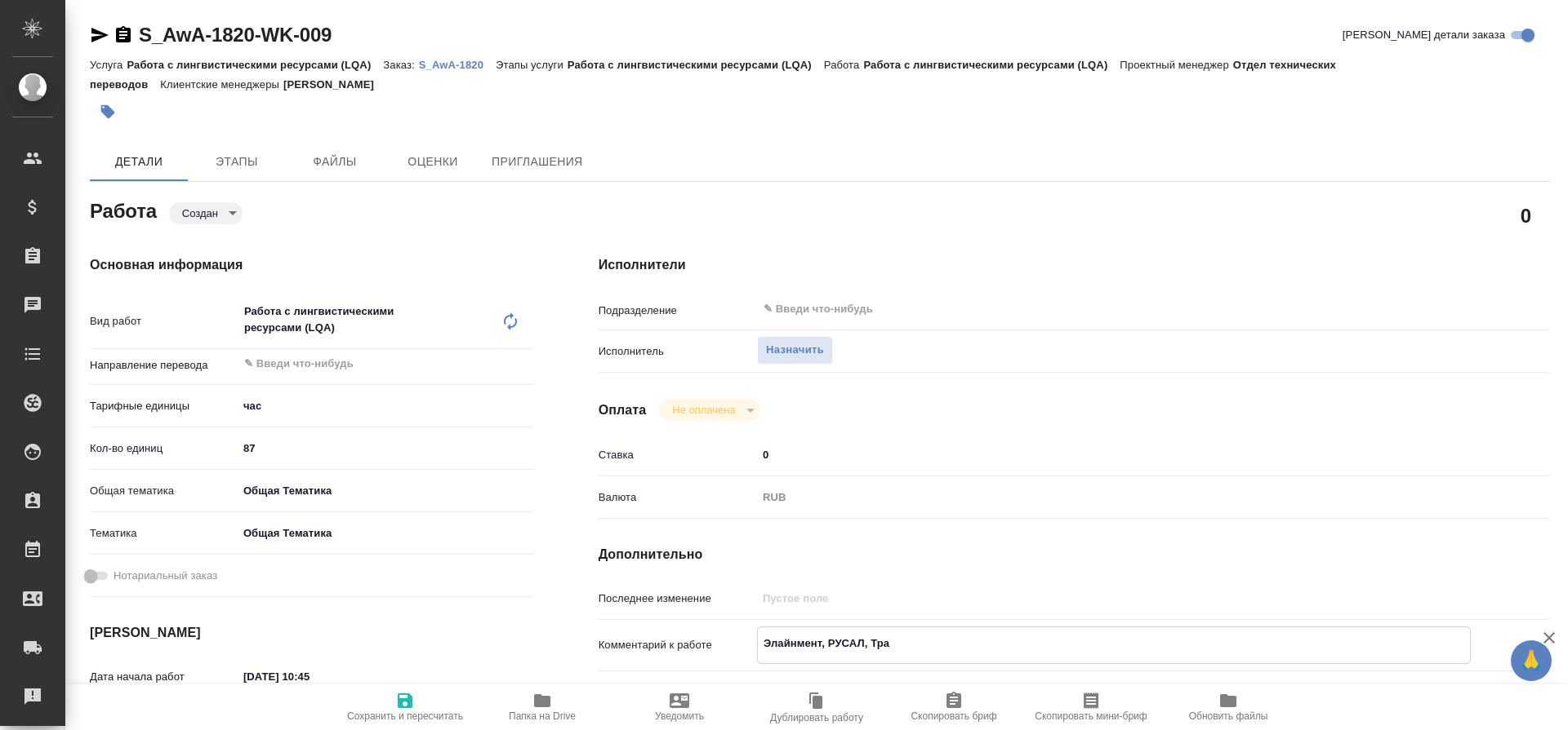
type textarea "x"
type textarea "Элайнмент, РУСАЛ, Трак"
type textarea "x"
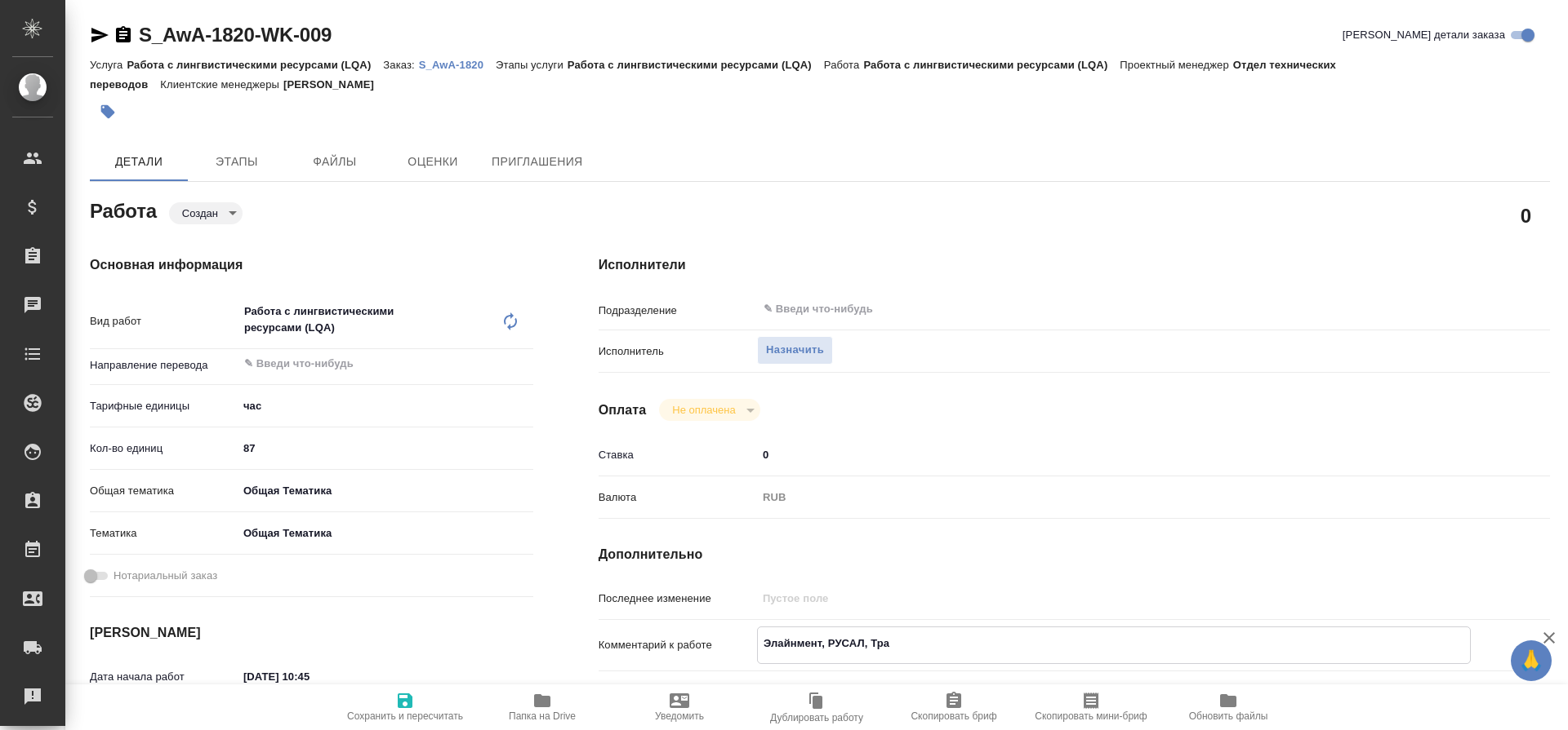
type textarea "x"
type textarea "Элайнмент, РУСАЛ, Тракт"
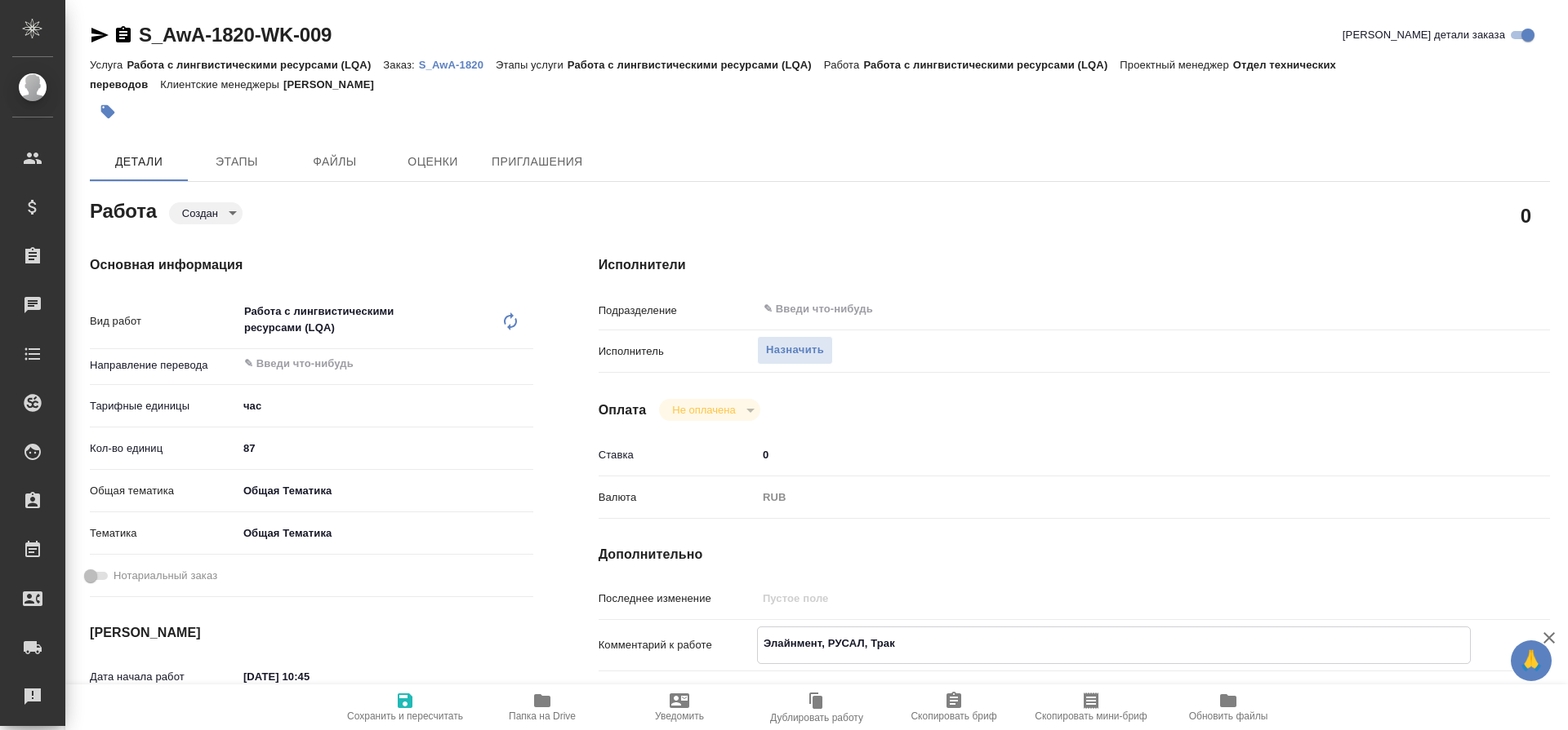
type textarea "x"
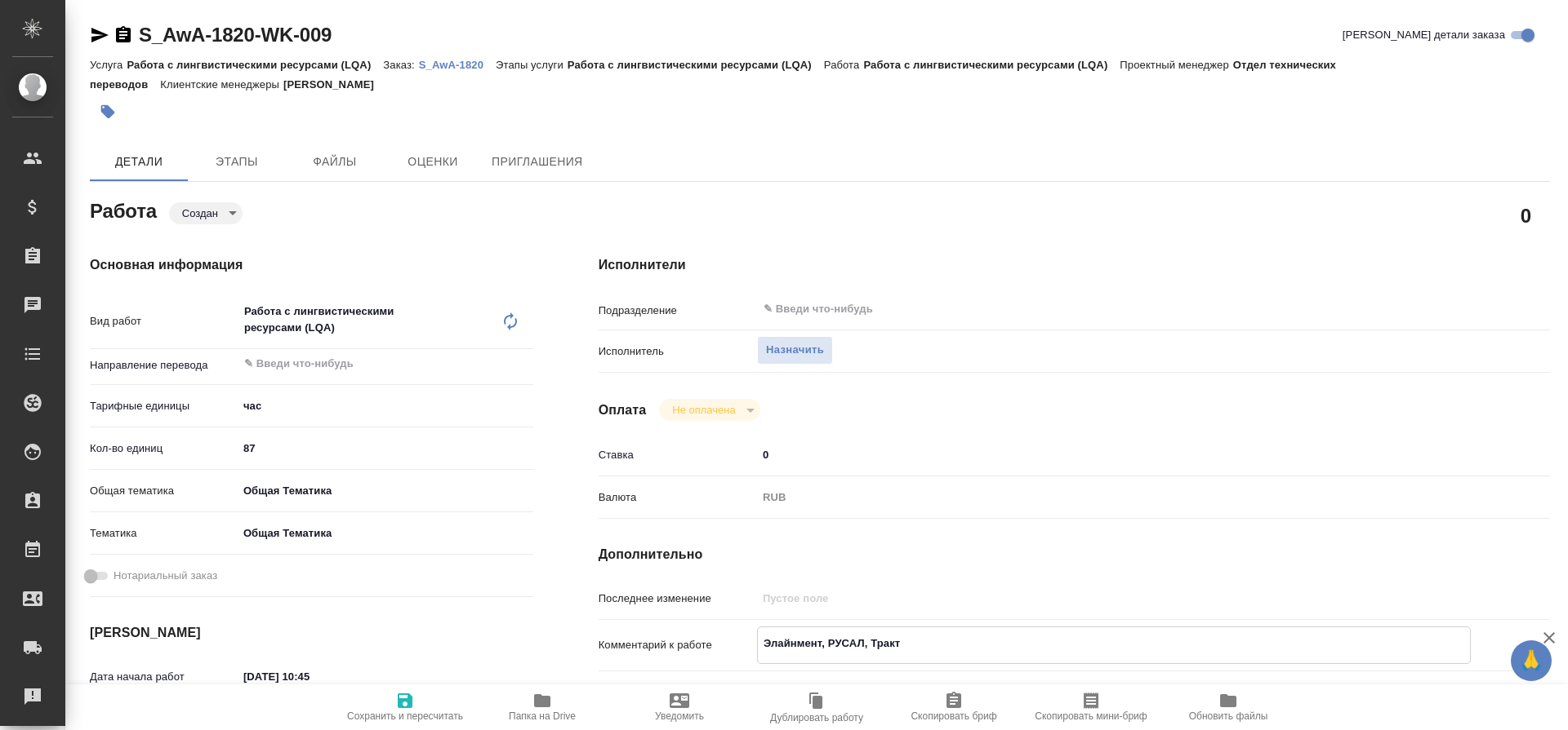
type textarea "Элайнмент, РУСАЛ, Тракта"
type textarea "x"
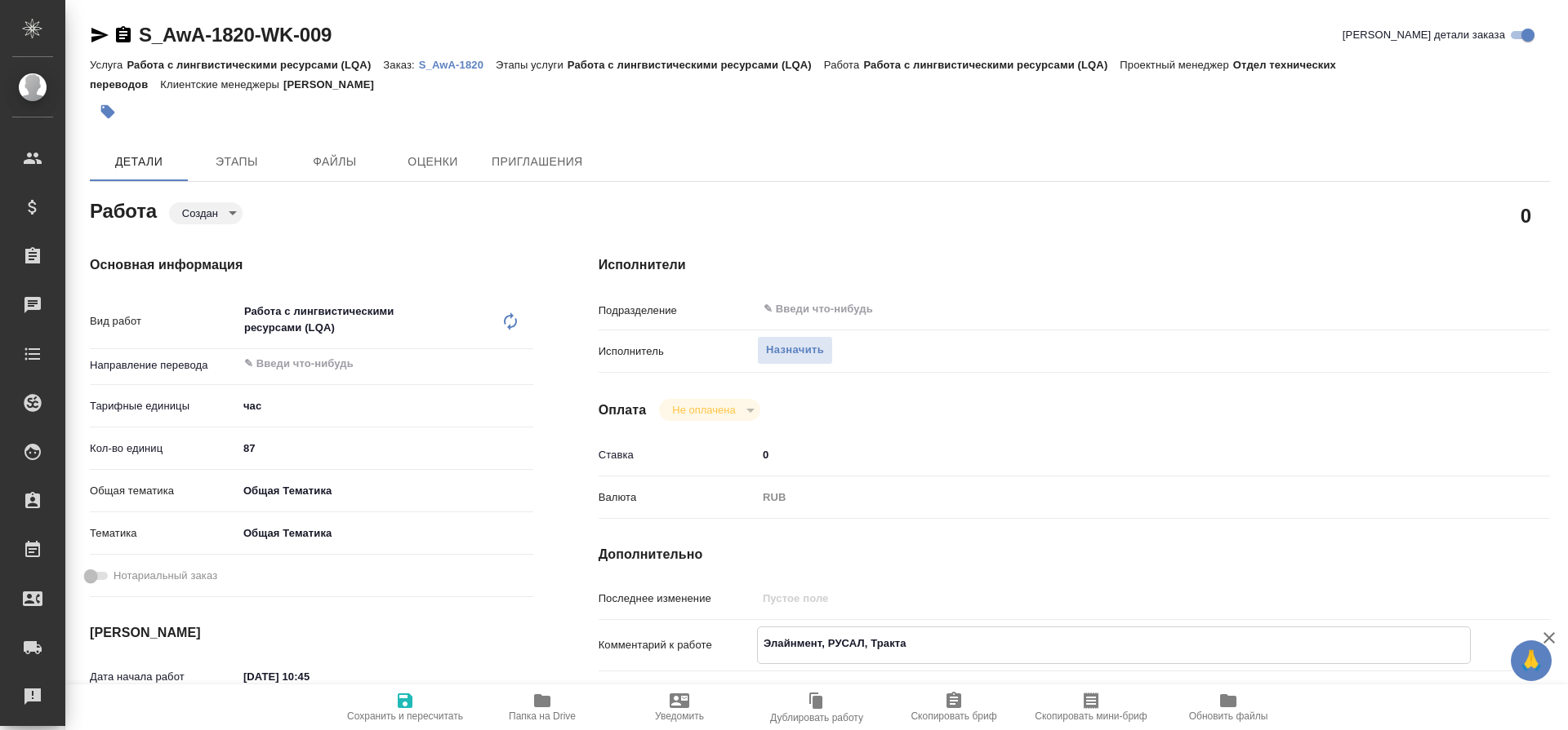
type textarea "Элайнмент, РУСАЛ, Трактат"
type textarea "x"
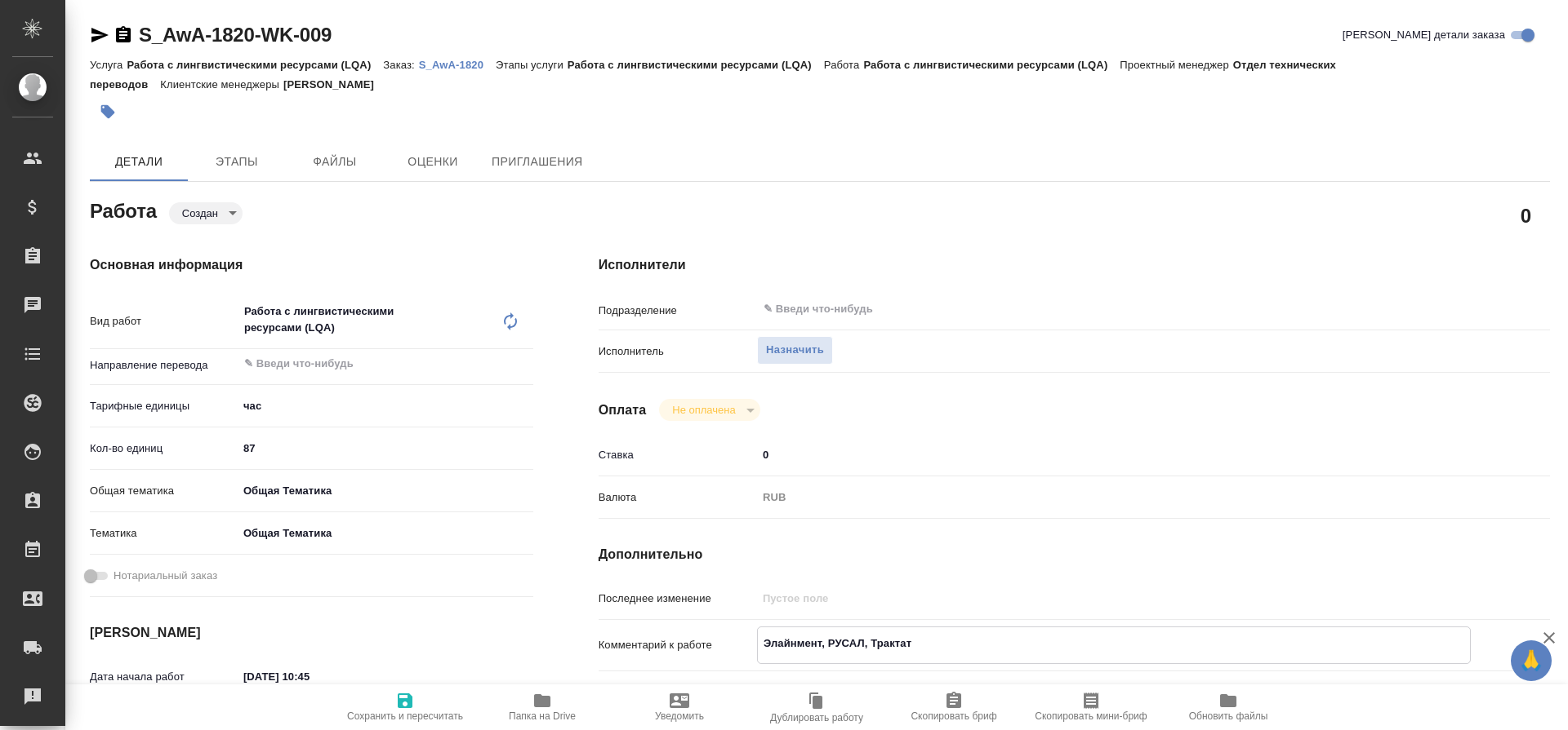
type textarea "x"
type textarea "Элайнмент, РУСАЛ, Трактат."
type textarea "x"
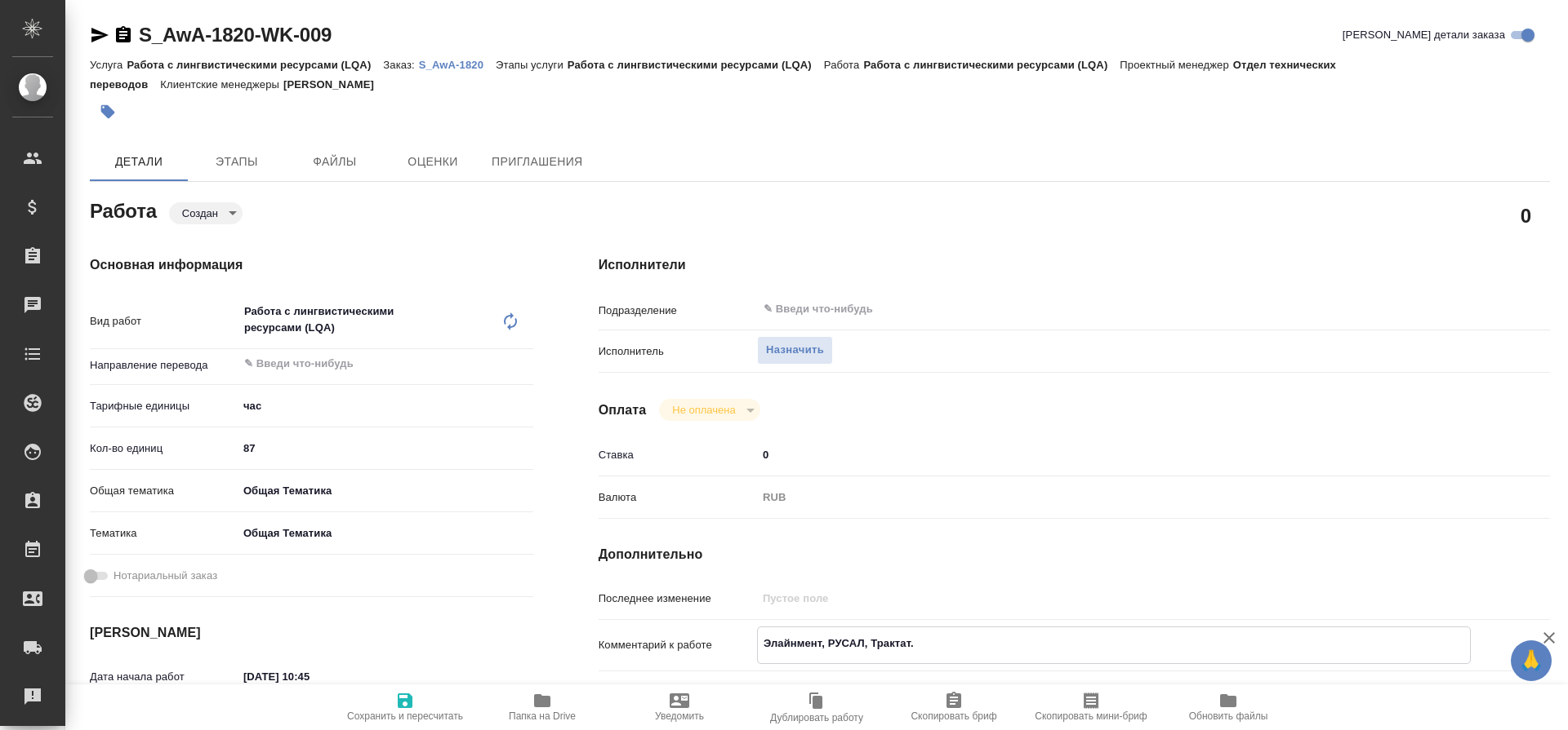
type textarea "x"
type textarea "Элайнмент, РУСАЛ, Трактат."
type textarea "x"
click at [407, 703] on icon "button" at bounding box center [405, 701] width 14 height 14
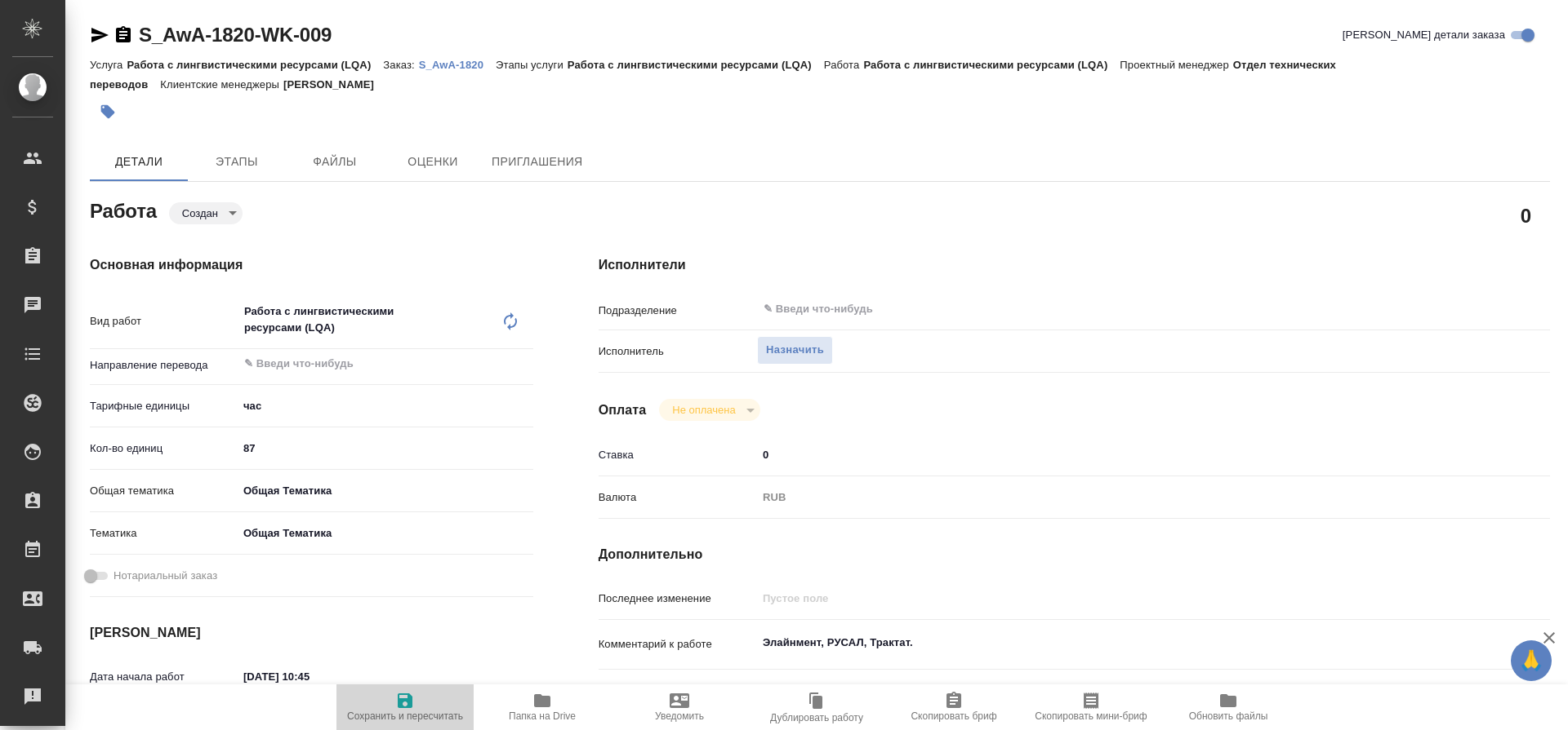
type textarea "x"
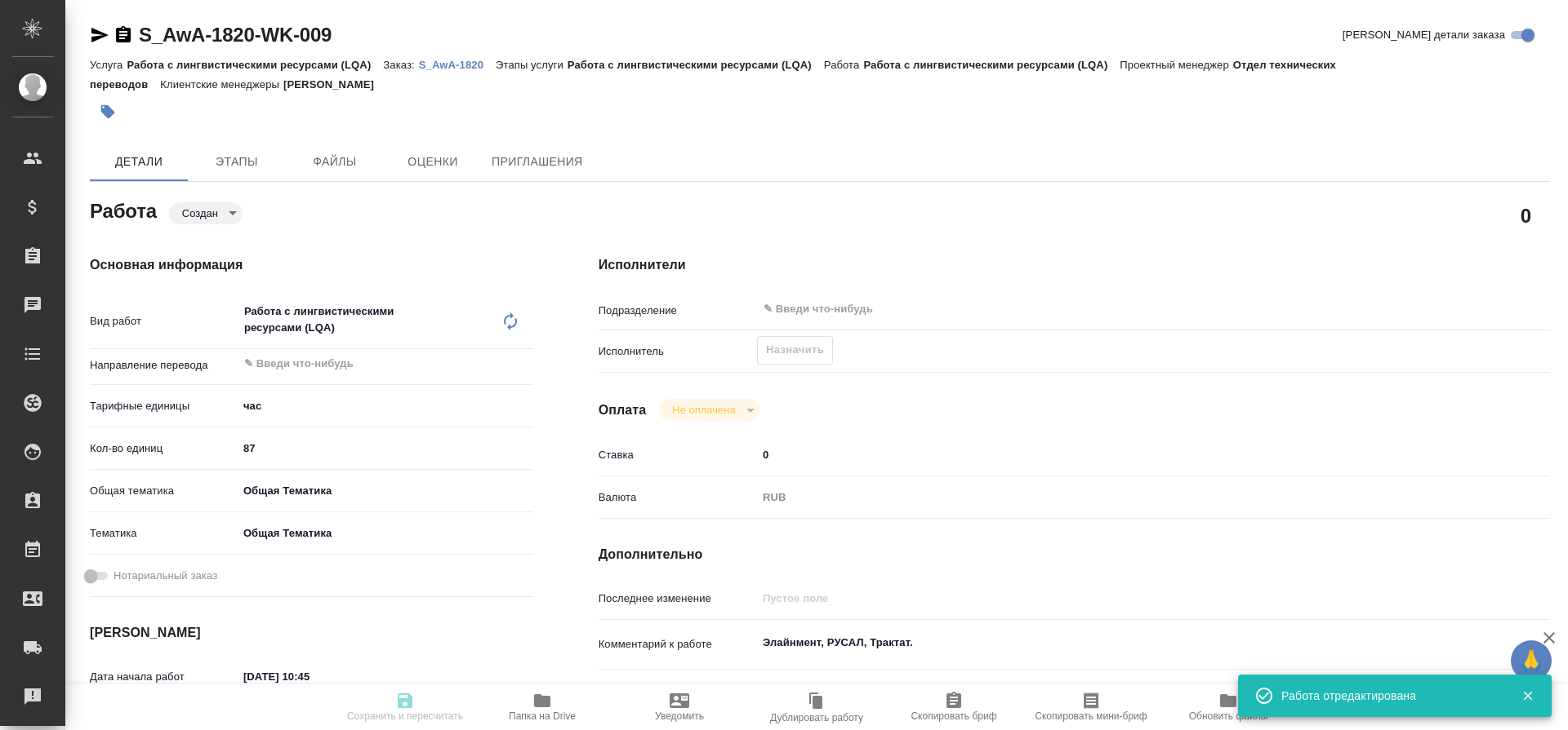
type textarea "x"
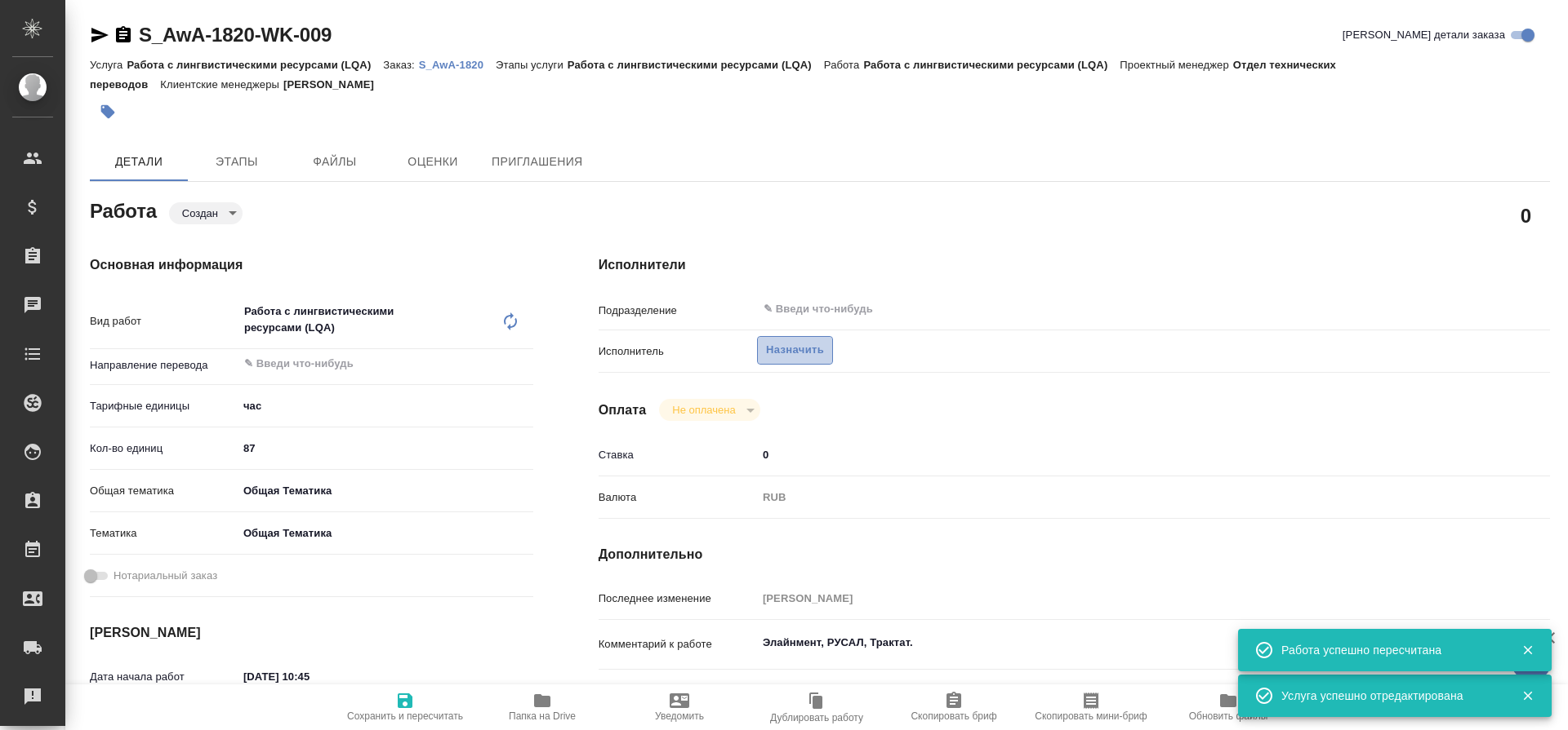
click at [810, 352] on span "Назначить" at bounding box center [794, 350] width 58 height 19
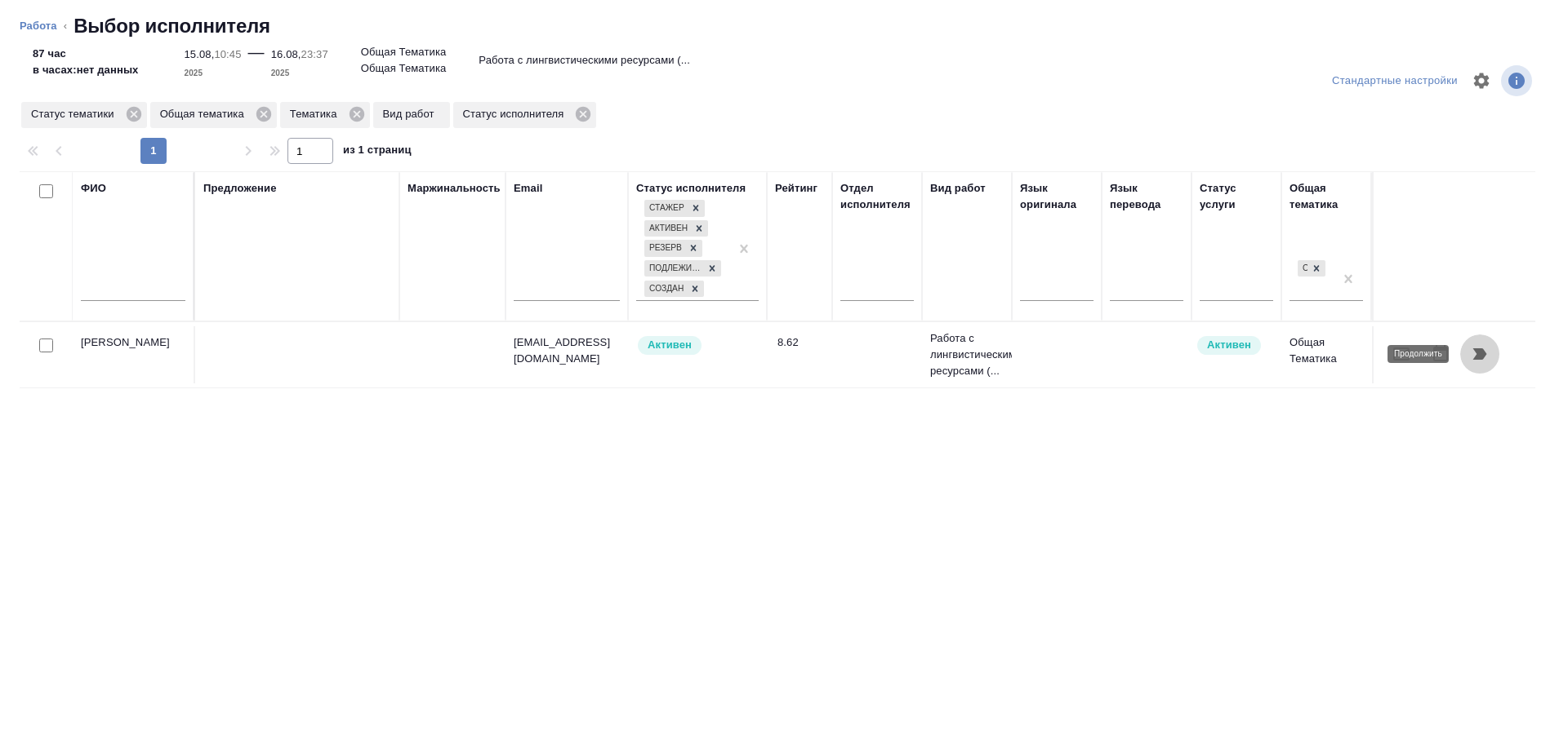
click at [1484, 351] on icon "button" at bounding box center [1480, 355] width 20 height 20
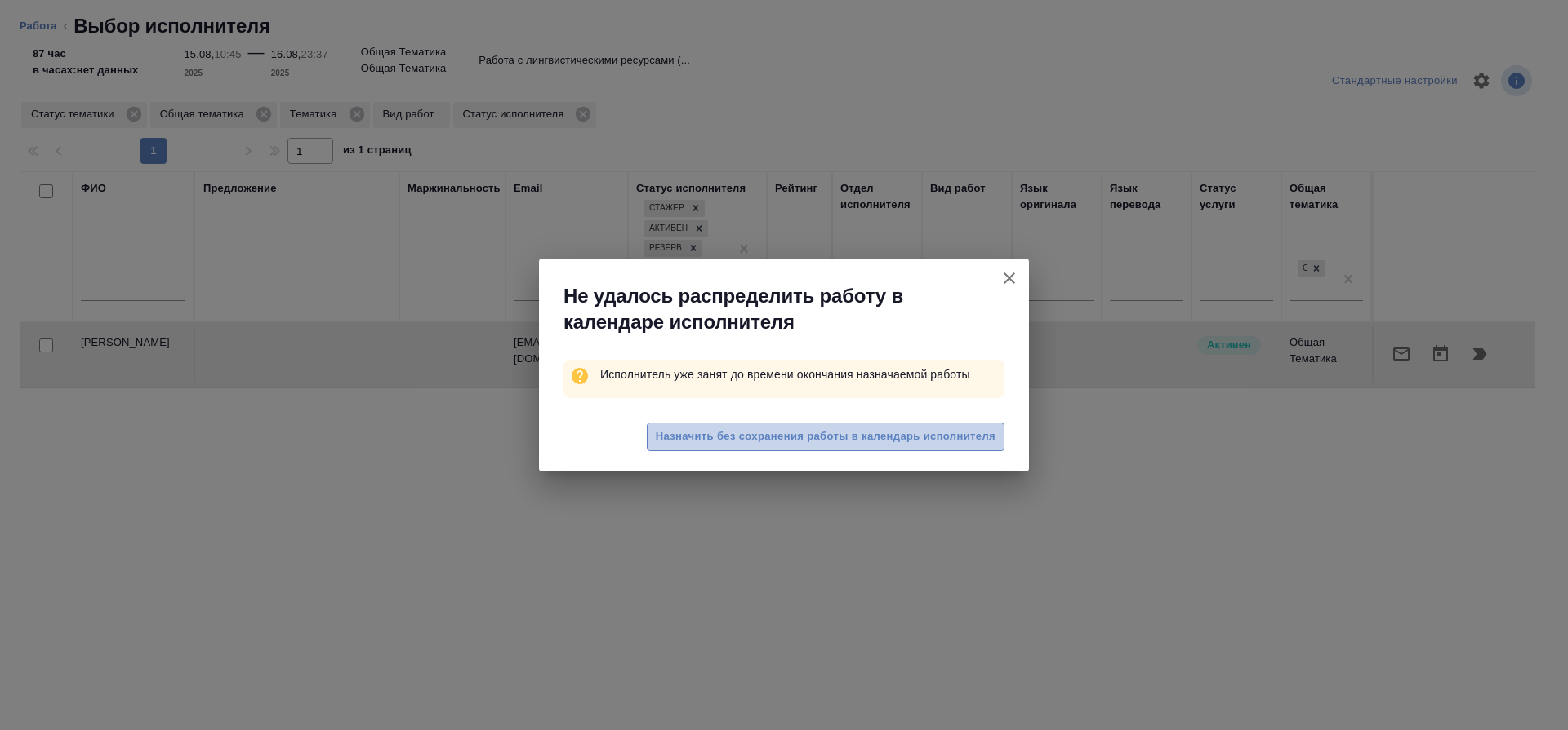
click at [935, 439] on span "Назначить без сохранения работы в календарь исполнителя" at bounding box center [825, 437] width 340 height 19
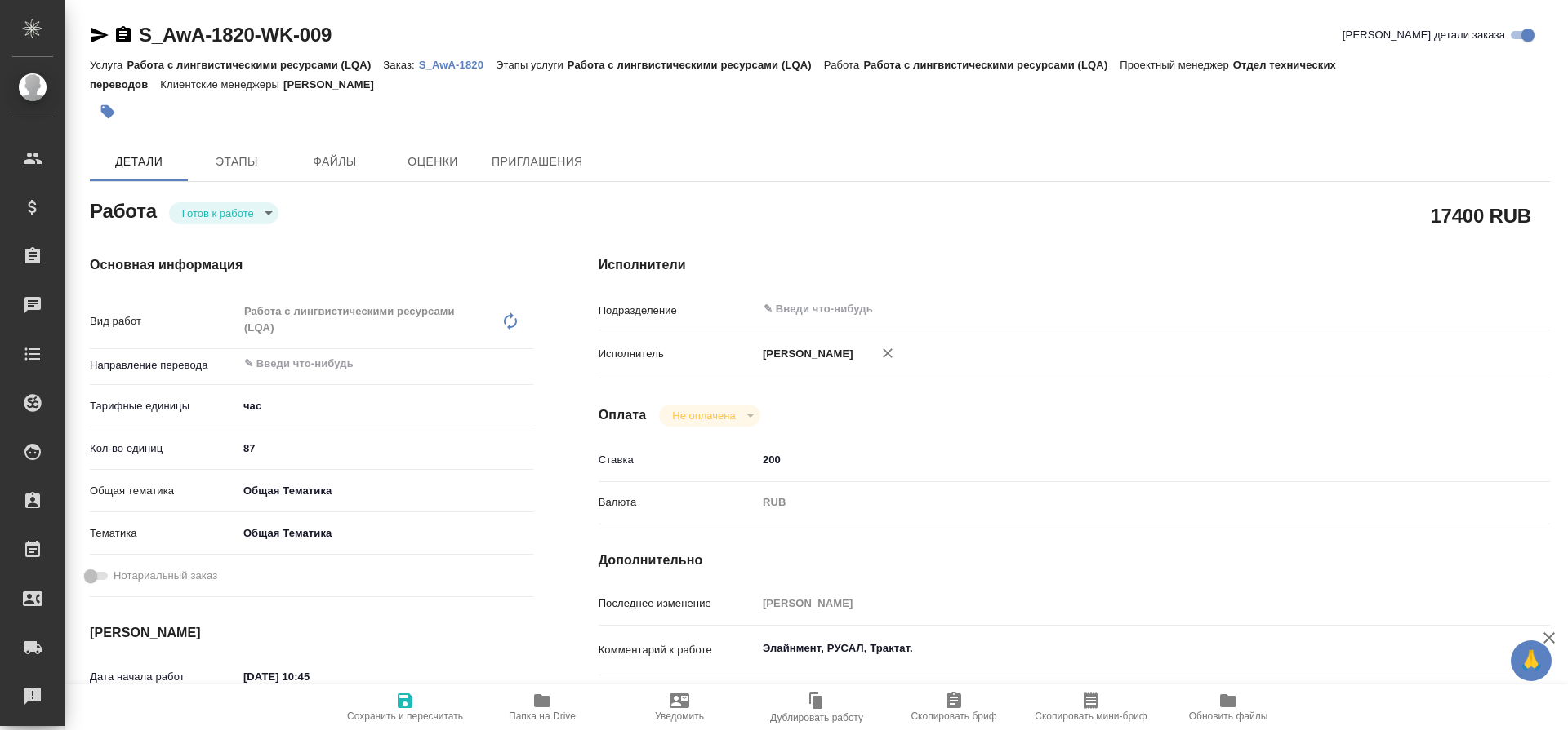
type textarea "x"
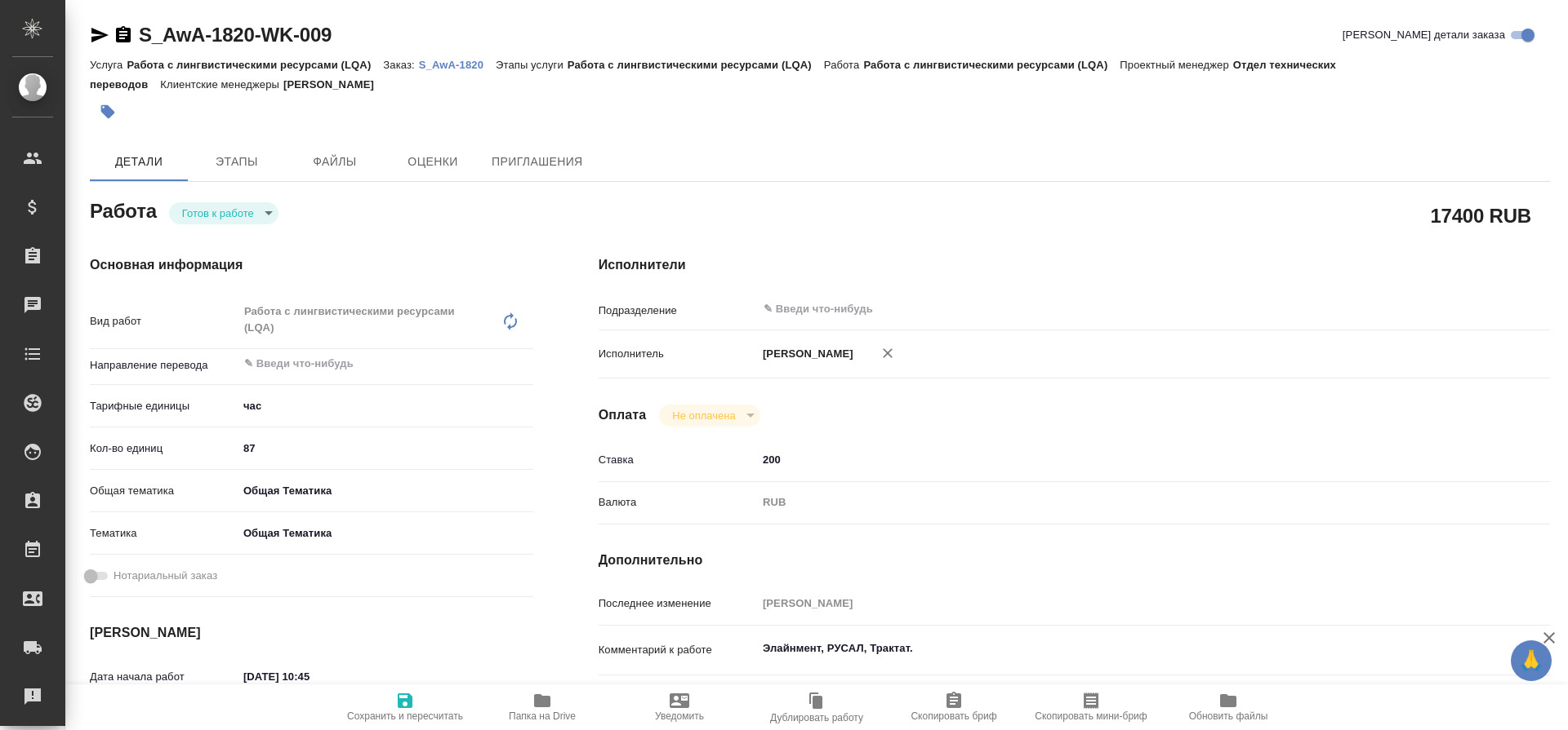
type textarea "x"
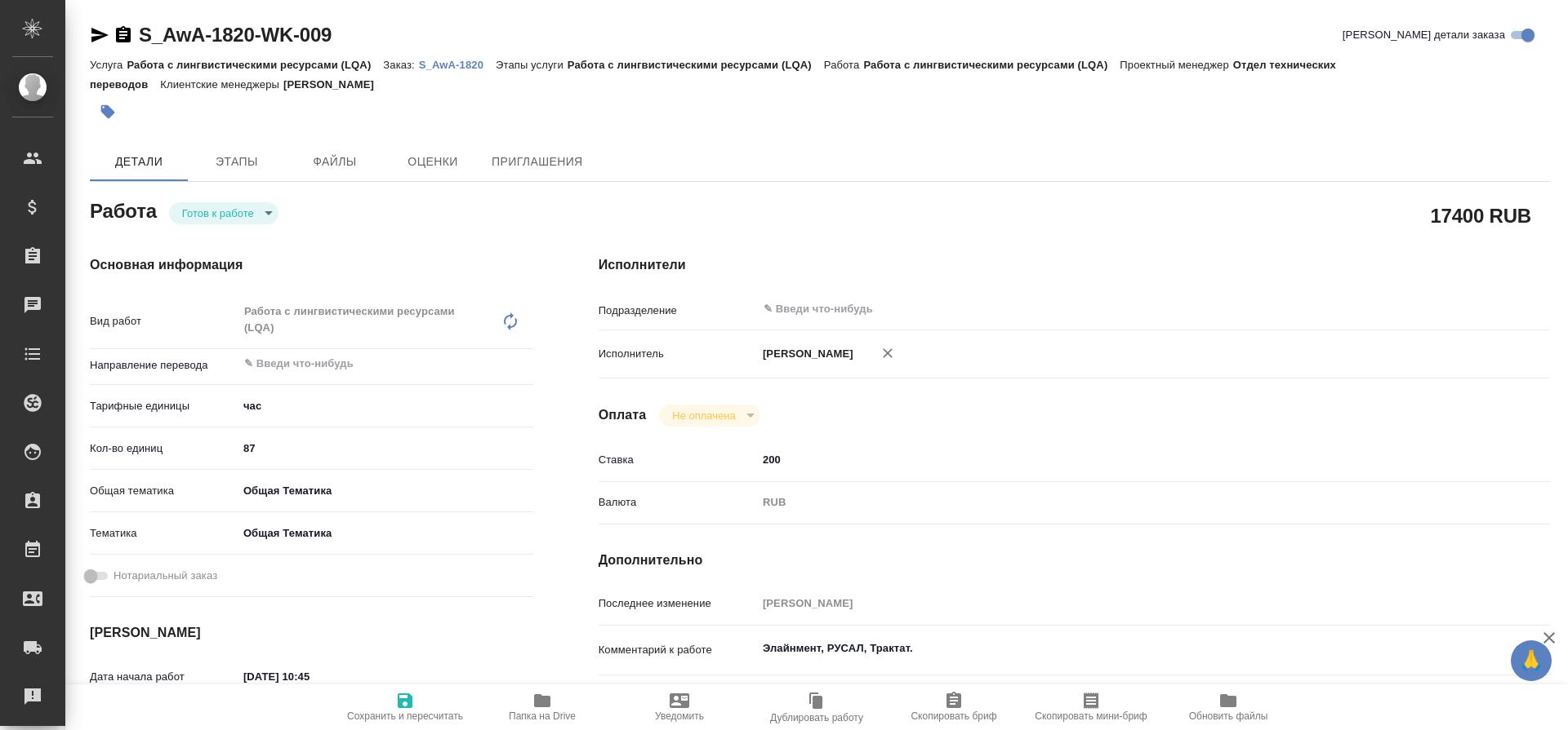
type textarea "x"
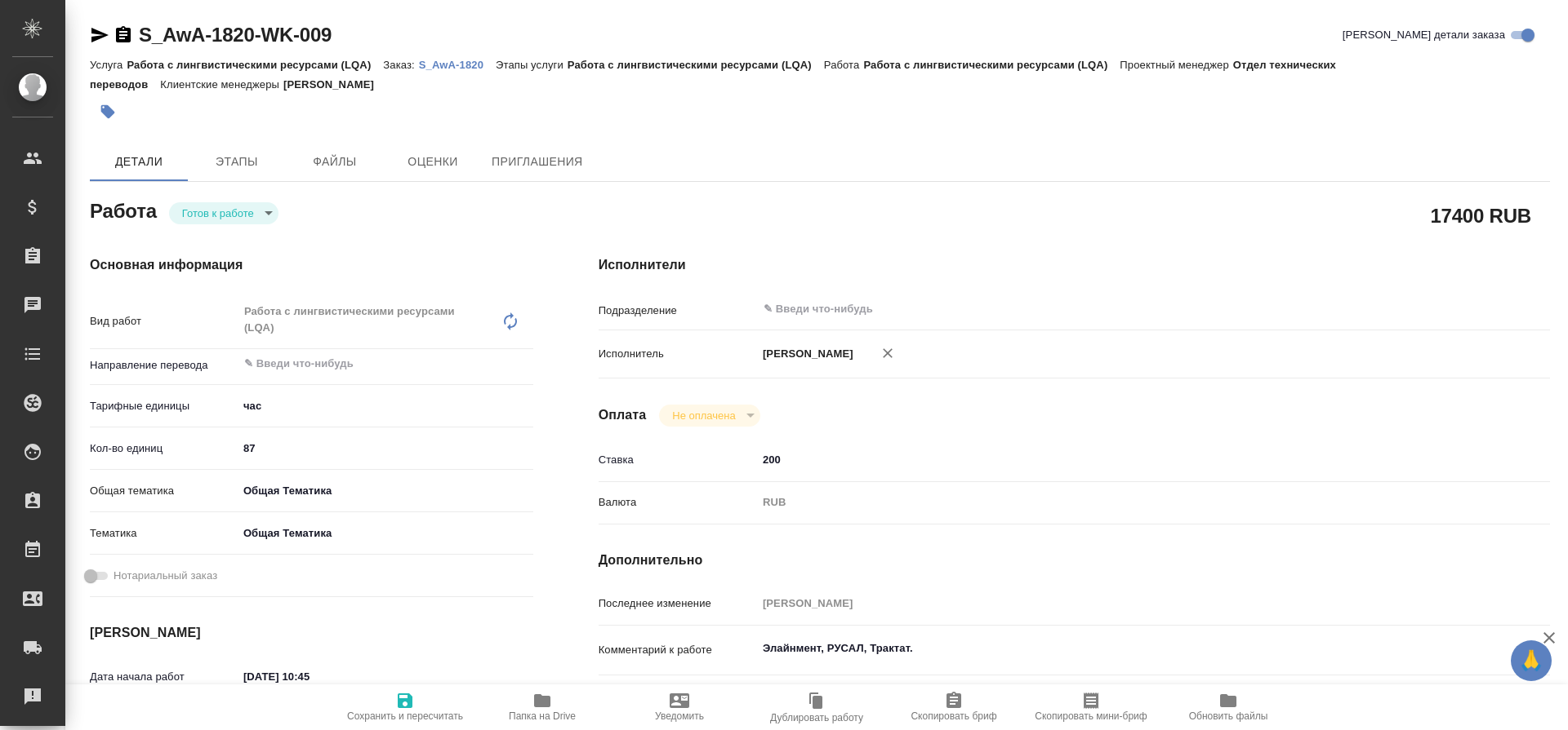
type textarea "x"
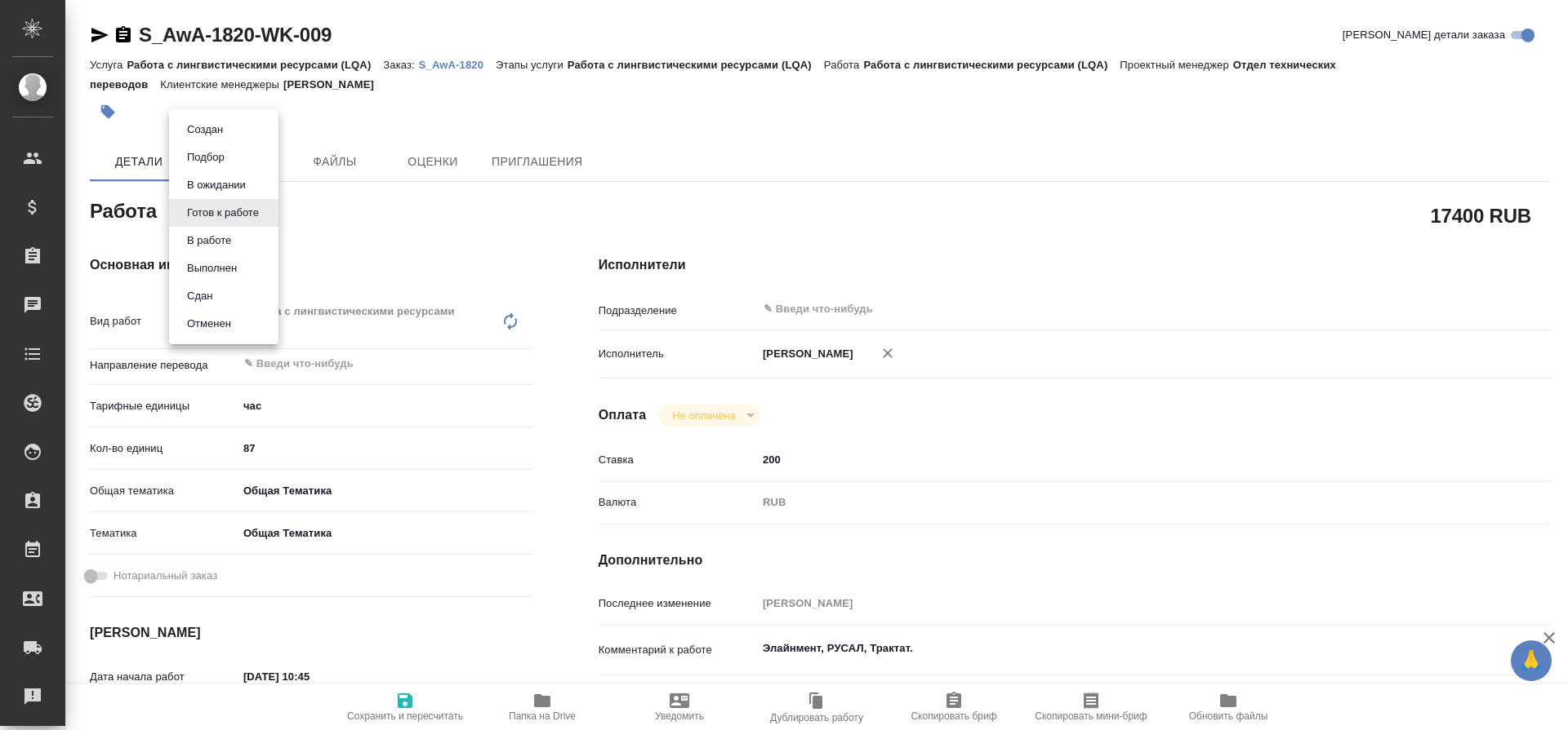
click at [267, 217] on body "🙏 .cls-1 fill:#fff; AWATERA [PERSON_NAME] Клиенты Спецификации Заказы 0 Чаты To…" at bounding box center [784, 365] width 1568 height 730
click at [208, 301] on button "Сдан" at bounding box center [199, 296] width 35 height 18
type textarea "x"
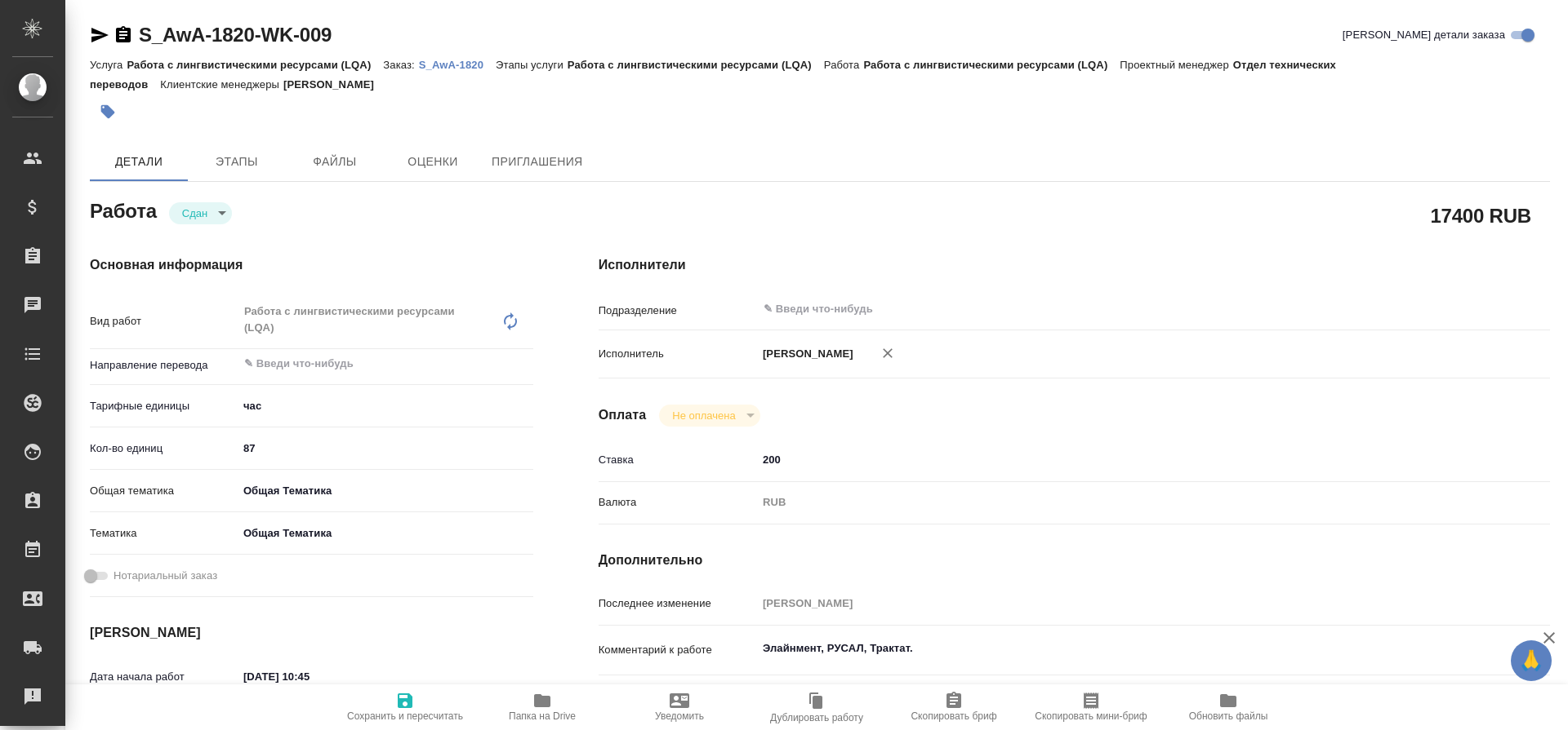
type textarea "x"
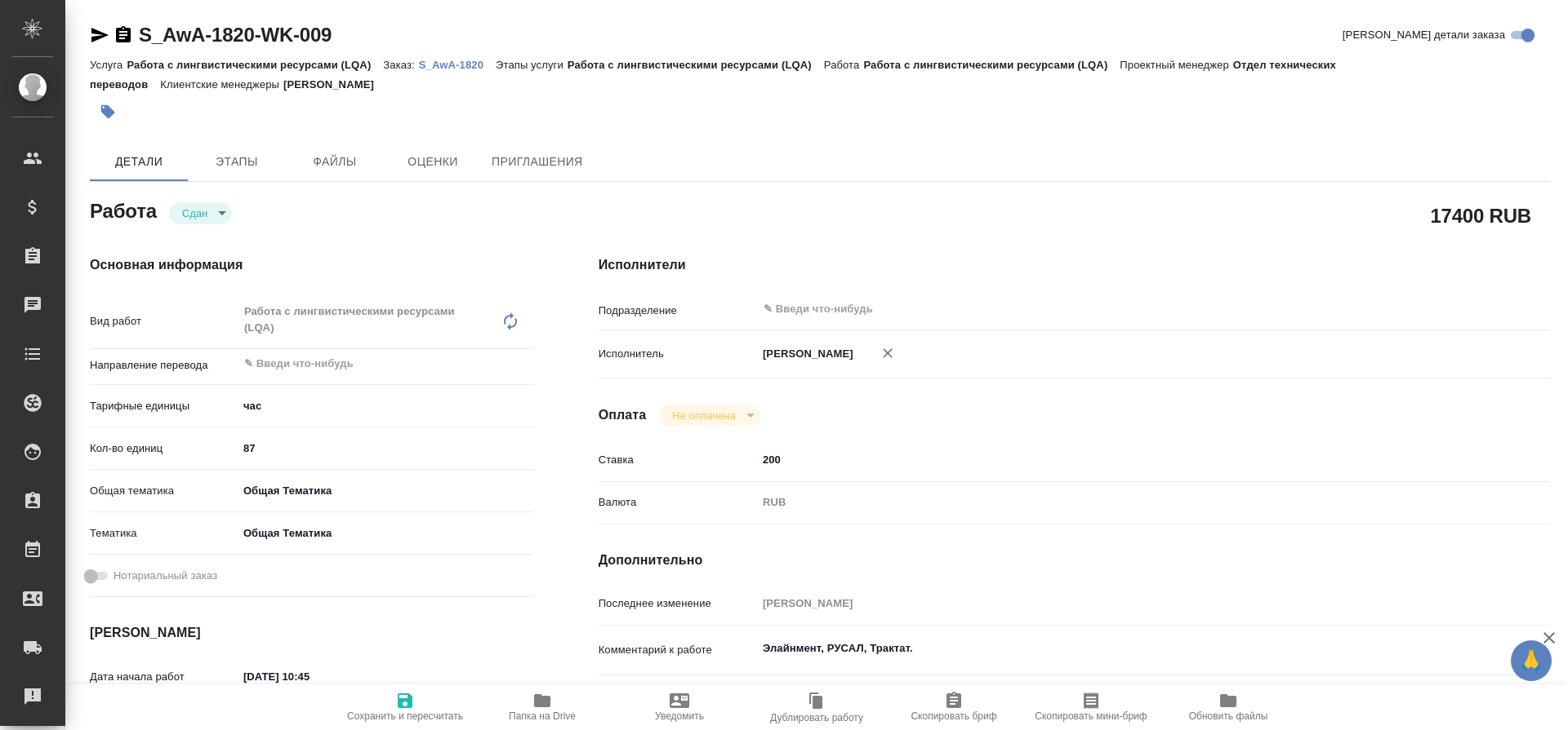
type textarea "x"
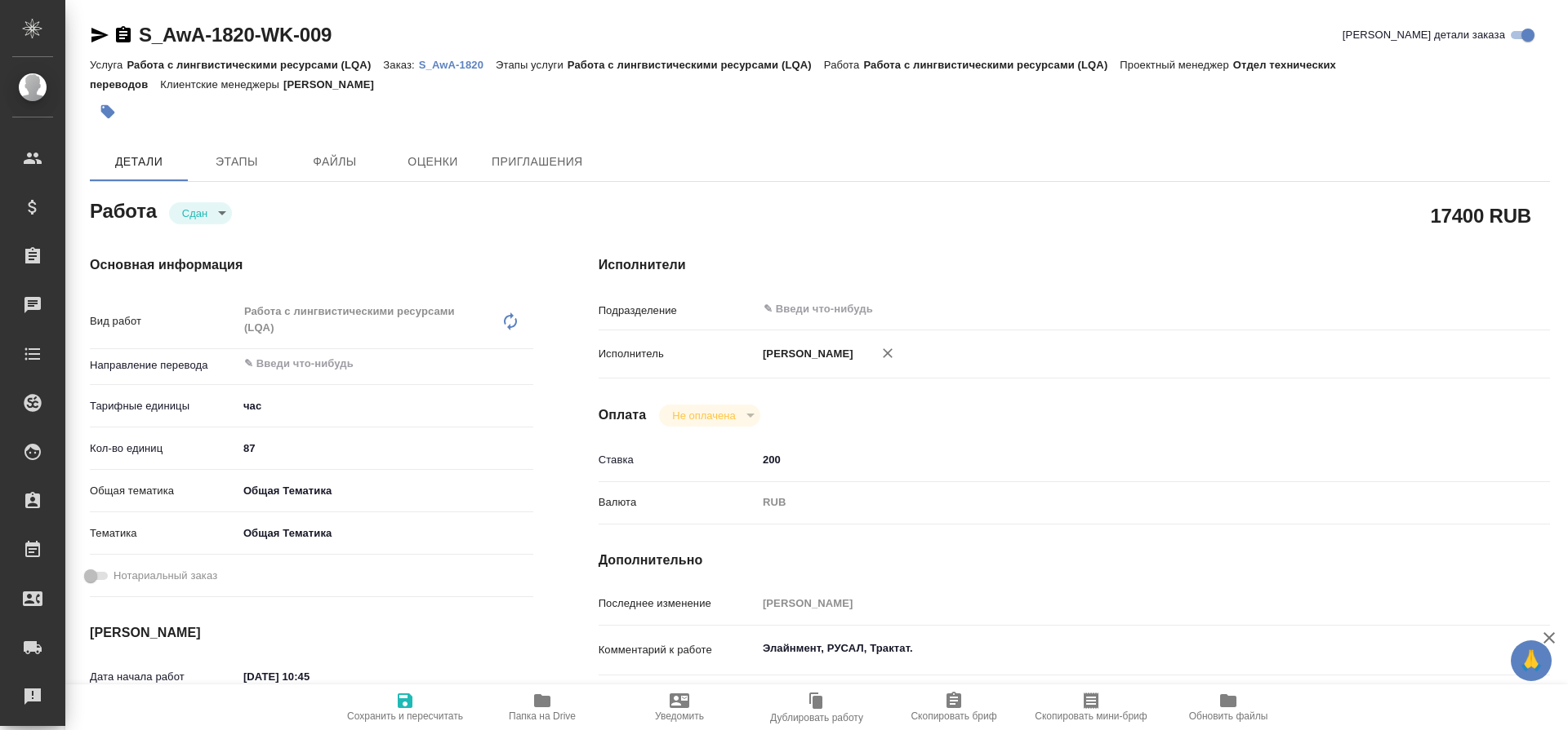
type textarea "x"
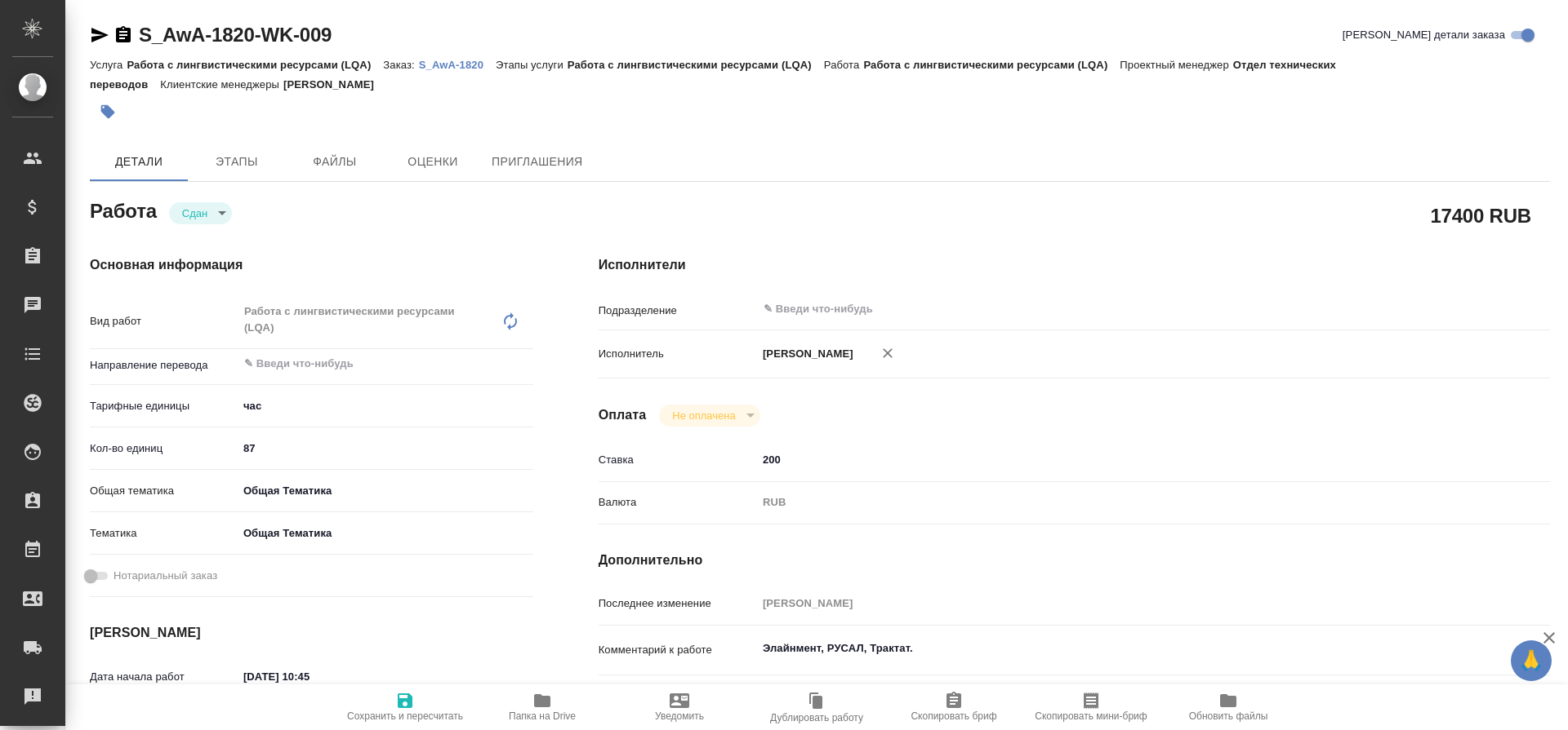
type textarea "x"
click at [403, 704] on icon "button" at bounding box center [405, 701] width 14 height 14
type textarea "x"
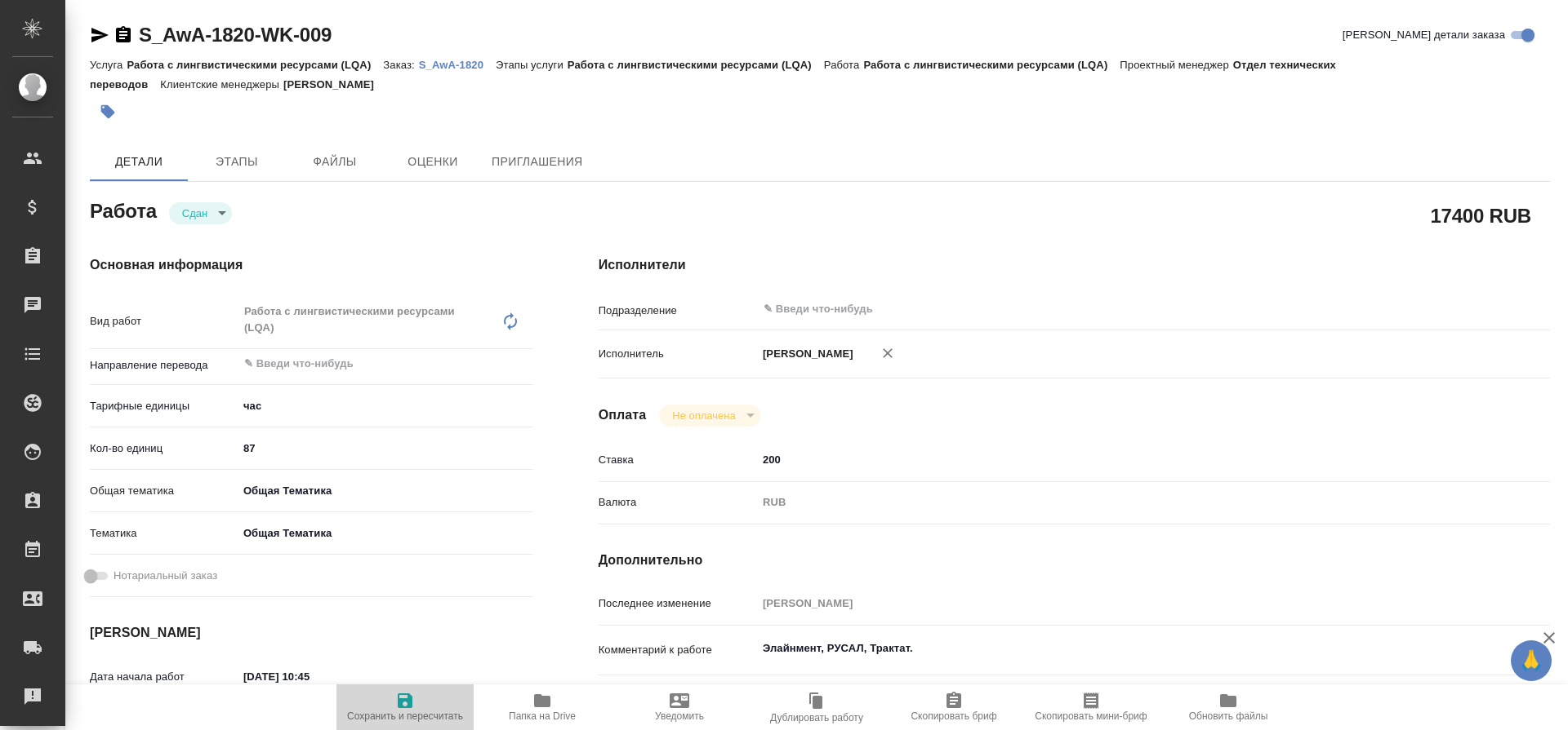
type textarea "x"
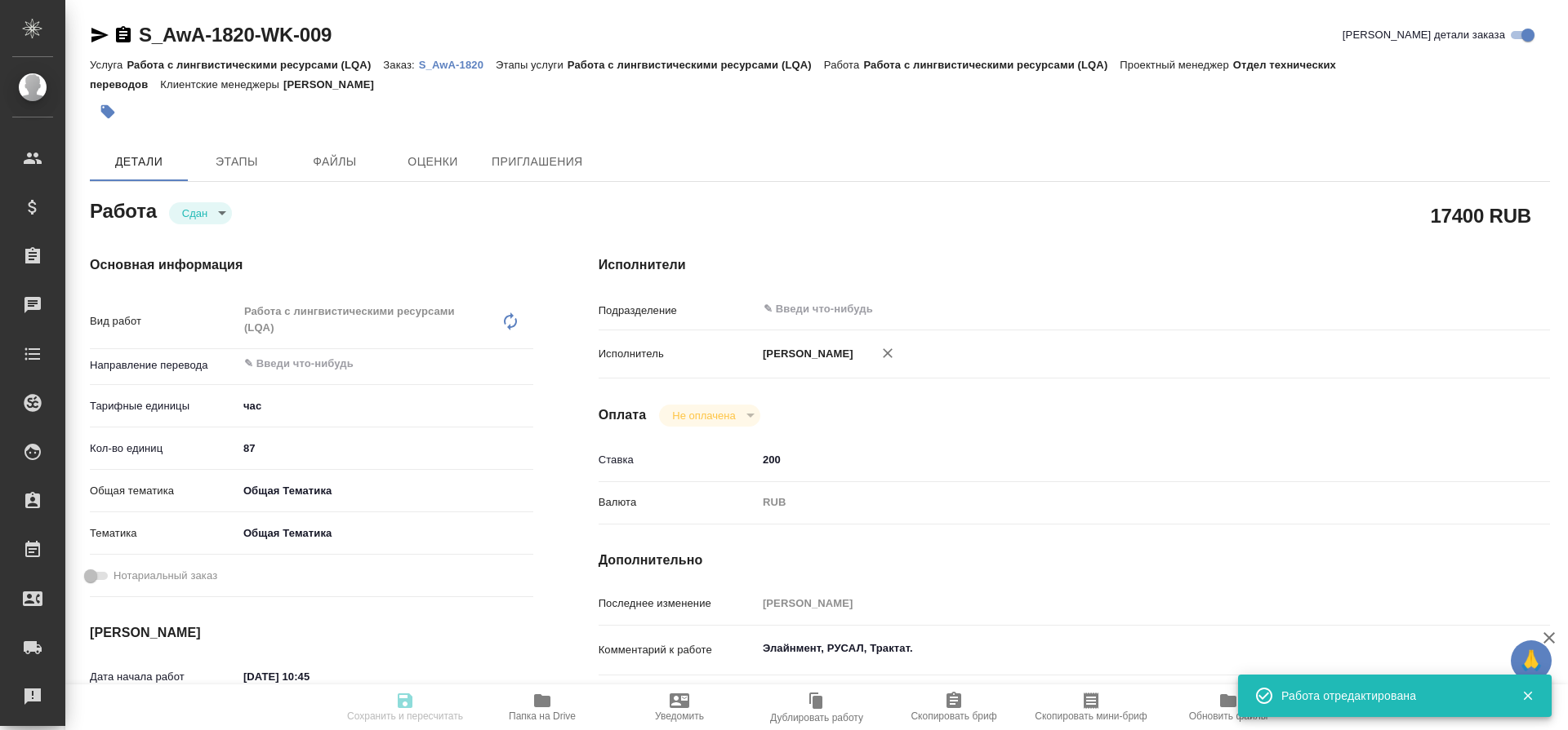
type textarea "x"
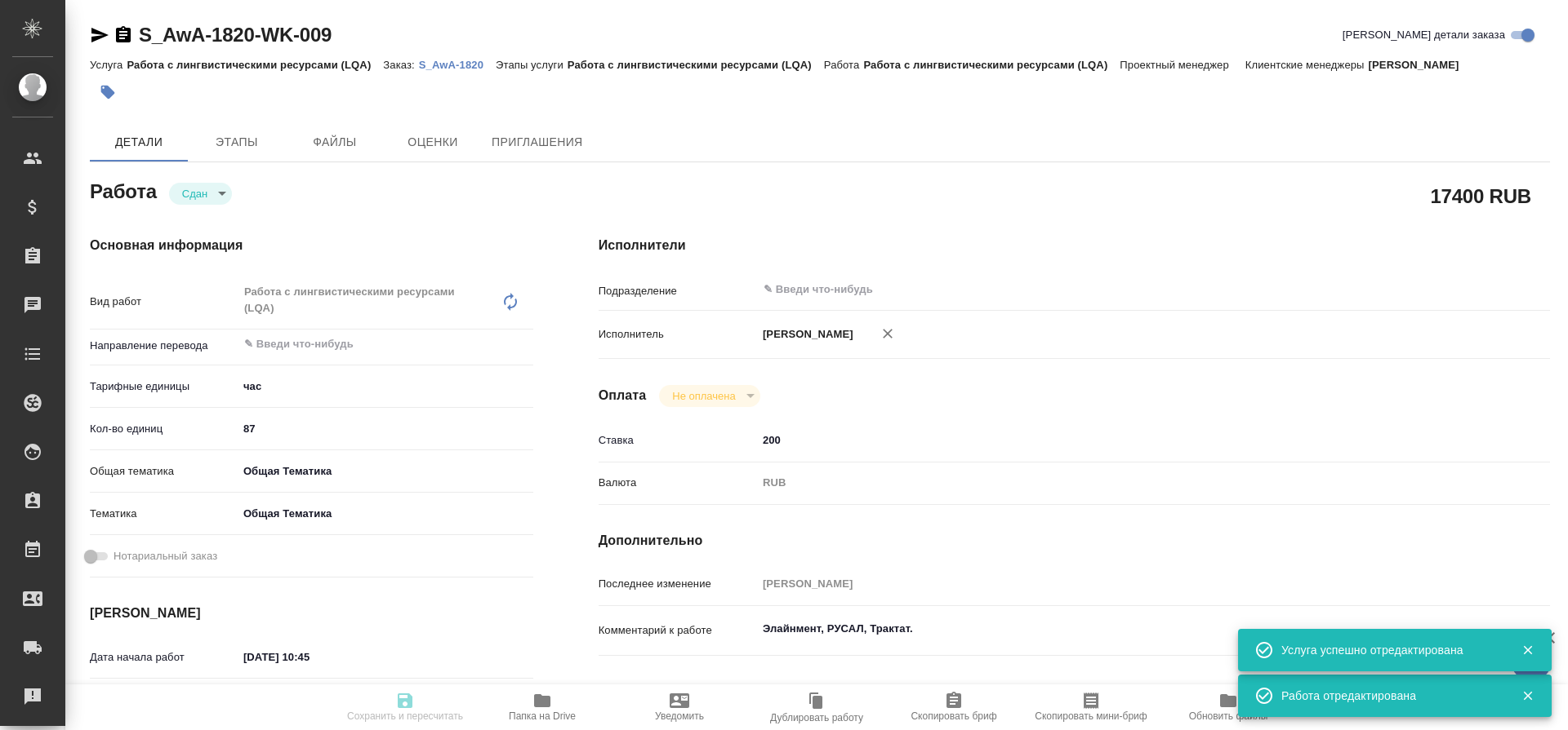
type input "closed"
type textarea "Работа с лингвистическими ресурсами (LQA)"
type textarea "x"
type input "5a8b1489cc6b4906c91bfd93"
type input "87"
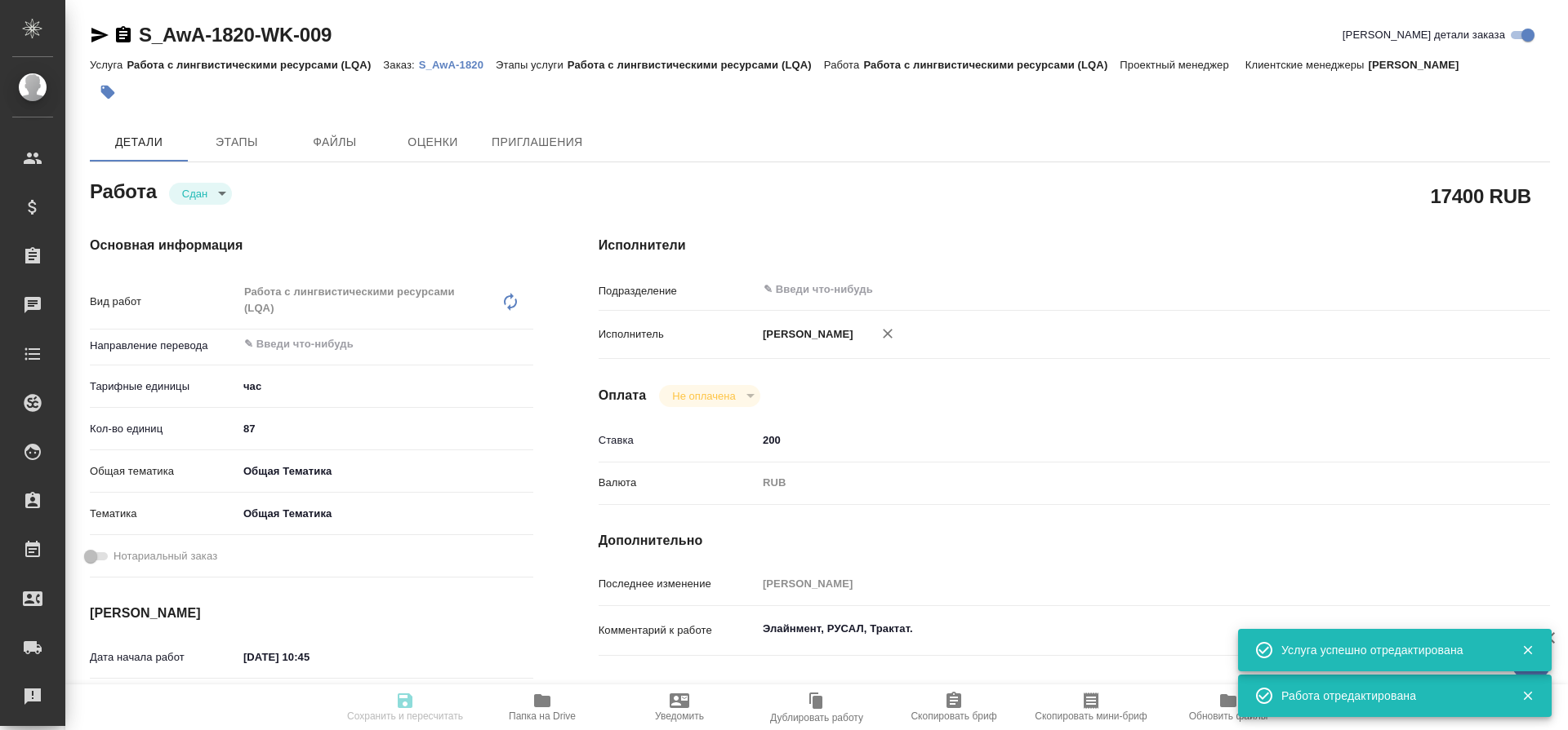
type input "obtem"
type input "6012b1ca196b0e5c9229a120"
type input "[DATE] 10:45"
type input "[DATE] 23:37"
type input "[DATE] 10:48"
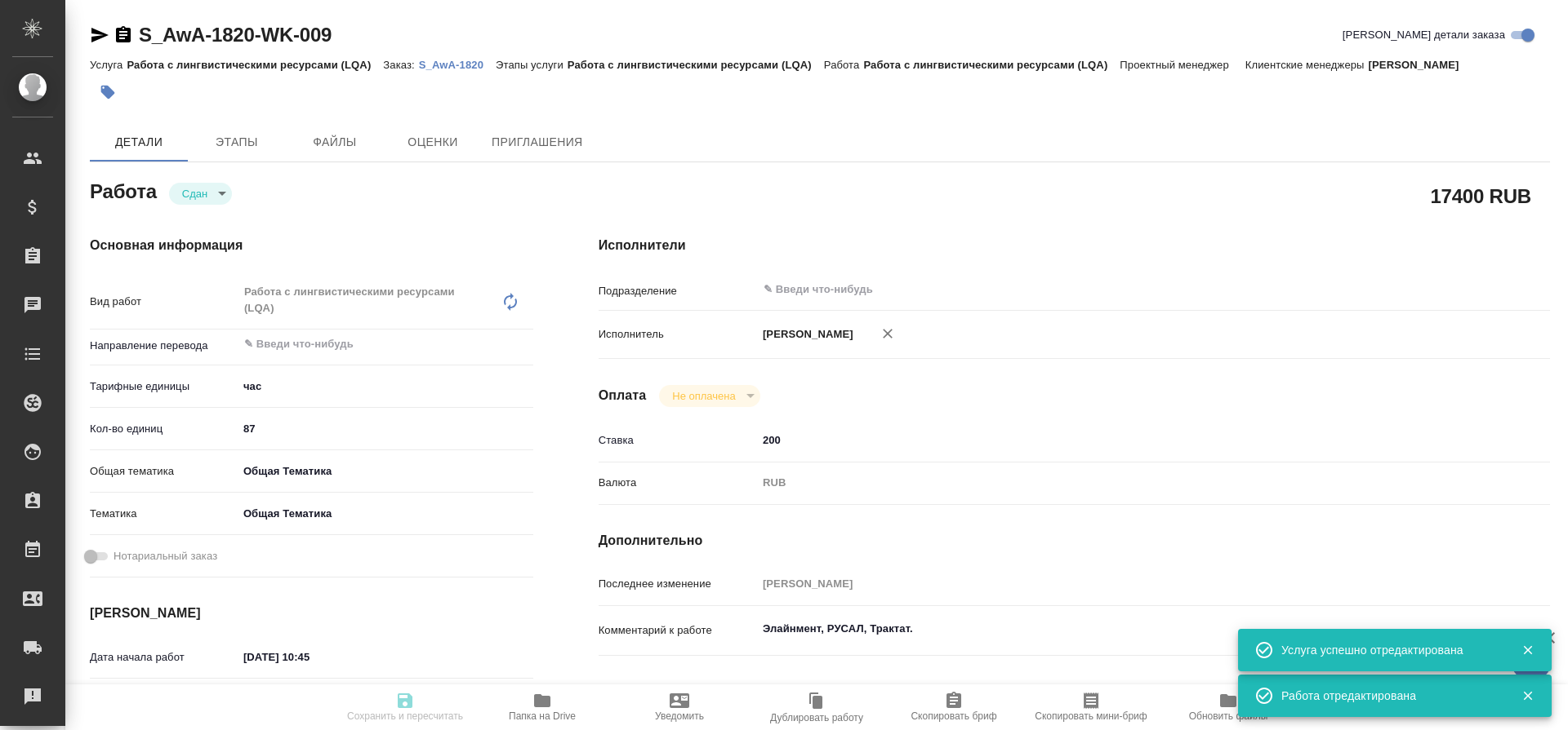
type input "[DATE] 23:37"
type input "notPayed"
type input "200"
type input "RUB"
type input "[PERSON_NAME]"
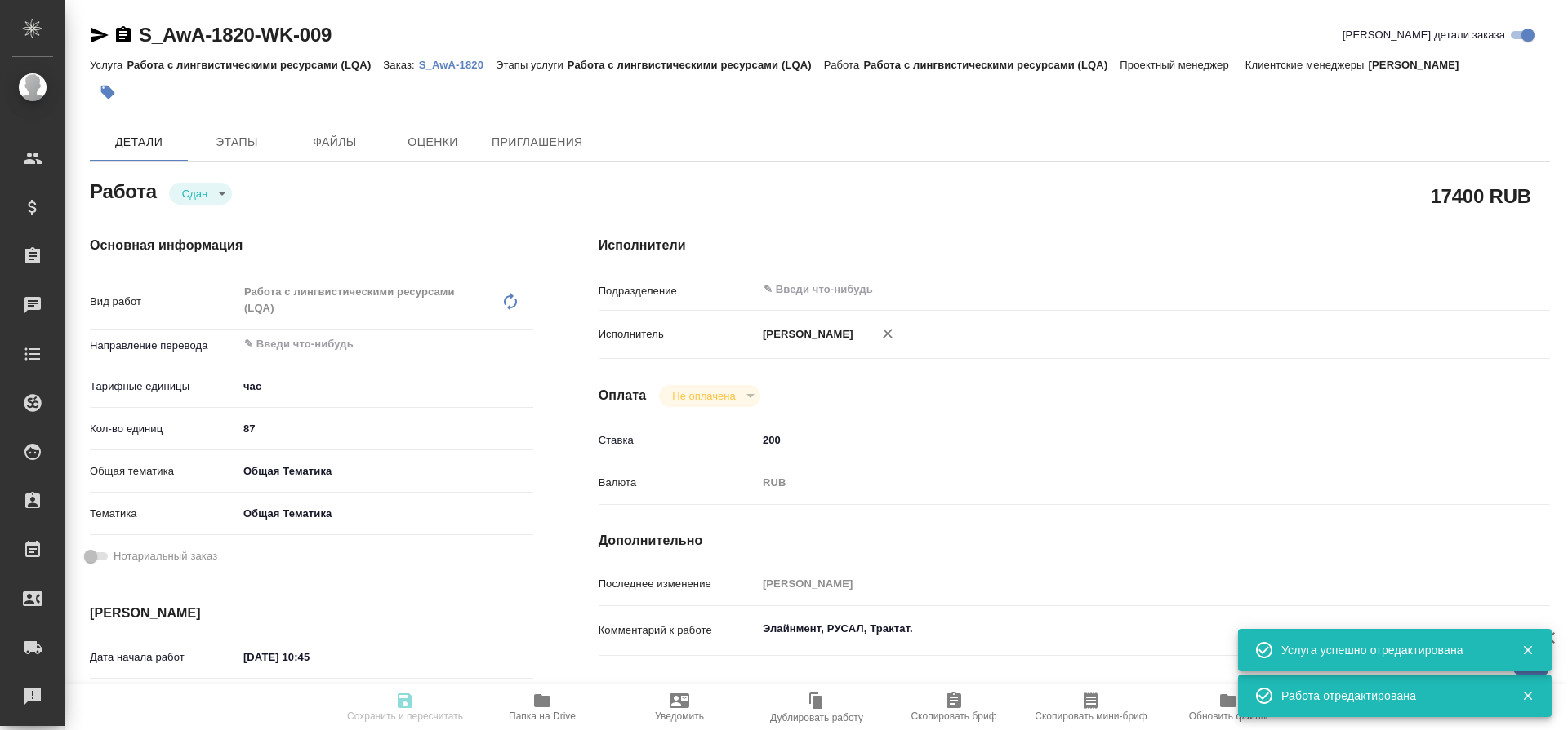
type textarea "Элайнмент, РУСАЛ, Трактат."
type textarea "x"
type textarea "/Clients/Awatera/Orders/S_AwA-1820/LQA/S_AwA-1820-WK-009"
type textarea "x"
type input "S_AwA-1820"
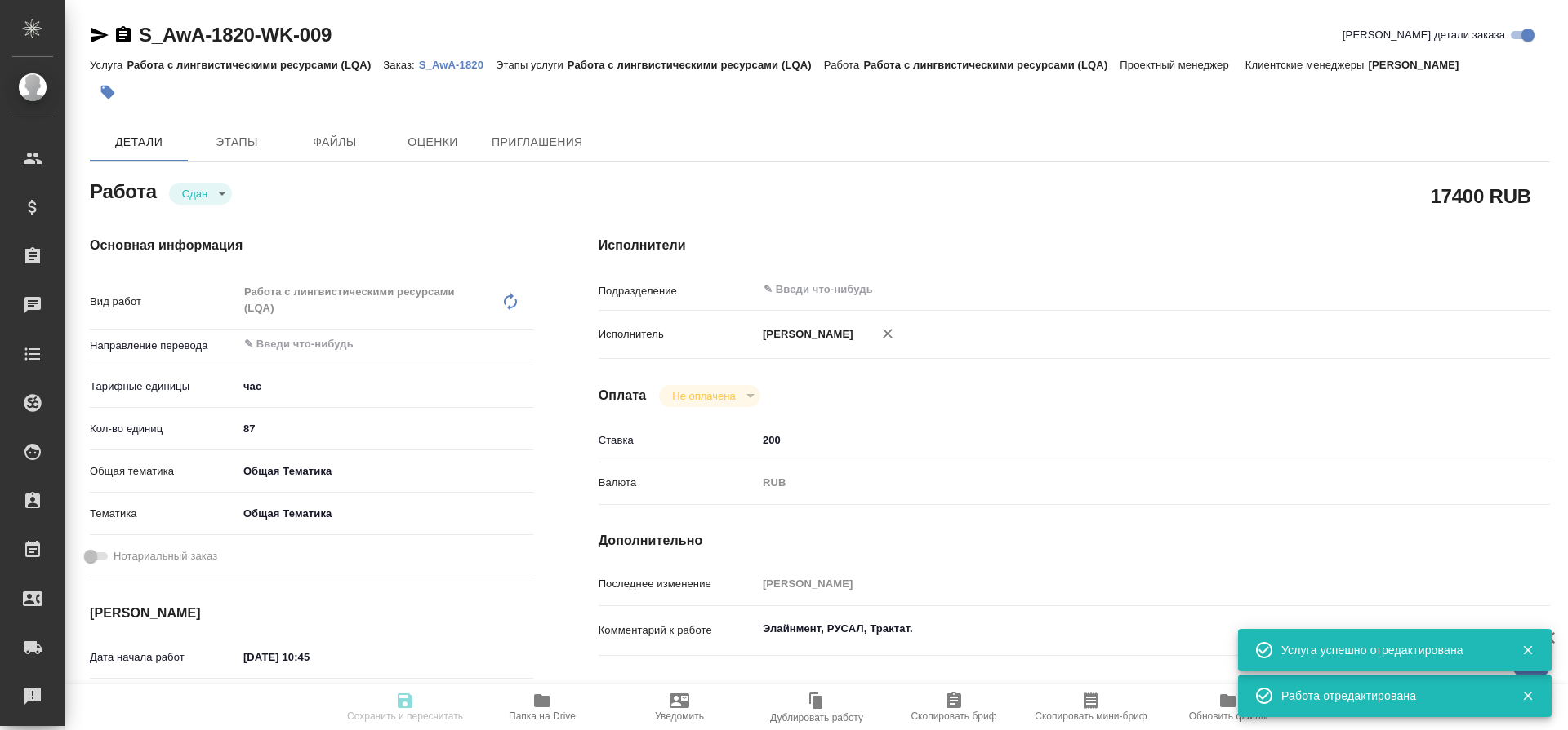
type input "Работа с лингвистическими ресурсами (LQA)"
type input "[PERSON_NAME]"
type input "/Clients/Awatera/Orders/S_AwA-1820"
type textarea "x"
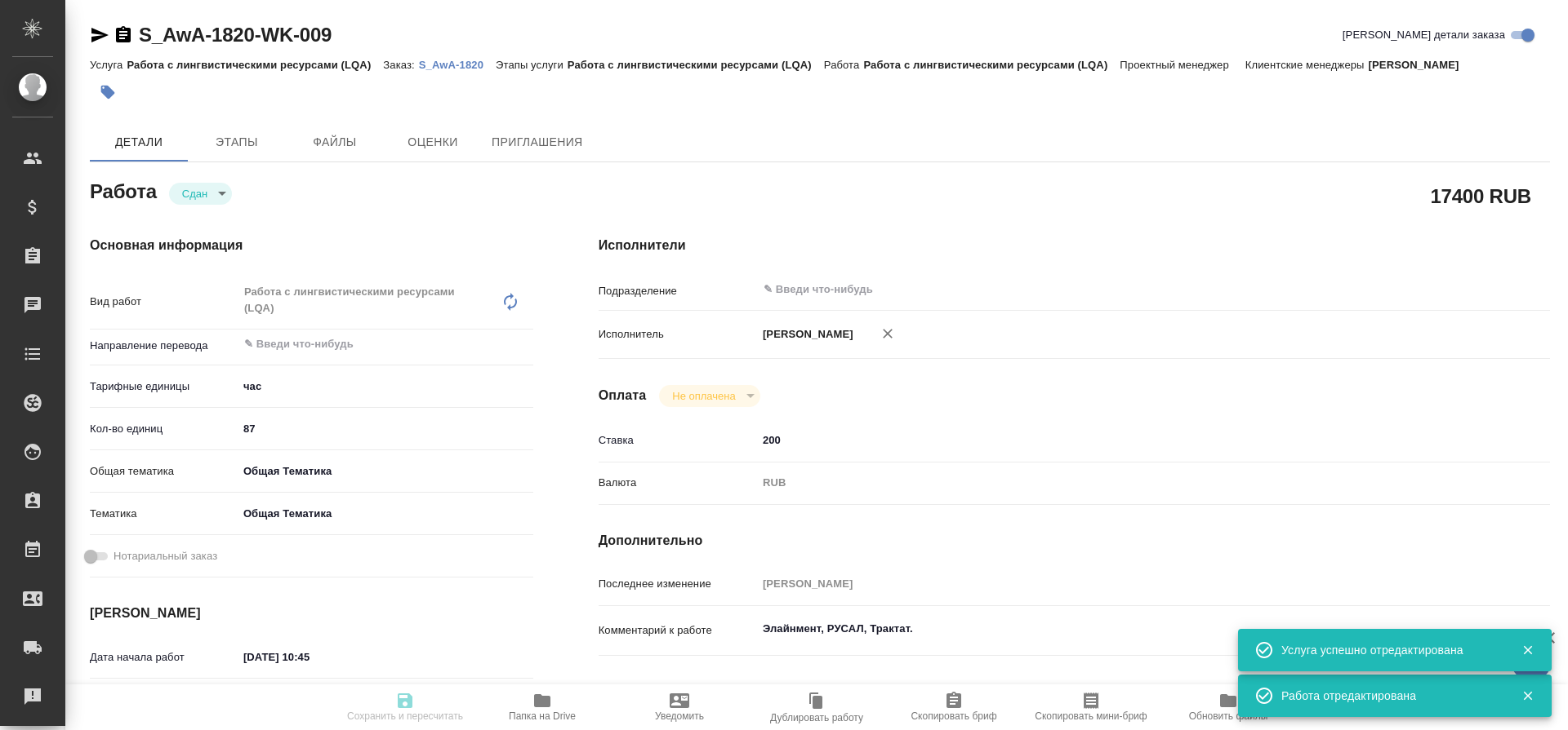
type textarea "x"
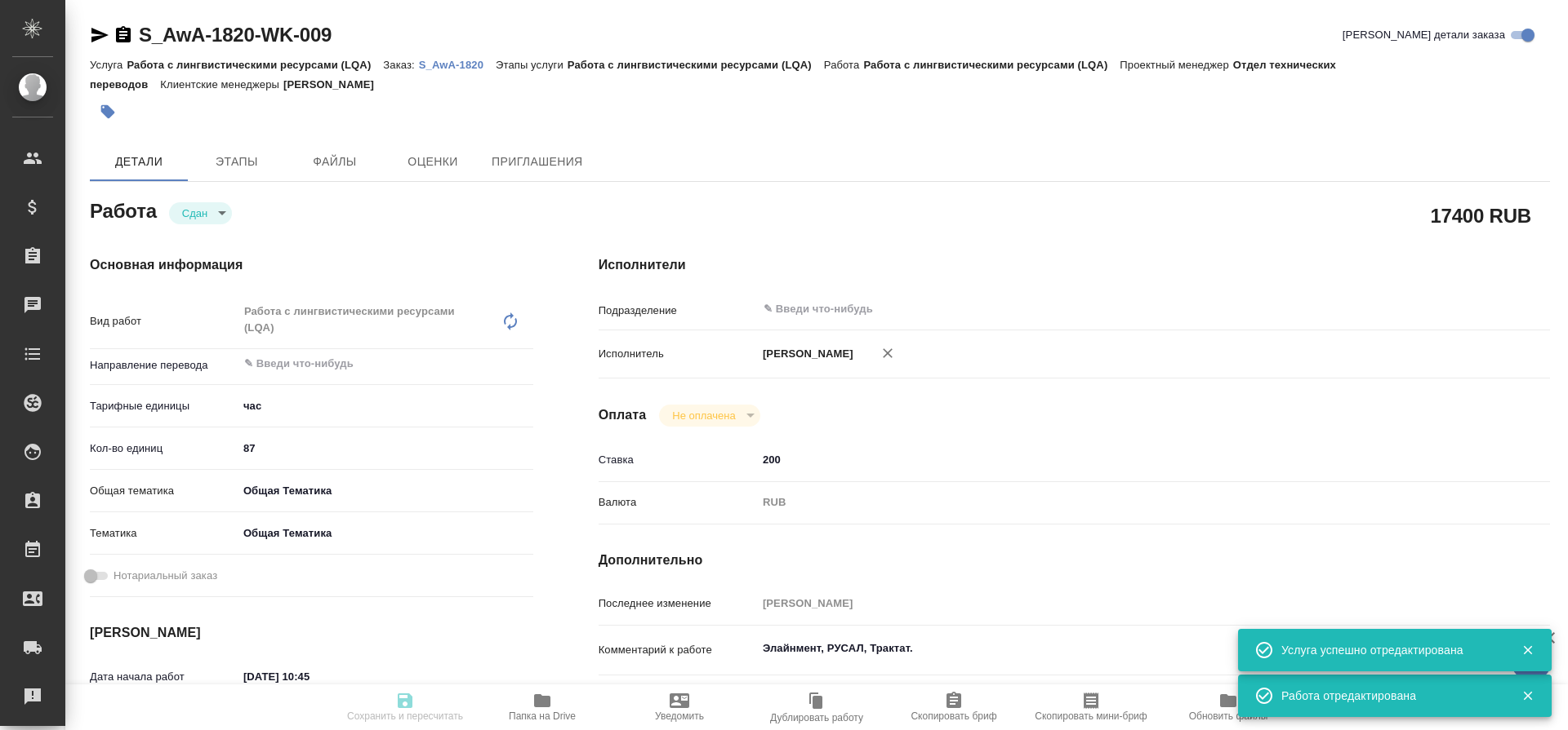
type textarea "x"
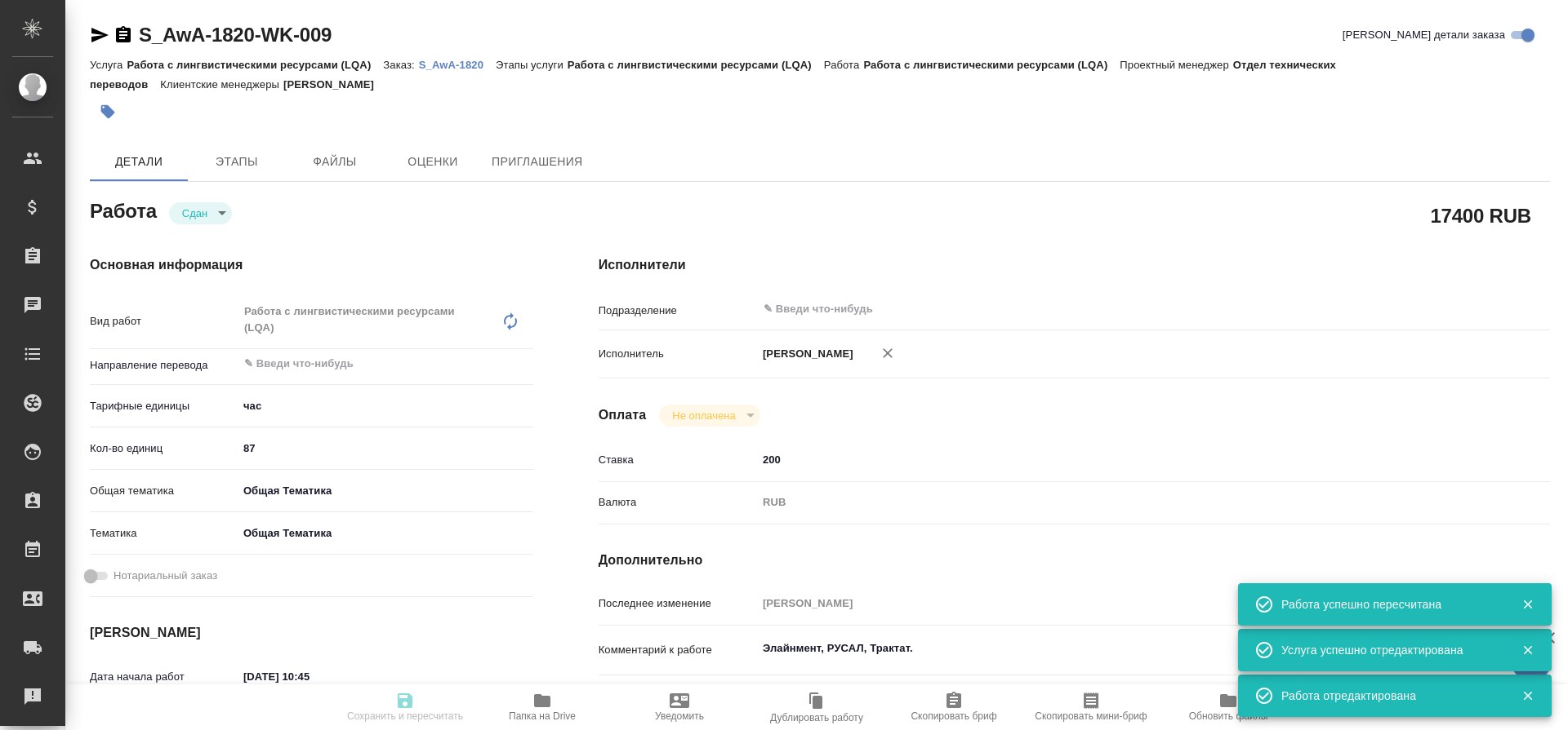
type textarea "x"
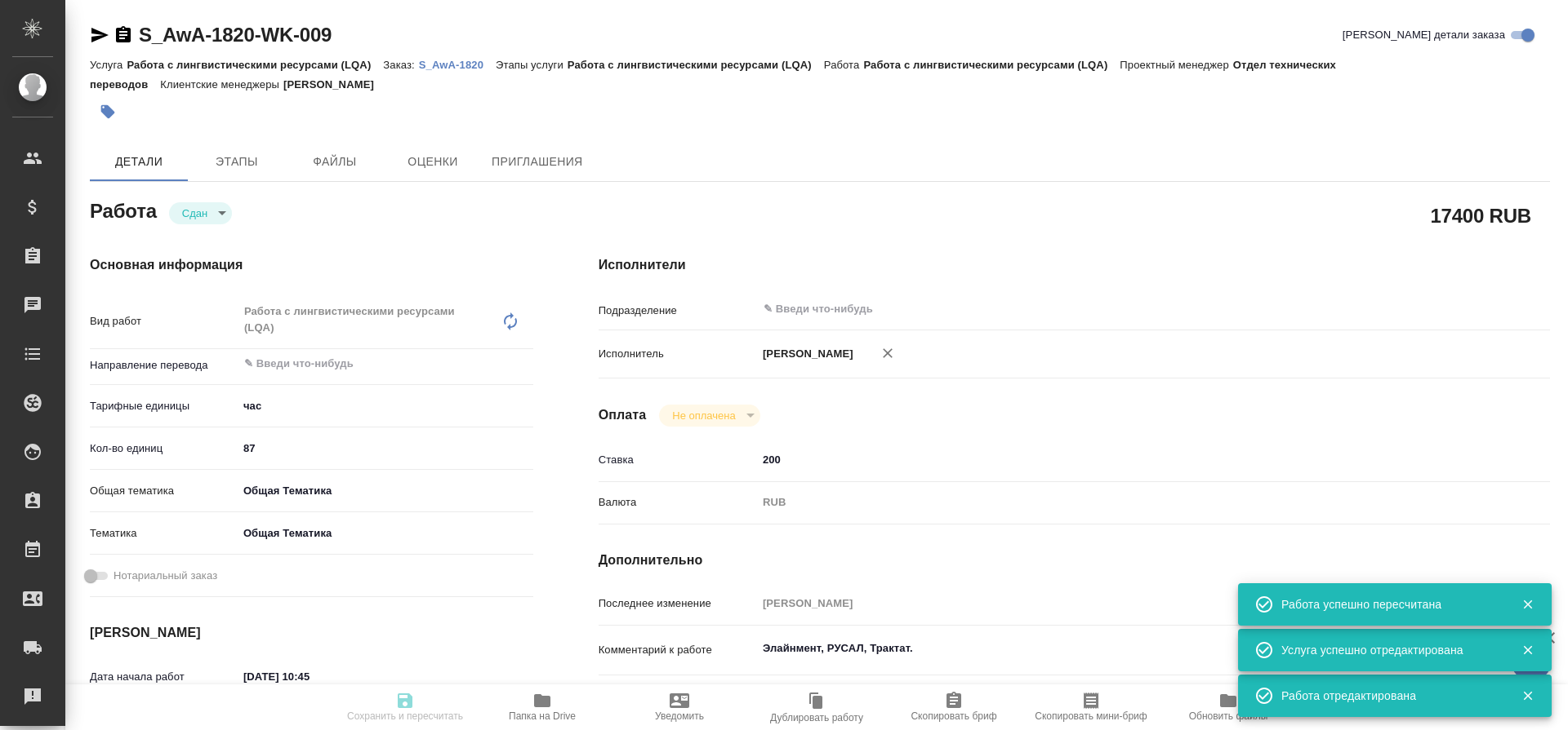
type textarea "x"
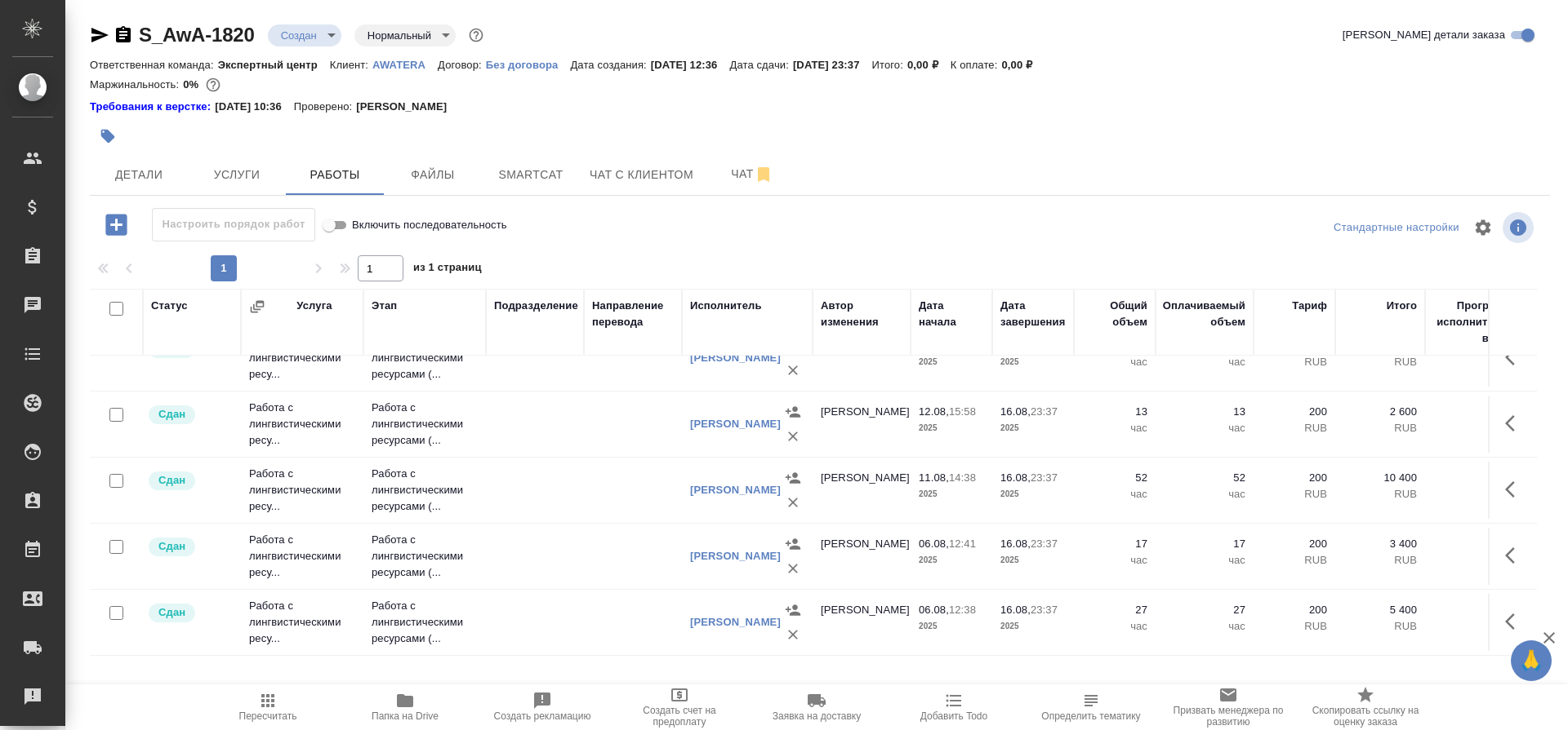
scroll to position [311, 0]
